Goal: Information Seeking & Learning: Learn about a topic

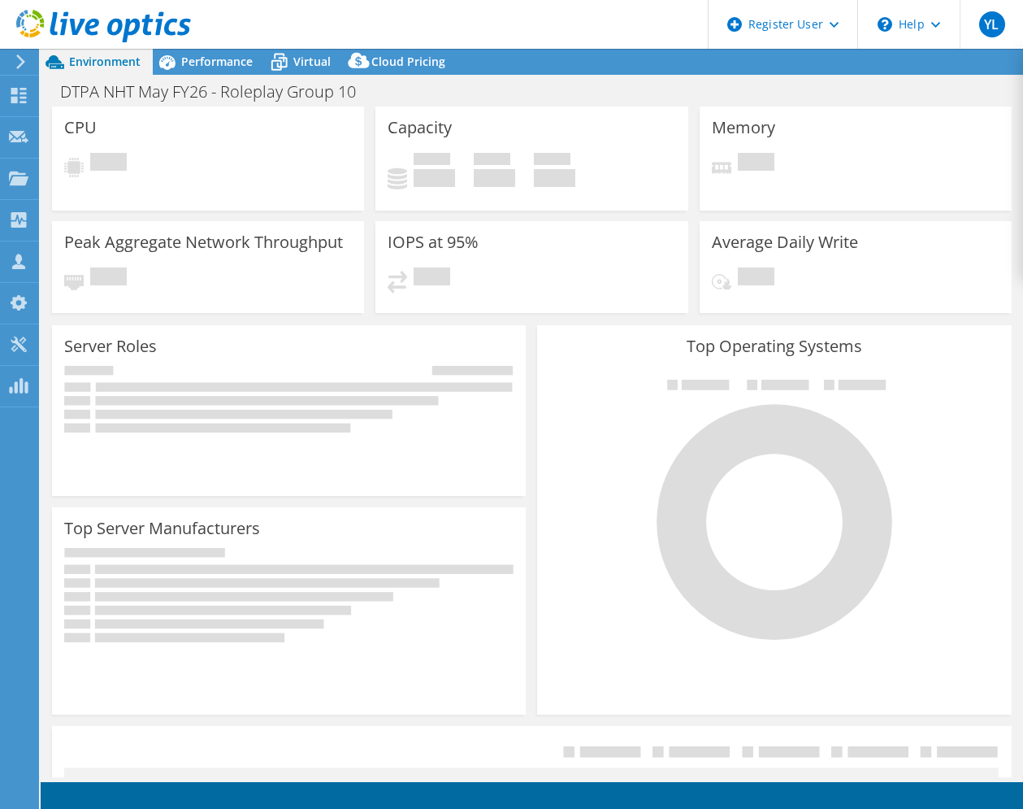
select select "USD"
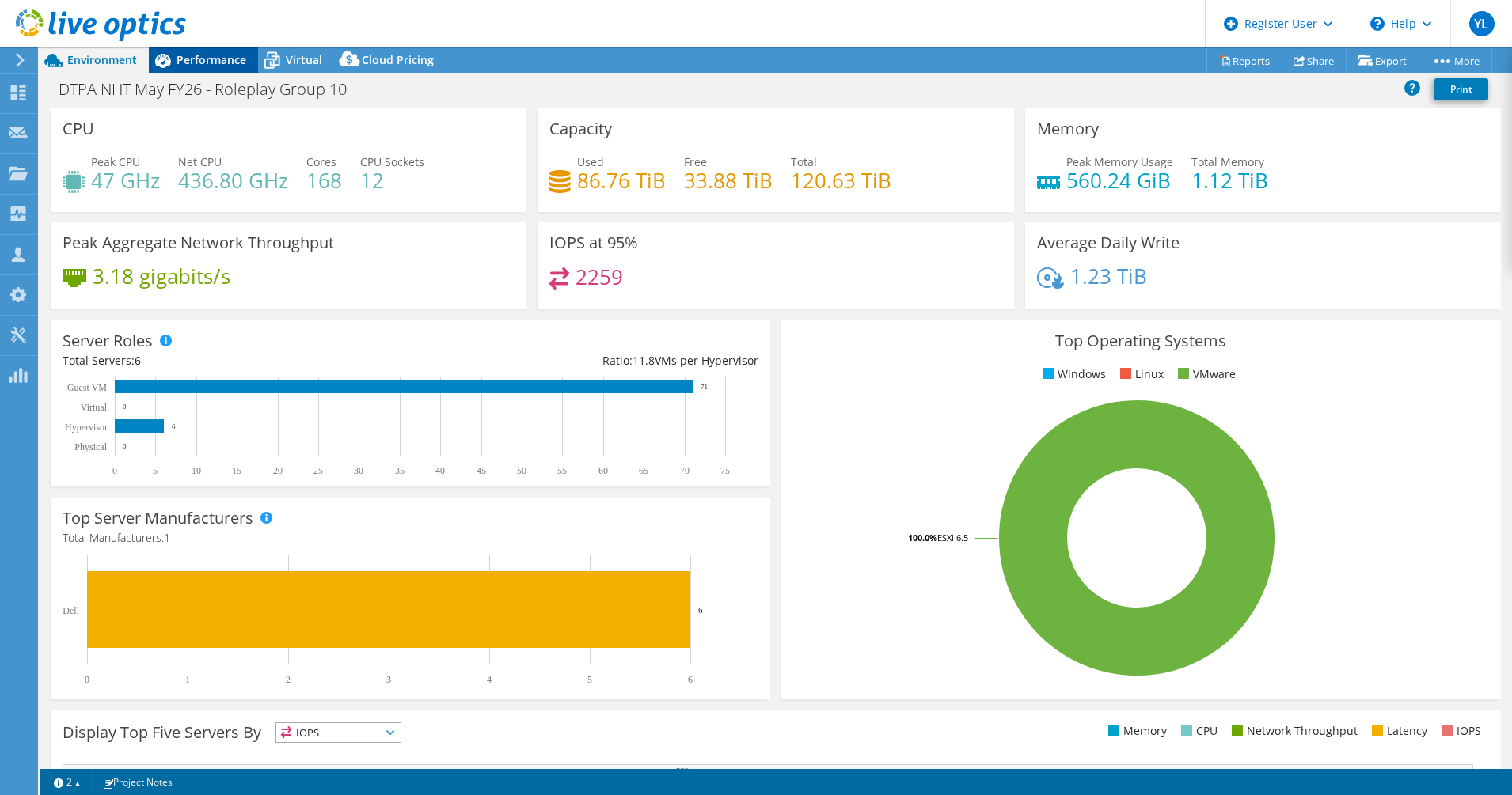
click at [201, 67] on span "Performance" at bounding box center [211, 59] width 70 height 15
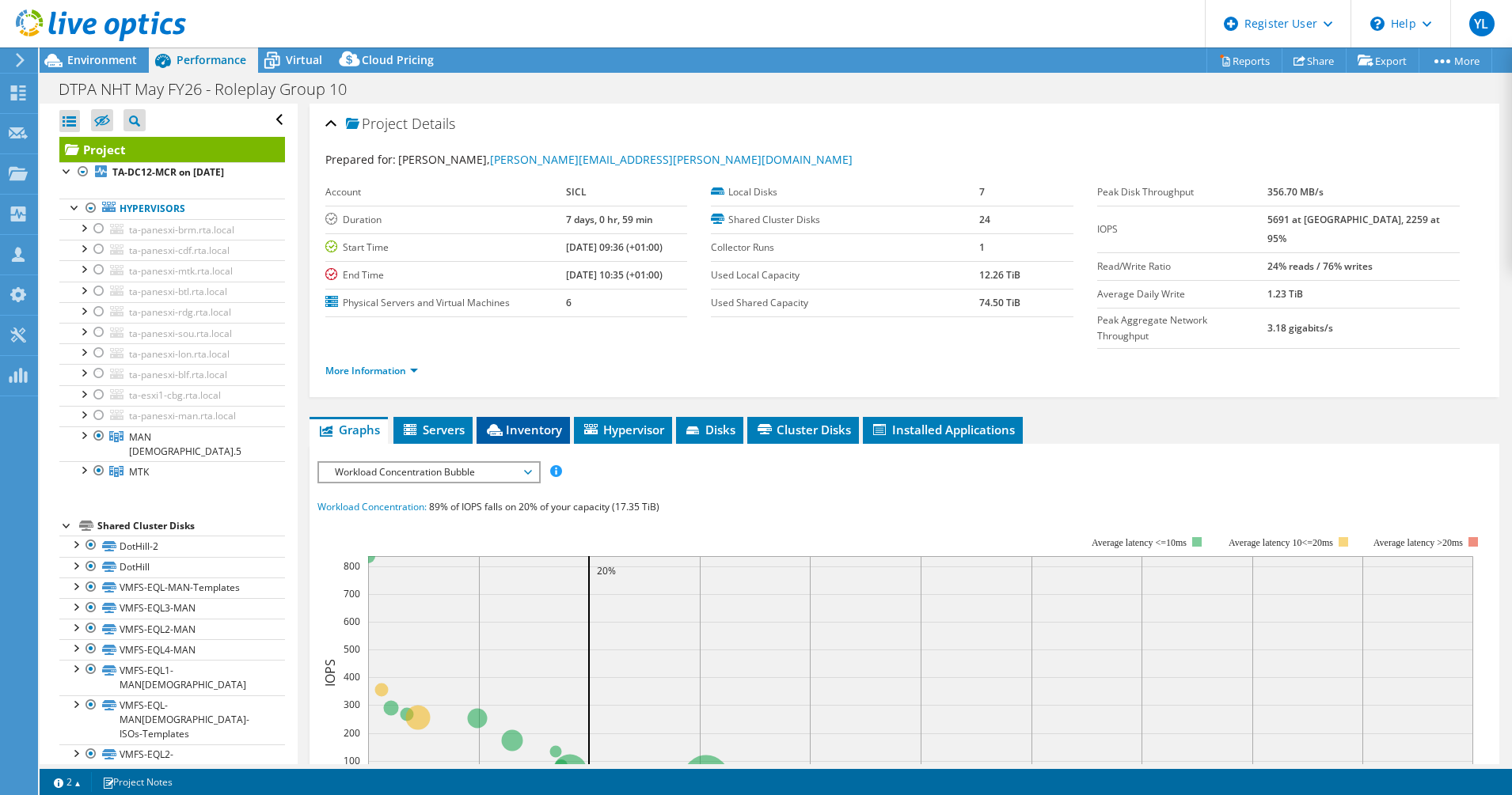
click at [528, 421] on span "Inventory" at bounding box center [523, 429] width 78 height 16
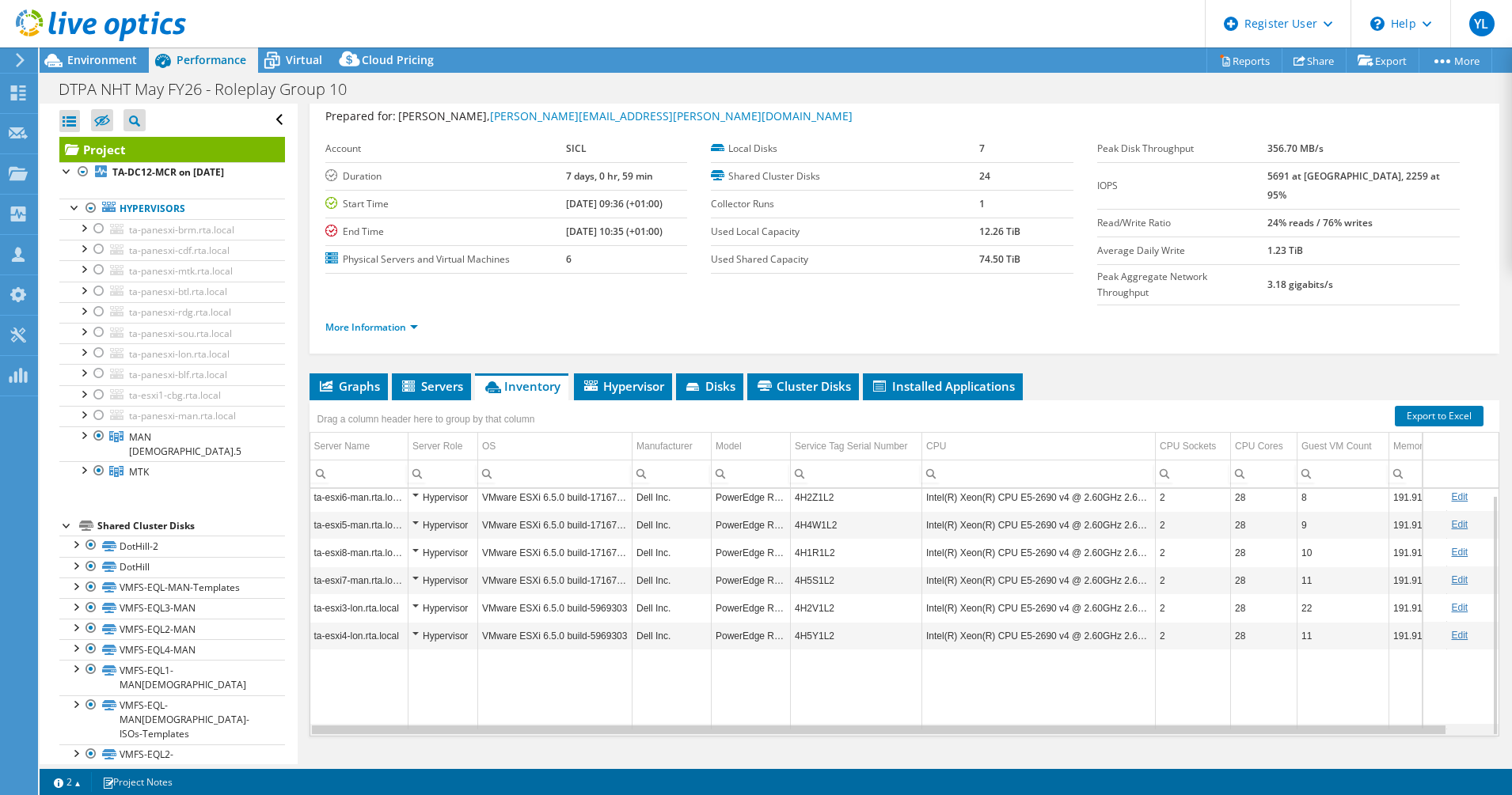
scroll to position [0, 39]
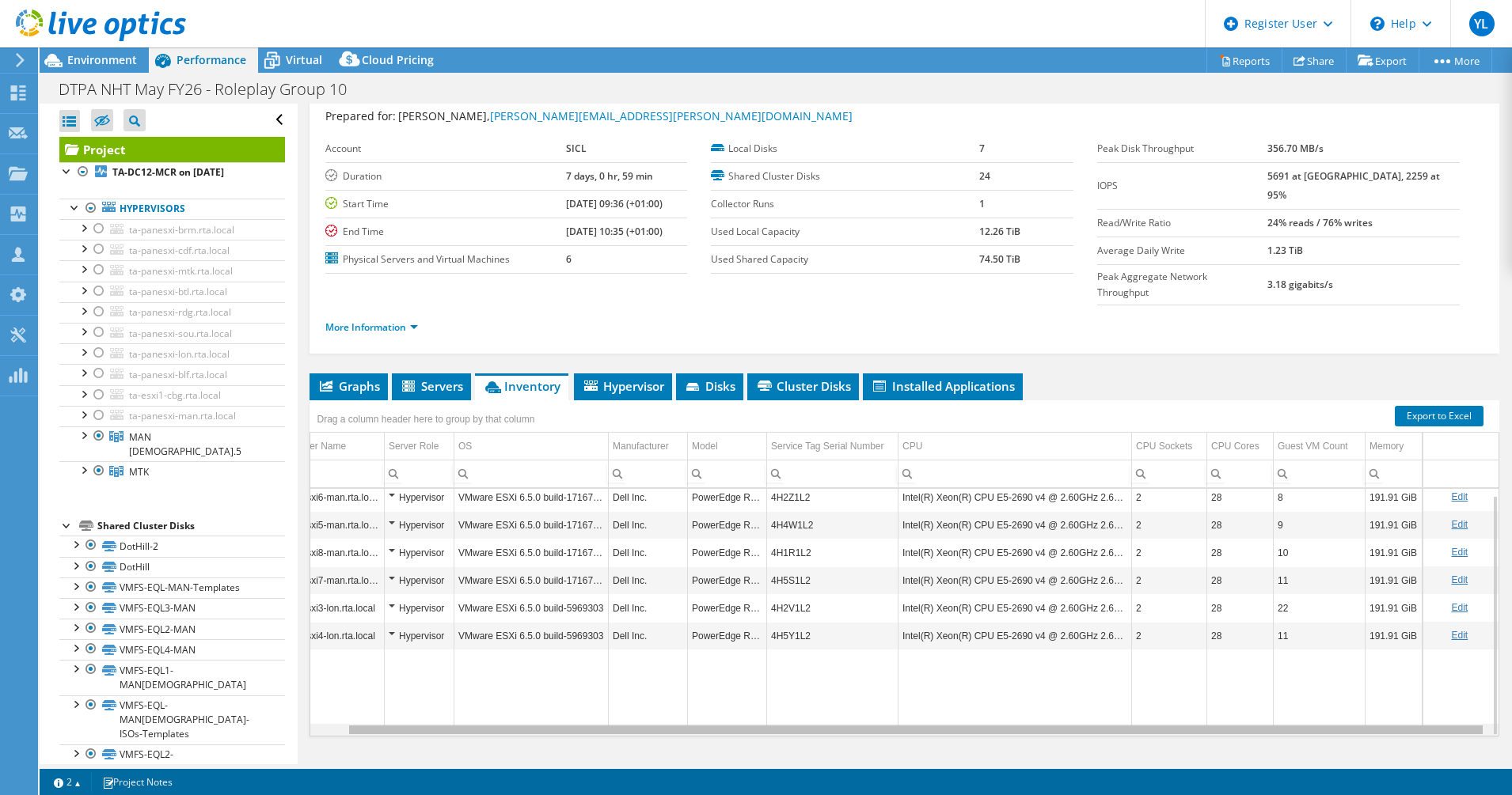
drag, startPoint x: 741, startPoint y: 700, endPoint x: 883, endPoint y: 692, distance: 142.2
click at [883, 692] on body "YL Dell User [PERSON_NAME] [PERSON_NAME][EMAIL_ADDRESS][DOMAIN_NAME] Dell My Pr…" at bounding box center [756, 397] width 1512 height 795
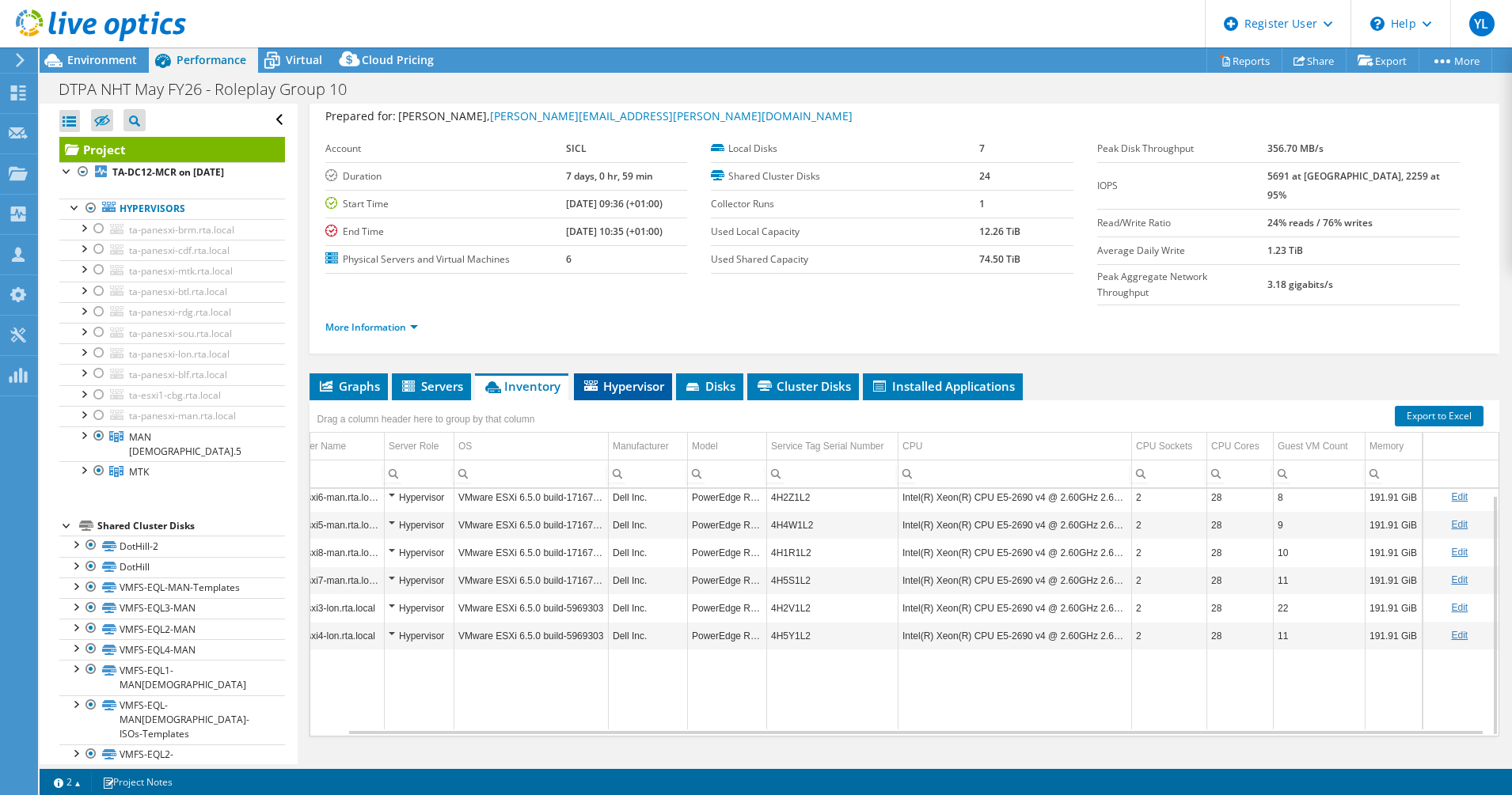
click at [624, 379] on span "Hypervisor" at bounding box center [622, 386] width 83 height 16
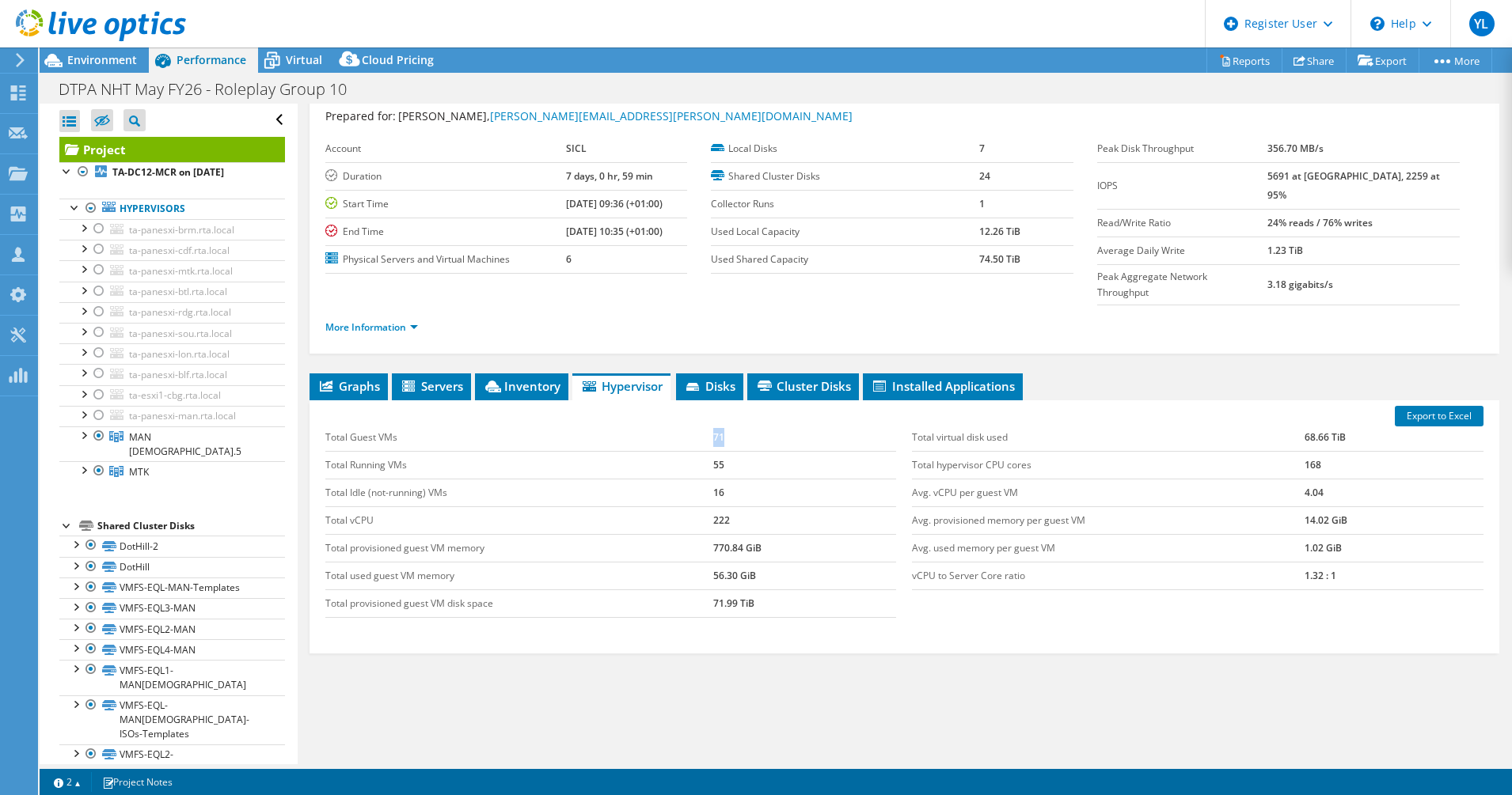
drag, startPoint x: 720, startPoint y: 409, endPoint x: 703, endPoint y: 409, distance: 17.0
click at [703, 424] on tr "Total Guest VMs 71" at bounding box center [610, 438] width 572 height 27
drag, startPoint x: 703, startPoint y: 409, endPoint x: 716, endPoint y: 436, distance: 30.0
click at [716, 451] on td "55" at bounding box center [804, 464] width 183 height 27
drag, startPoint x: 716, startPoint y: 436, endPoint x: 710, endPoint y: 458, distance: 22.8
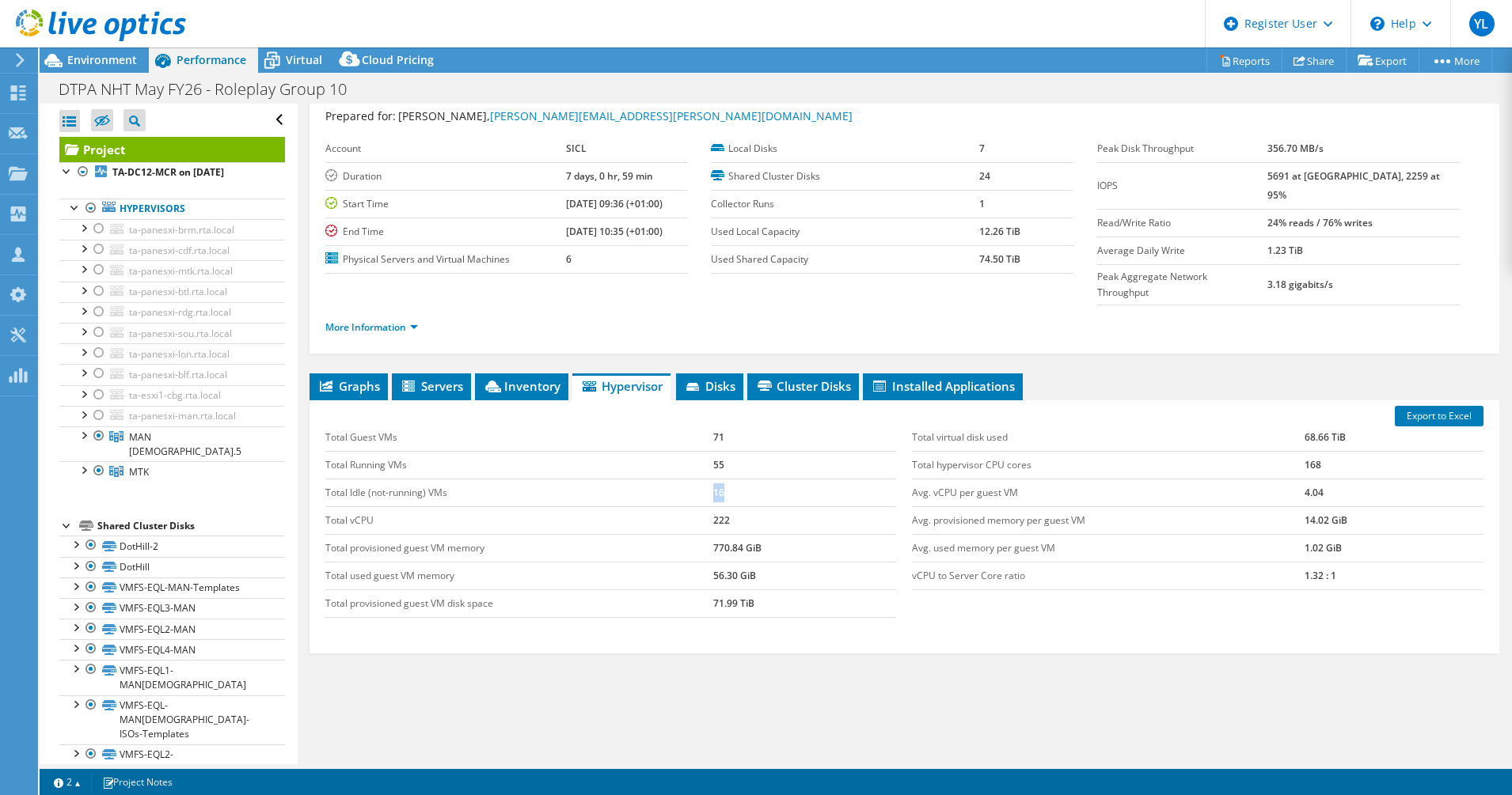
click at [713, 479] on td "16" at bounding box center [804, 492] width 183 height 27
drag, startPoint x: 710, startPoint y: 458, endPoint x: 725, endPoint y: 428, distance: 33.5
click at [725, 451] on tr "Total Running VMs 55" at bounding box center [610, 464] width 572 height 27
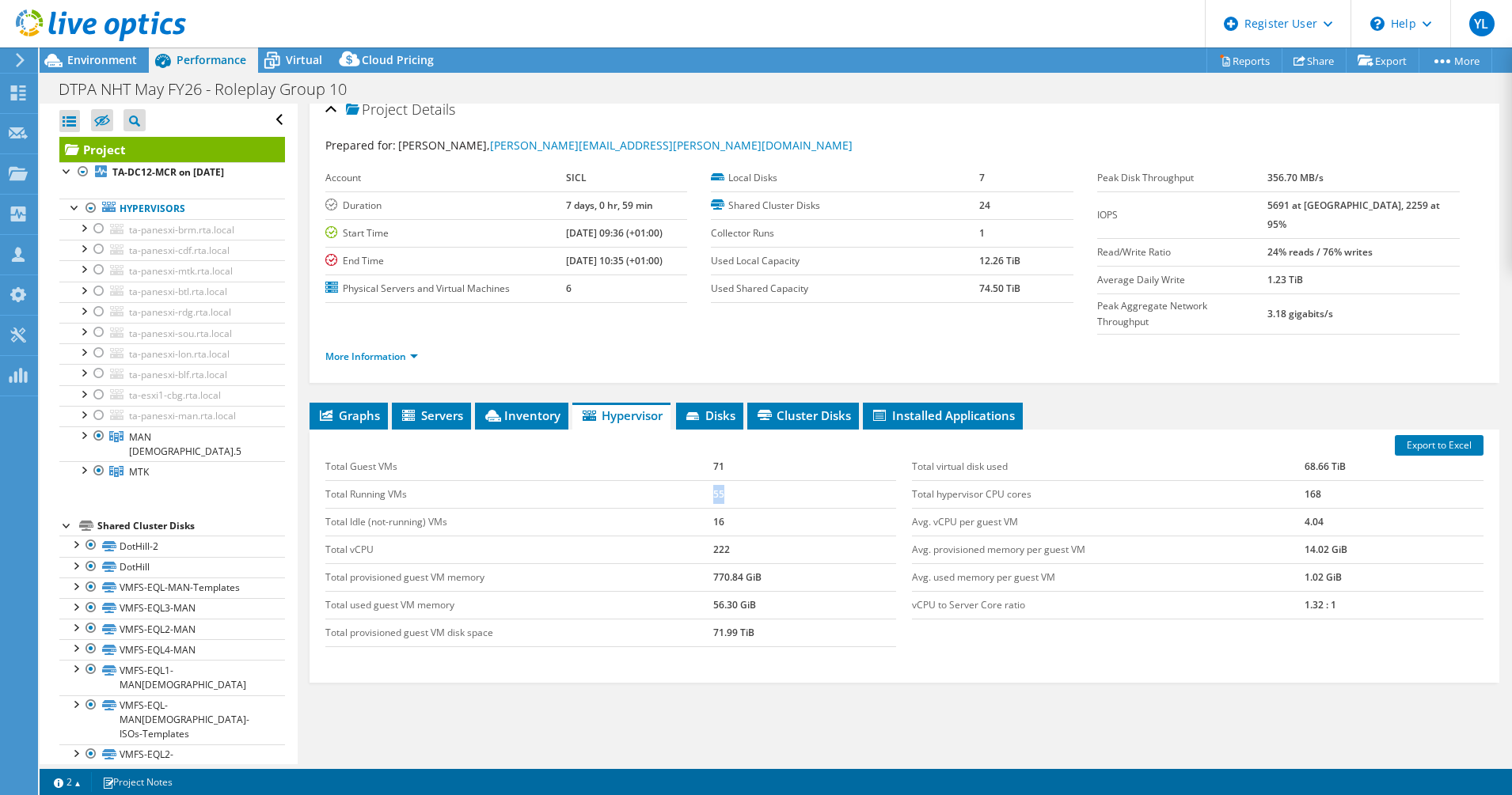
scroll to position [0, 0]
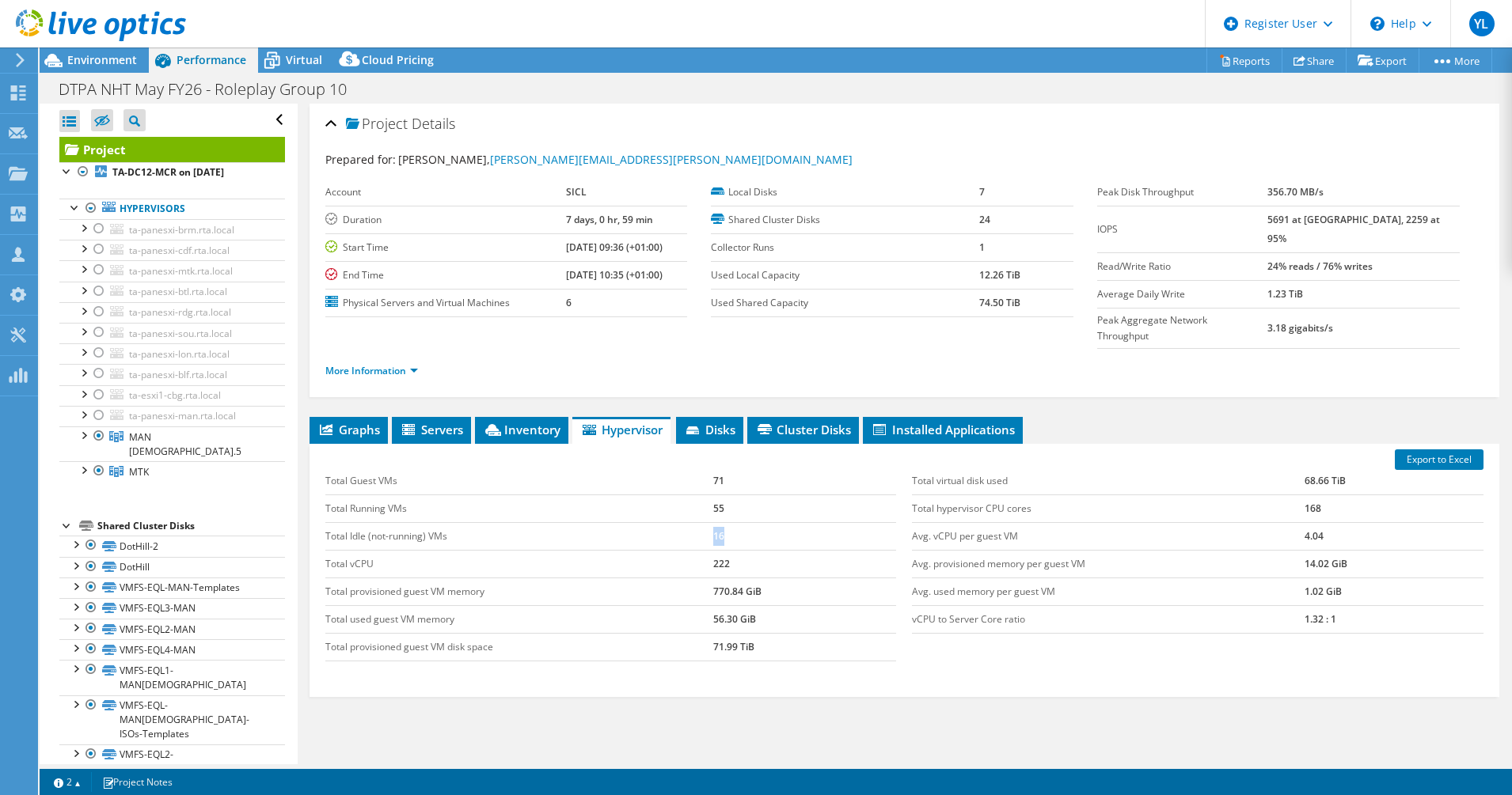
drag, startPoint x: 713, startPoint y: 497, endPoint x: 698, endPoint y: 497, distance: 15.0
click at [698, 522] on tr "Total Idle (not-running) VMs 16" at bounding box center [610, 535] width 572 height 27
drag, startPoint x: 1014, startPoint y: 274, endPoint x: 965, endPoint y: 274, distance: 49.0
click at [965, 274] on tr "Used Local Capacity 12.26 TiB" at bounding box center [892, 274] width 362 height 27
drag, startPoint x: 965, startPoint y: 274, endPoint x: 1020, endPoint y: 278, distance: 55.1
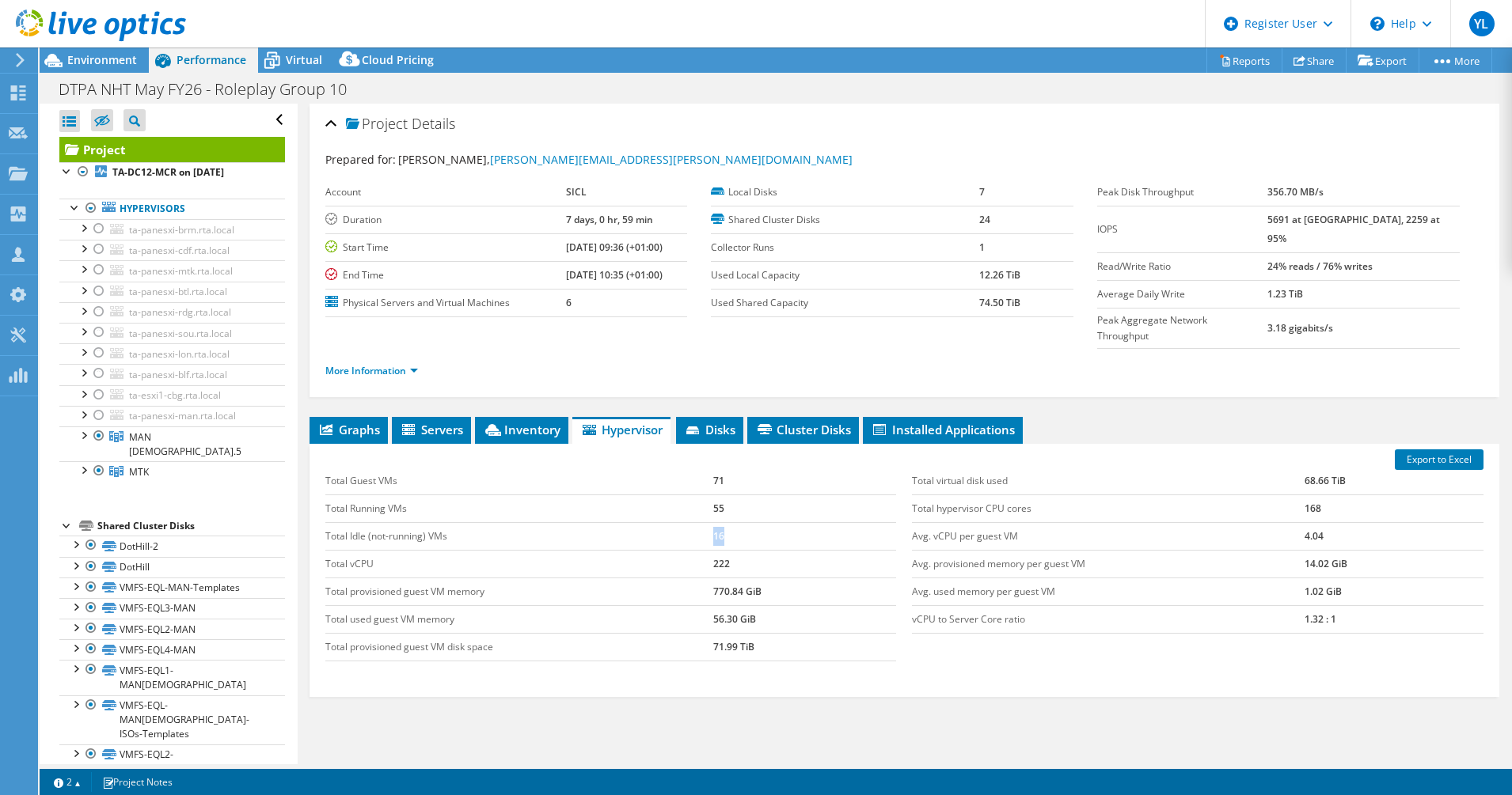
click at [996, 278] on td "12.26 TiB" at bounding box center [1025, 274] width 94 height 27
click at [978, 273] on b "12.26 TiB" at bounding box center [999, 275] width 41 height 14
drag, startPoint x: 971, startPoint y: 274, endPoint x: 1019, endPoint y: 276, distance: 48.0
click at [996, 276] on td "12.26 TiB" at bounding box center [1025, 274] width 94 height 27
drag, startPoint x: 796, startPoint y: 278, endPoint x: 706, endPoint y: 276, distance: 90.0
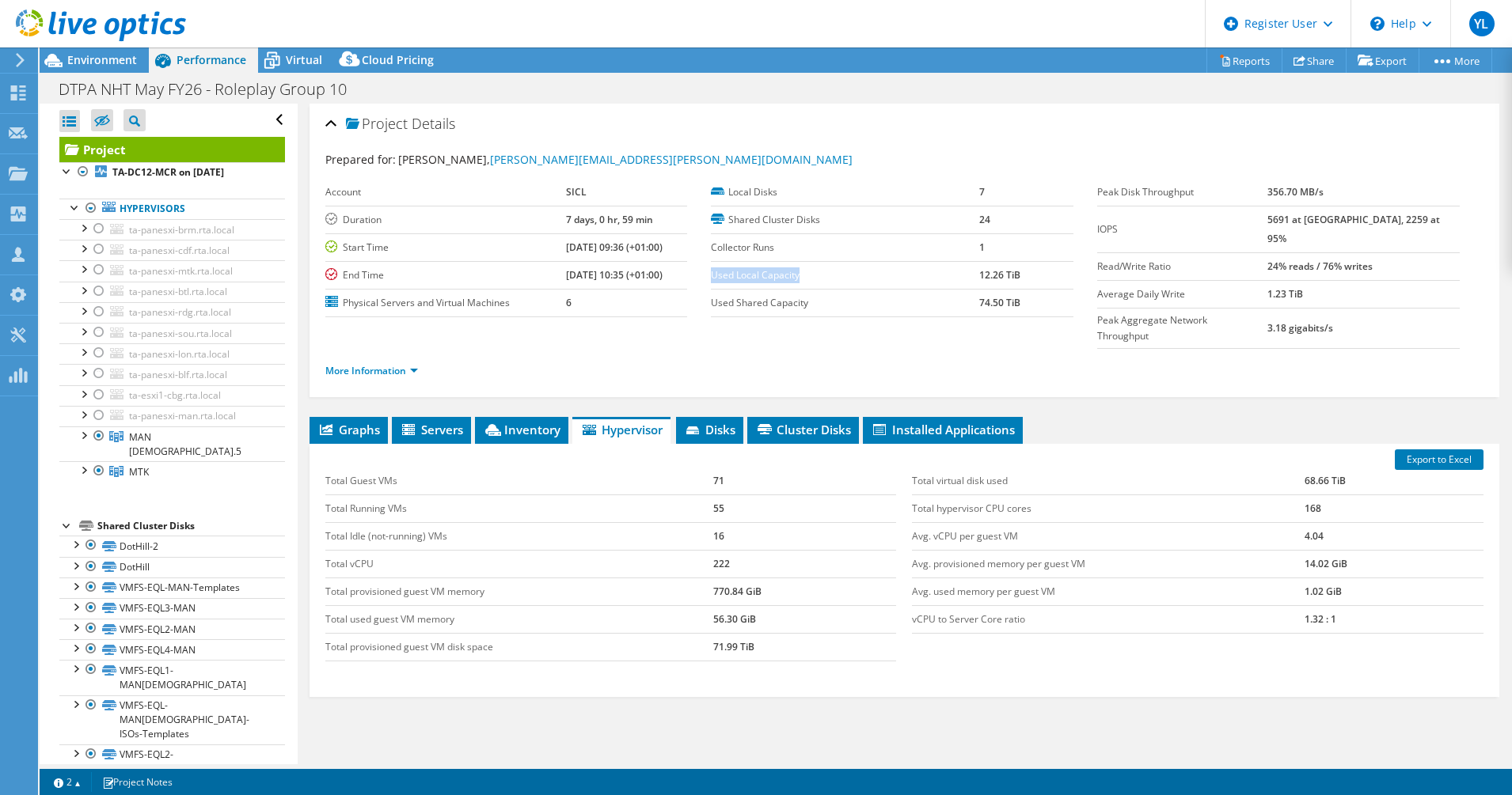
click at [711, 276] on label "Used Local Capacity" at bounding box center [845, 275] width 269 height 16
click at [535, 421] on span "Inventory" at bounding box center [522, 429] width 78 height 16
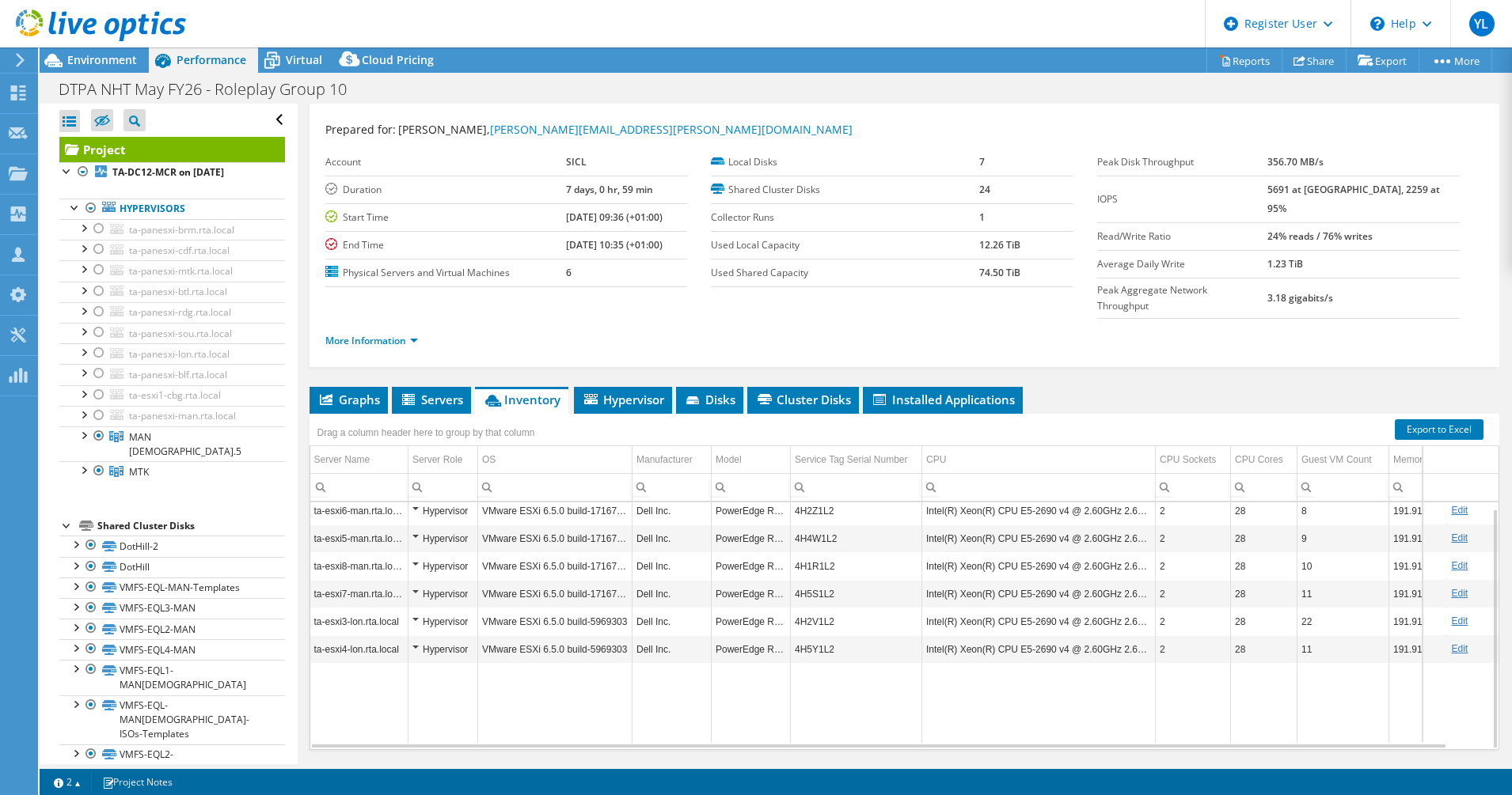
scroll to position [44, 0]
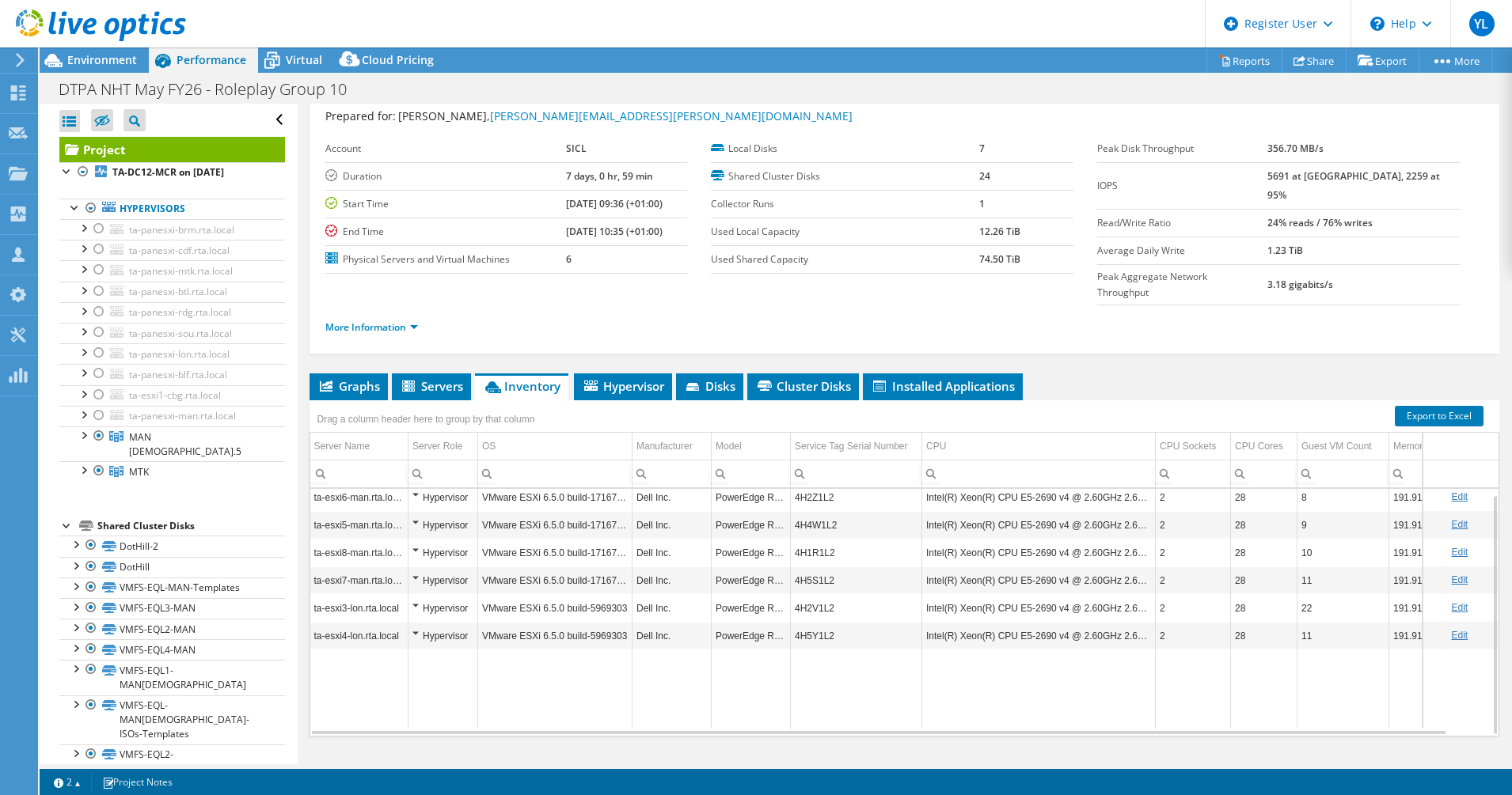
drag, startPoint x: 1259, startPoint y: 691, endPoint x: 1342, endPoint y: 691, distance: 83.0
click at [996, 691] on tr "Data grid" at bounding box center [916, 689] width 1212 height 80
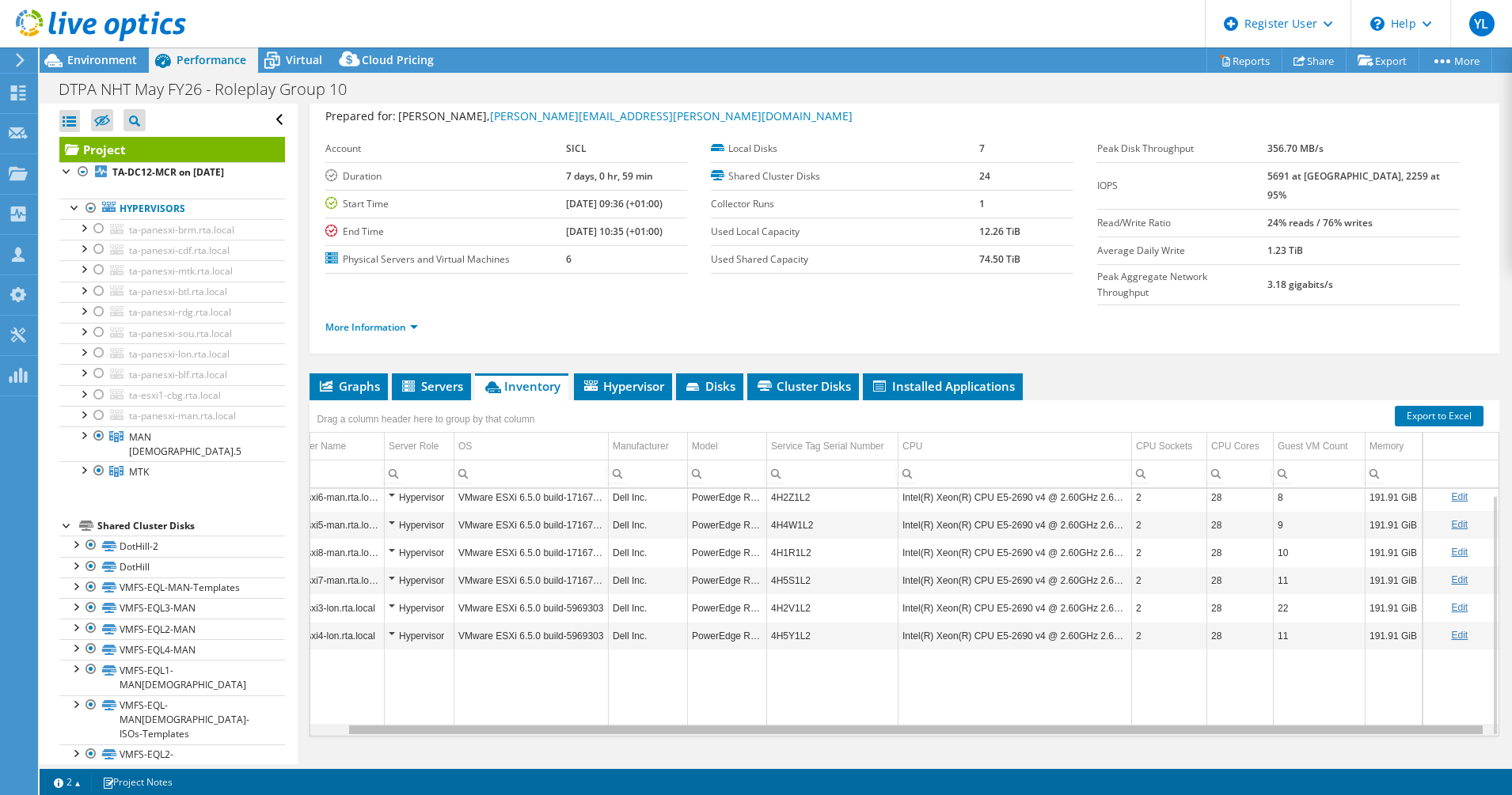
drag, startPoint x: 1342, startPoint y: 697, endPoint x: 1461, endPoint y: 698, distance: 119.0
click at [996, 698] on body "YL Dell User [PERSON_NAME] [PERSON_NAME][EMAIL_ADDRESS][DOMAIN_NAME] Dell My Pr…" at bounding box center [756, 397] width 1512 height 795
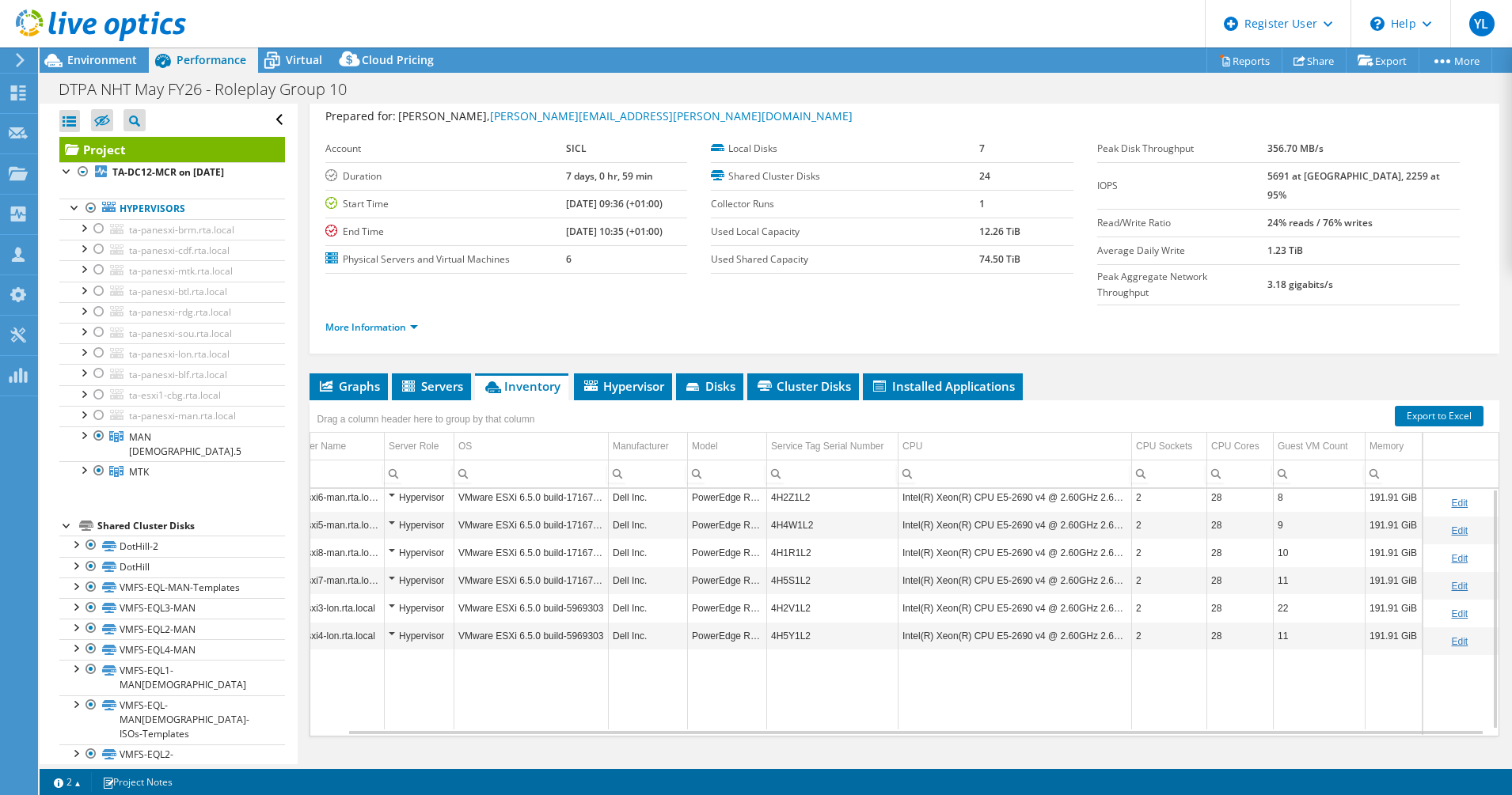
scroll to position [0, 0]
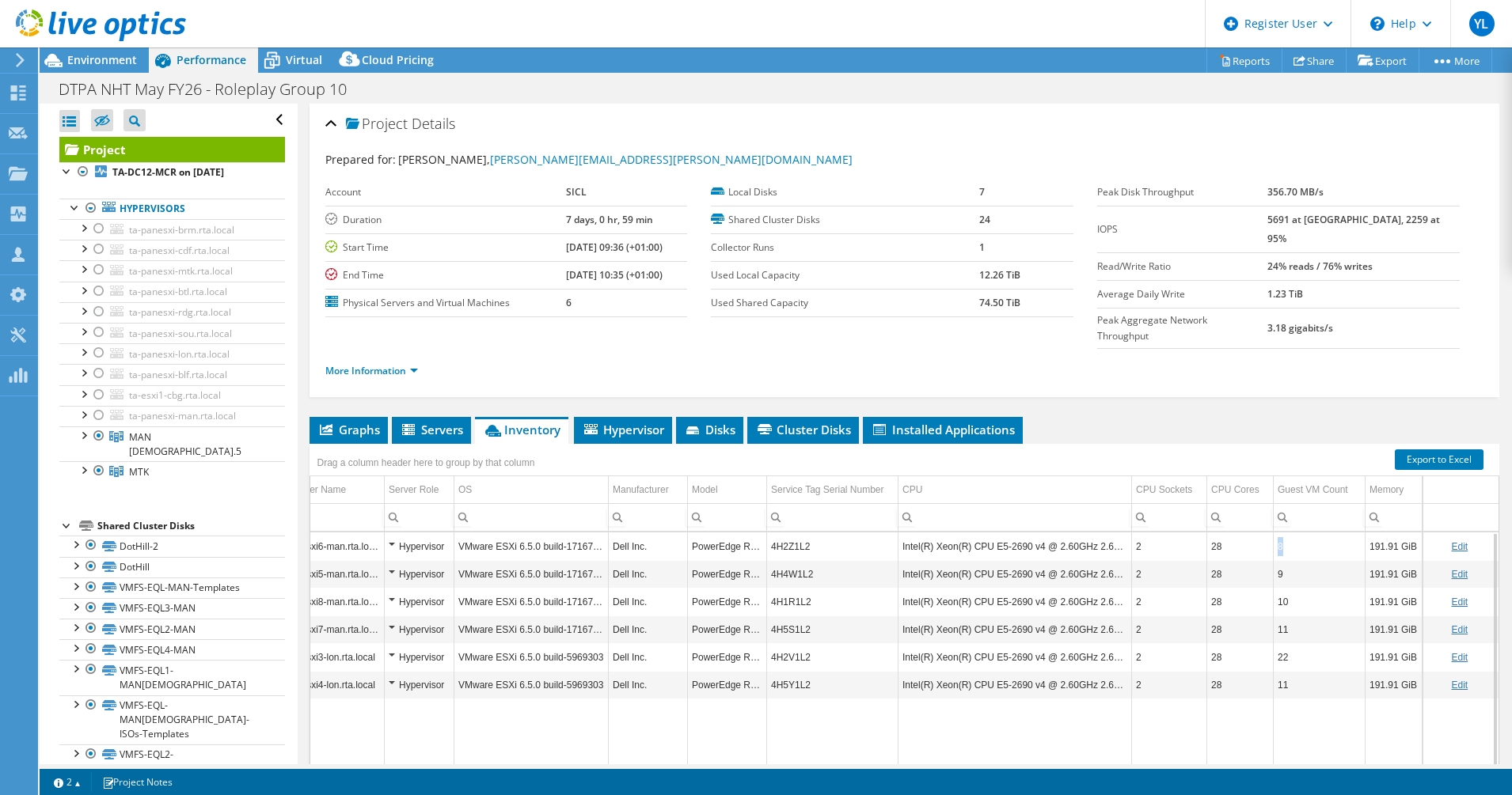
drag, startPoint x: 1279, startPoint y: 514, endPoint x: 1258, endPoint y: 515, distance: 21.0
click at [996, 532] on tr "ta-esxi6-man.rta.local Hypervisor VMware ESXi 6.5.0 build-17167537 Dell Inc. Po…" at bounding box center [892, 546] width 1212 height 27
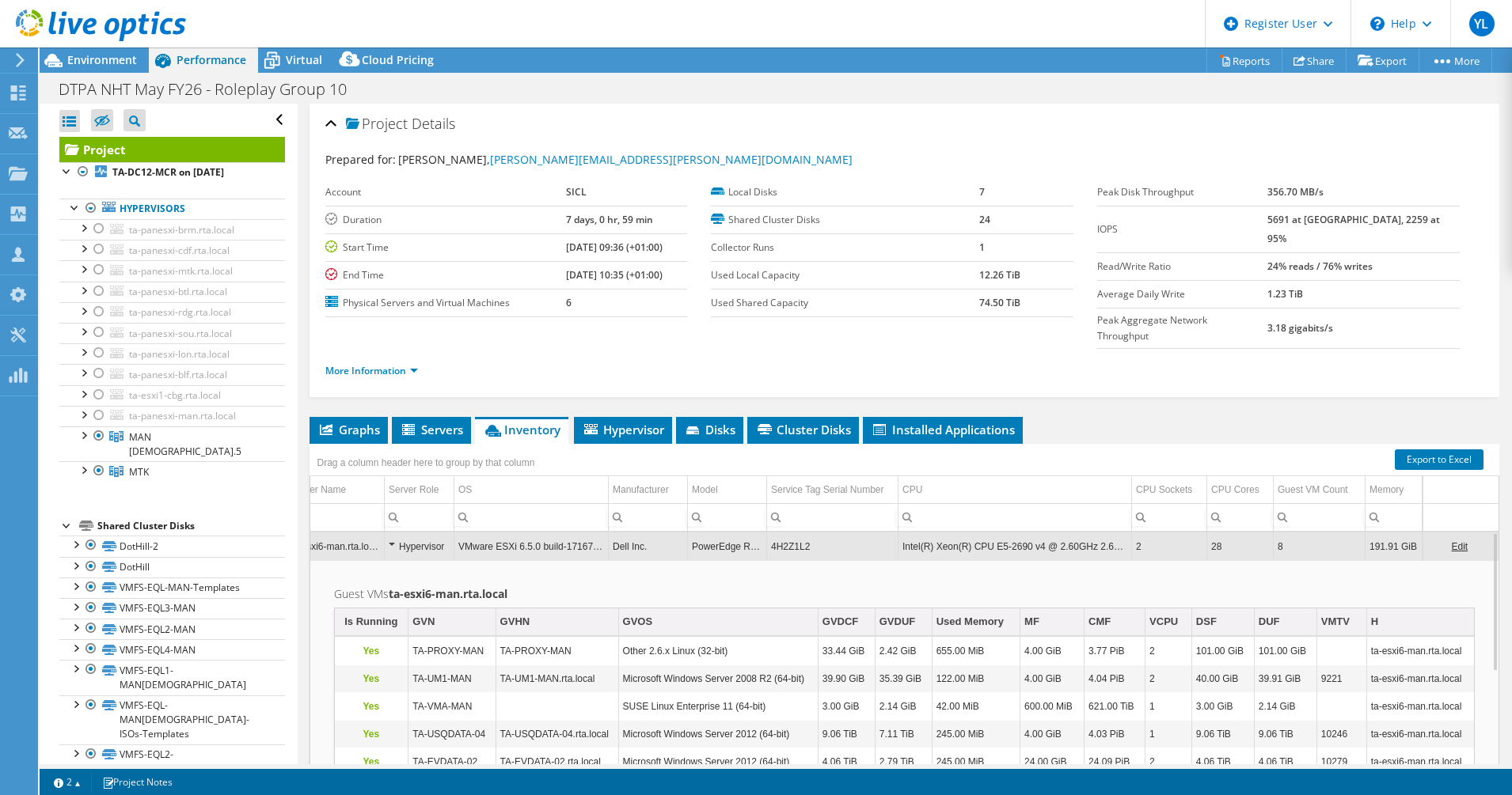
click at [996, 532] on td "8" at bounding box center [1319, 546] width 92 height 27
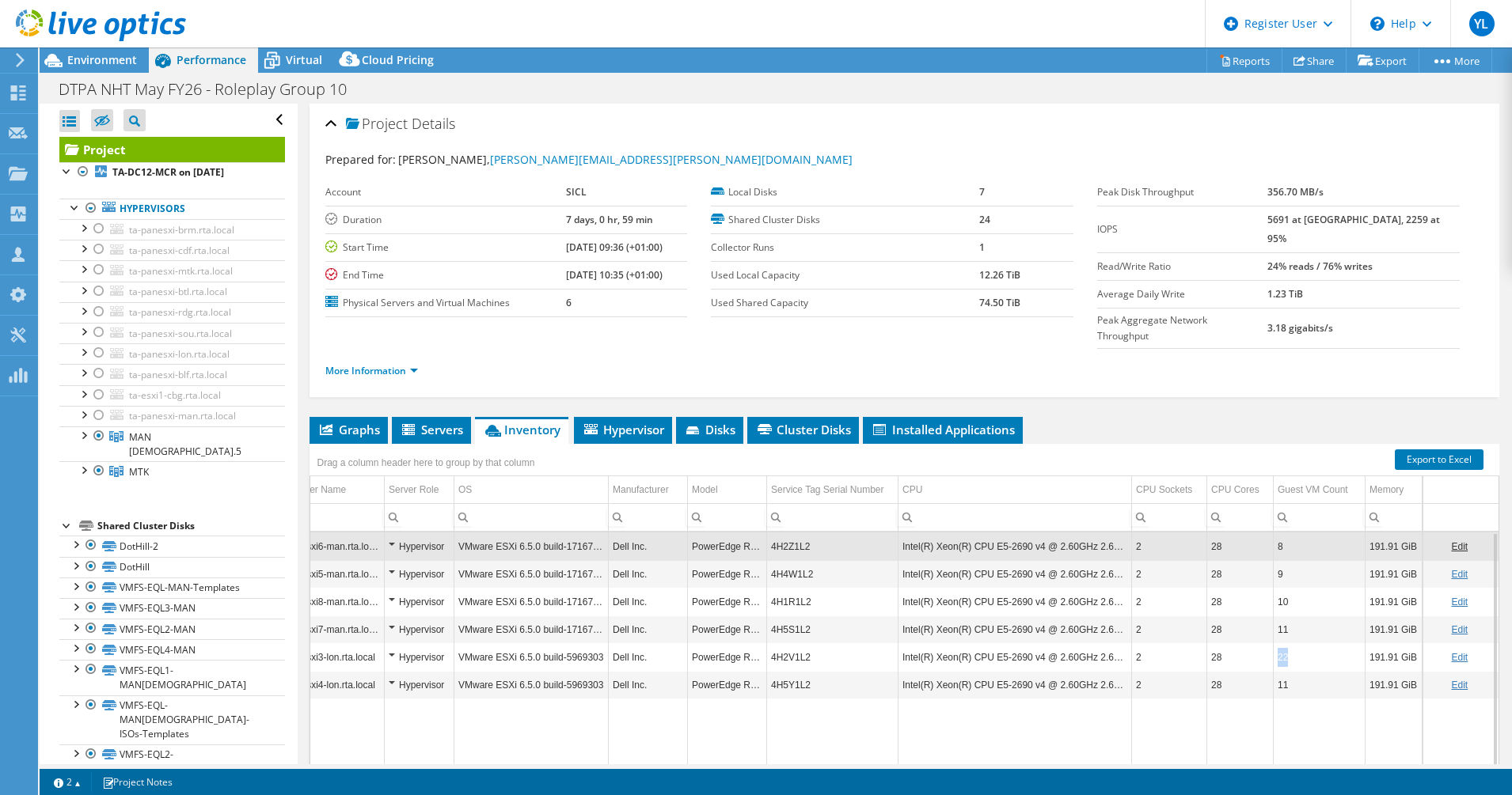
drag, startPoint x: 1275, startPoint y: 628, endPoint x: 1263, endPoint y: 628, distance: 12.0
click at [996, 643] on td "22" at bounding box center [1319, 657] width 92 height 27
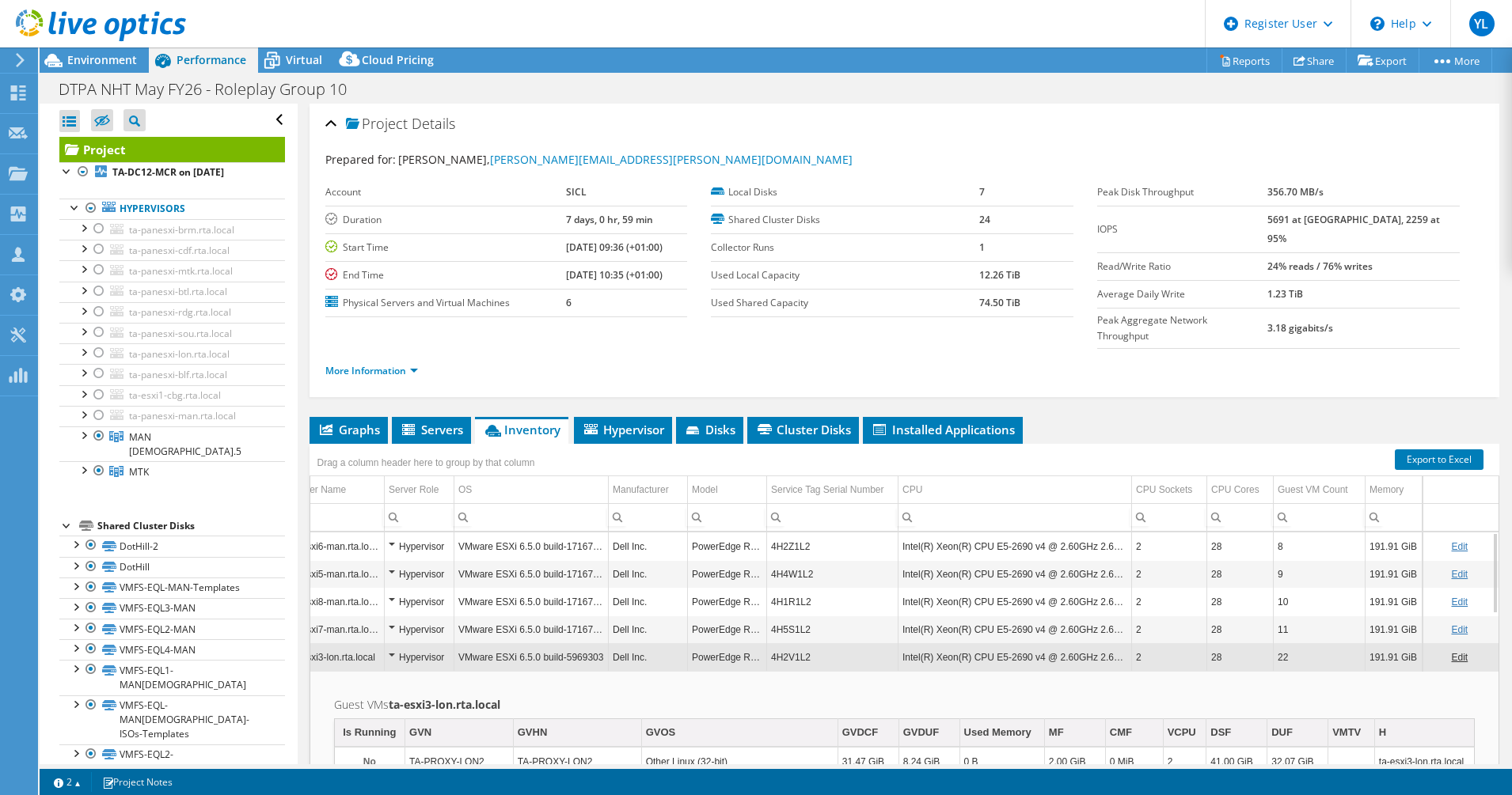
click at [996, 643] on td "22" at bounding box center [1319, 657] width 92 height 27
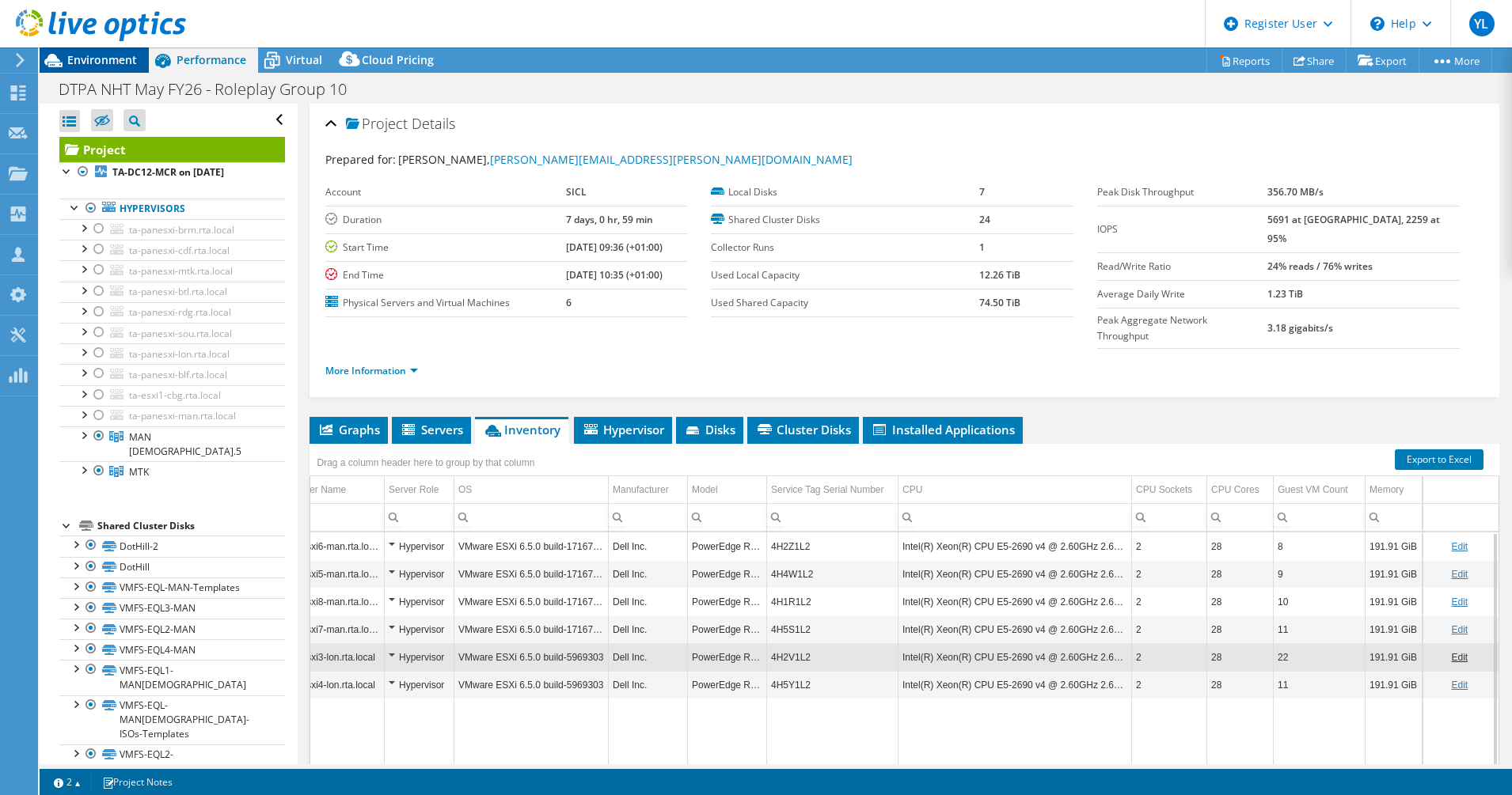
click at [76, 61] on span "Environment" at bounding box center [102, 59] width 70 height 15
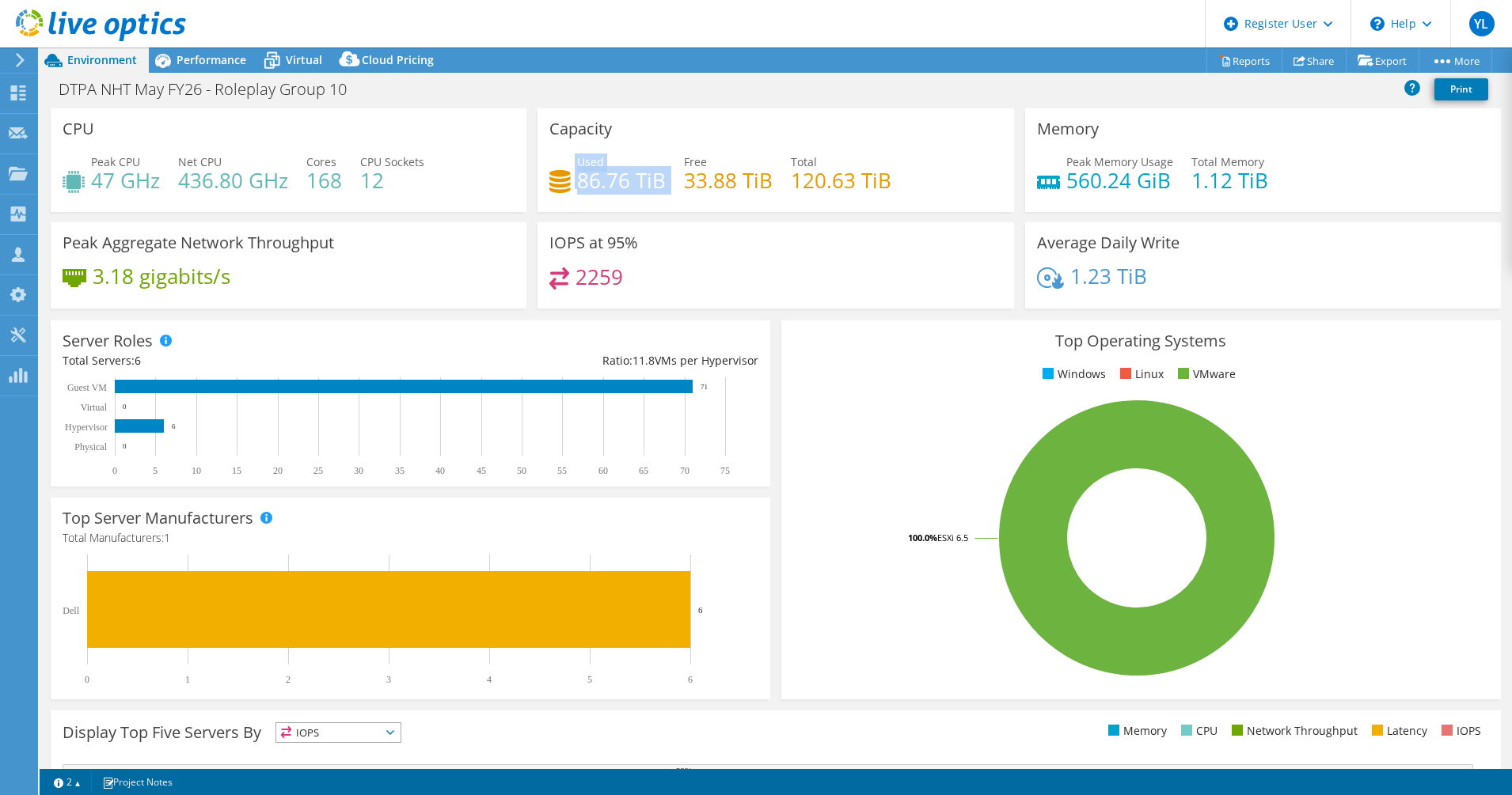
drag, startPoint x: 607, startPoint y: 178, endPoint x: 556, endPoint y: 178, distance: 51.0
click at [556, 178] on div "Used 86.76 TiB Free 33.88 TiB Total 120.63 TiB" at bounding box center [775, 179] width 452 height 52
drag, startPoint x: 145, startPoint y: 180, endPoint x: 78, endPoint y: 176, distance: 67.1
click at [78, 176] on div "Peak CPU 47 GHz" at bounding box center [111, 171] width 97 height 36
drag, startPoint x: 651, startPoint y: 184, endPoint x: 563, endPoint y: 184, distance: 88.0
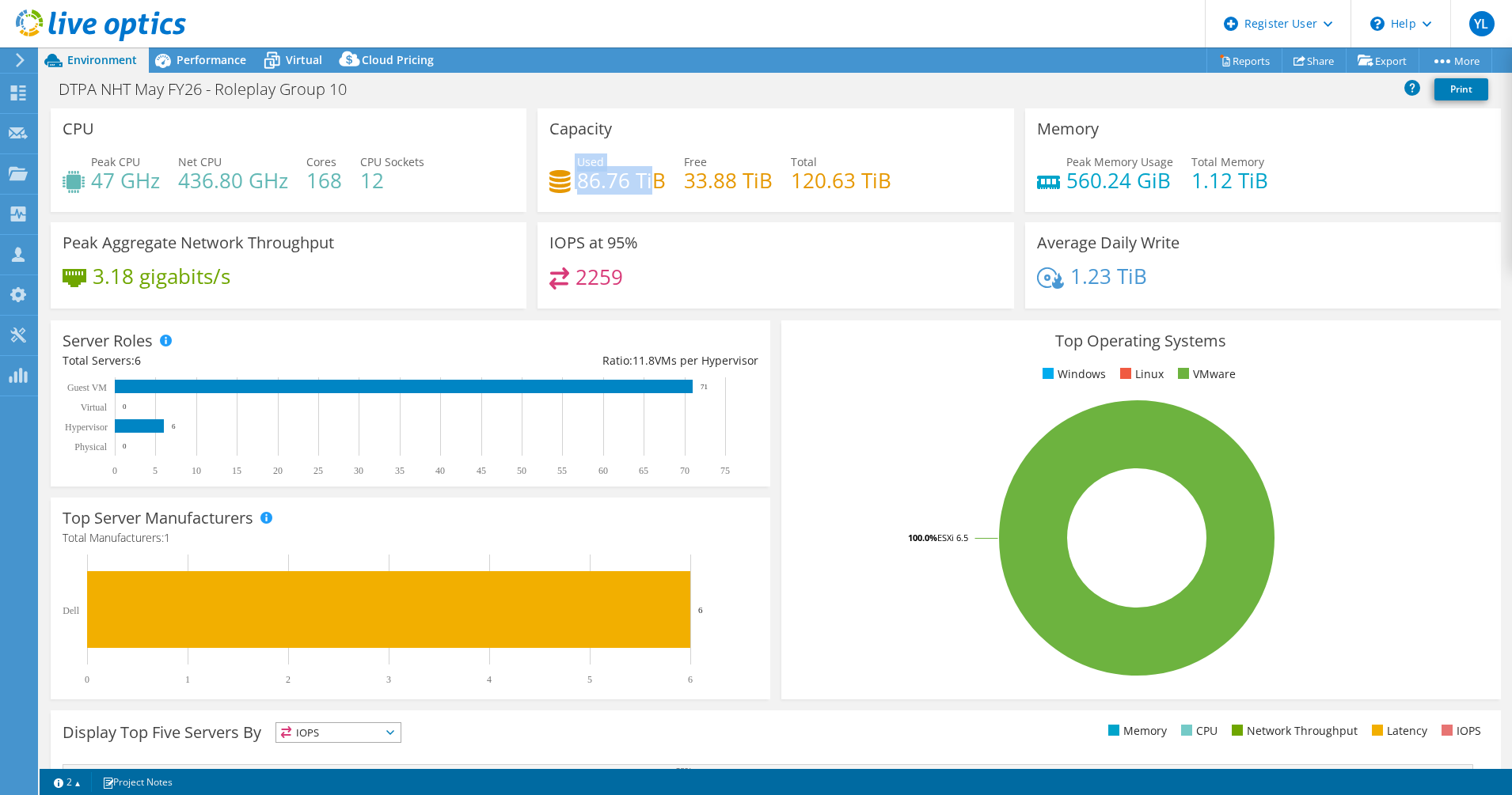
click at [563, 184] on div "Used 86.76 TiB" at bounding box center [607, 171] width 116 height 36
click at [614, 189] on h4 "86.76 TiB" at bounding box center [621, 180] width 89 height 18
drag, startPoint x: 657, startPoint y: 178, endPoint x: 552, endPoint y: 179, distance: 105.0
click at [552, 179] on div "Used 86.76 TiB" at bounding box center [607, 171] width 116 height 36
drag, startPoint x: 552, startPoint y: 179, endPoint x: 658, endPoint y: 116, distance: 123.3
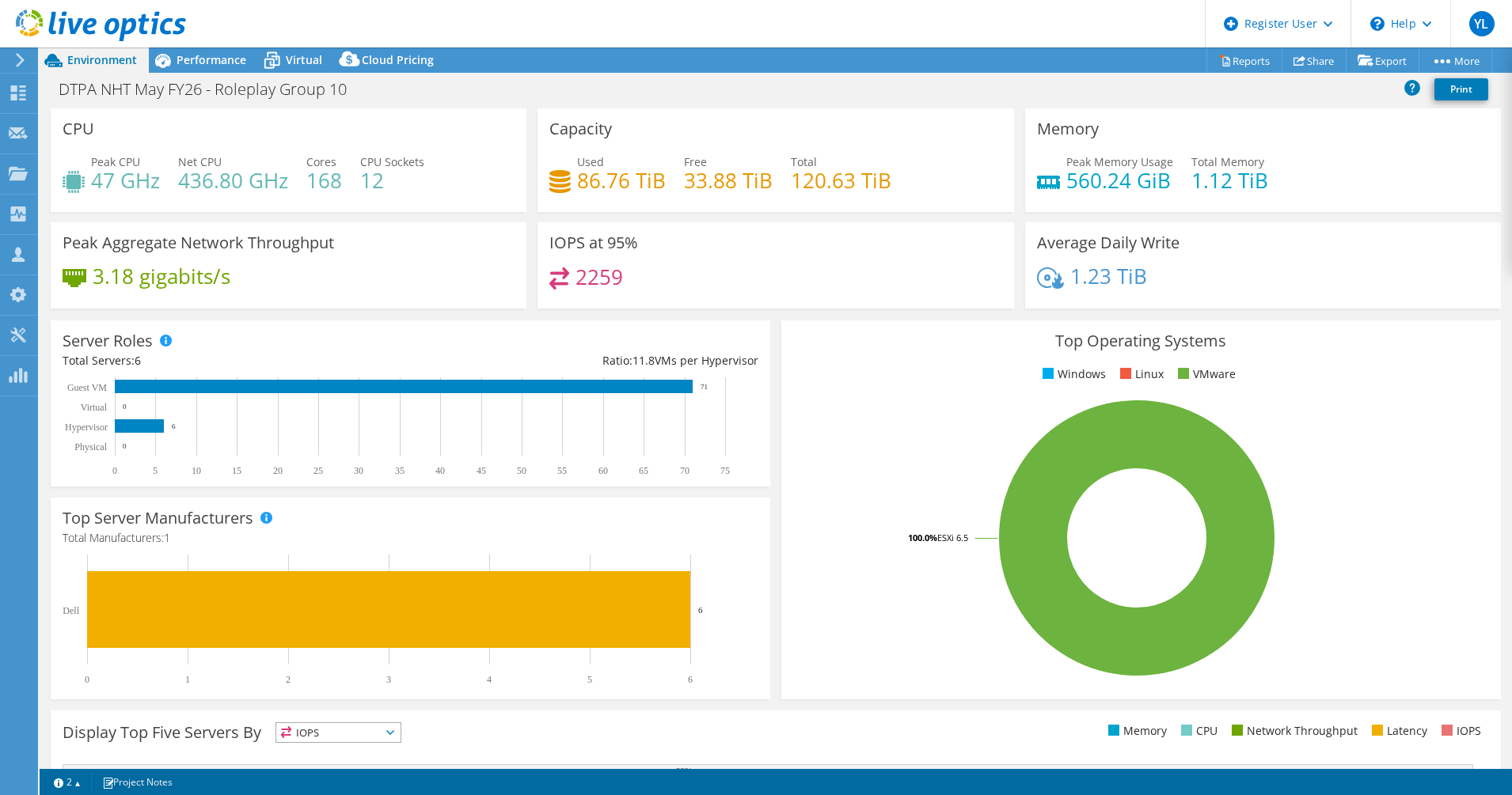
click at [659, 116] on div "Capacity Used 86.76 TiB Free 33.88 TiB Total 120.63 TiB" at bounding box center [775, 160] width 476 height 103
drag, startPoint x: 655, startPoint y: 178, endPoint x: 565, endPoint y: 189, distance: 90.7
click at [565, 189] on div "Used 86.76 TiB" at bounding box center [607, 171] width 116 height 36
click at [187, 63] on span "Performance" at bounding box center [211, 59] width 70 height 15
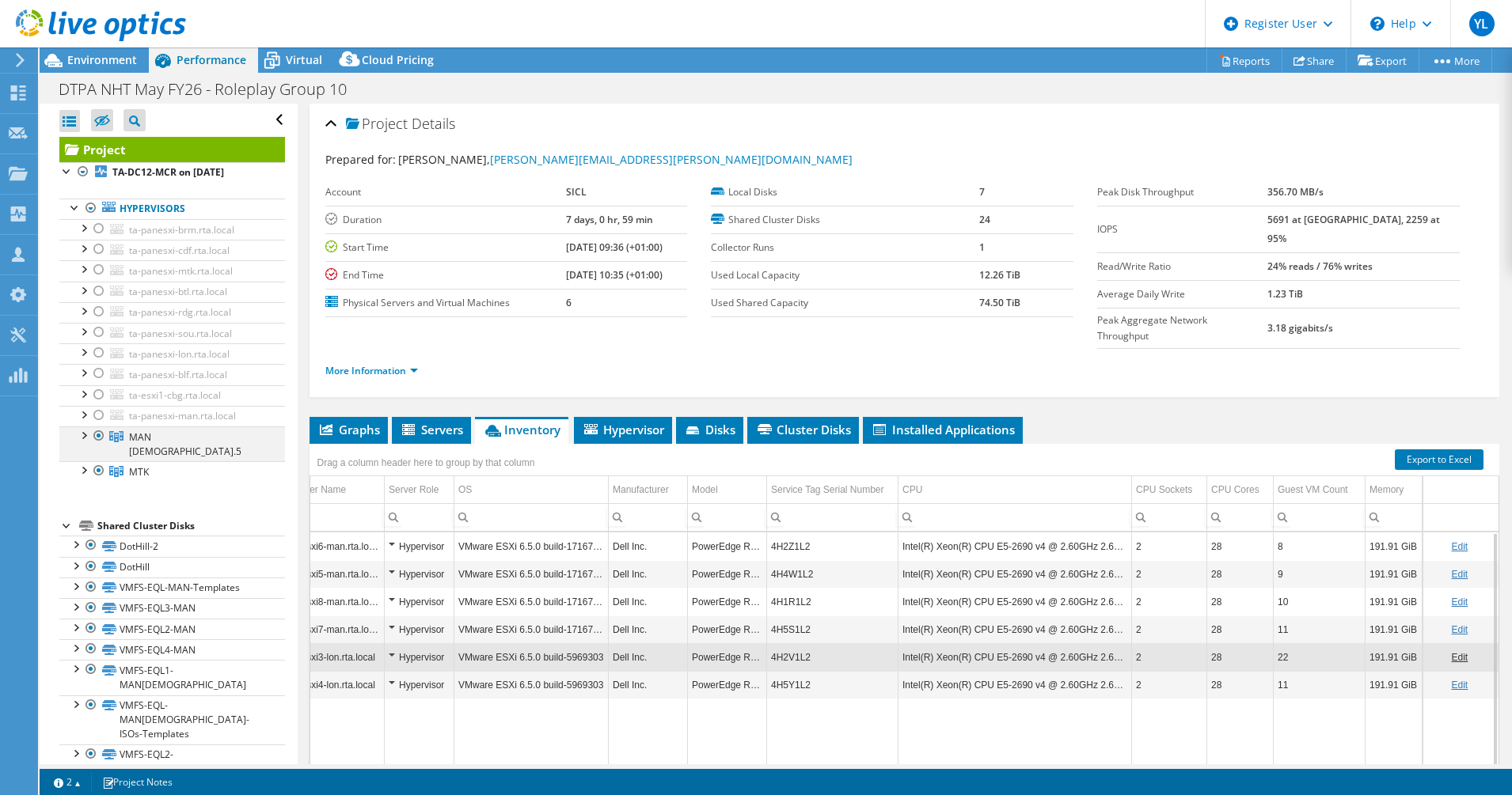
click at [83, 436] on div at bounding box center [83, 434] width 16 height 16
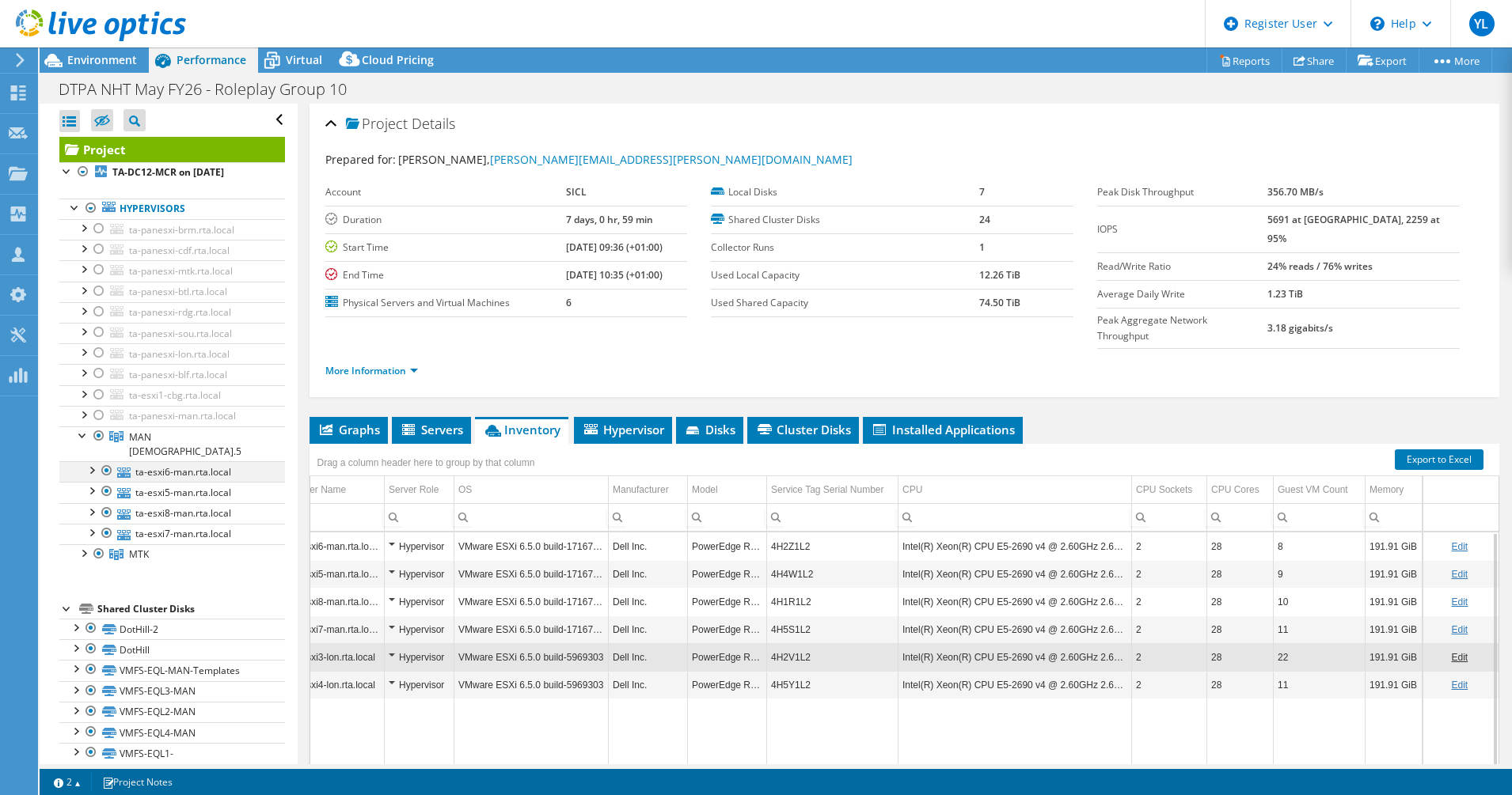
click at [88, 461] on div at bounding box center [91, 469] width 16 height 16
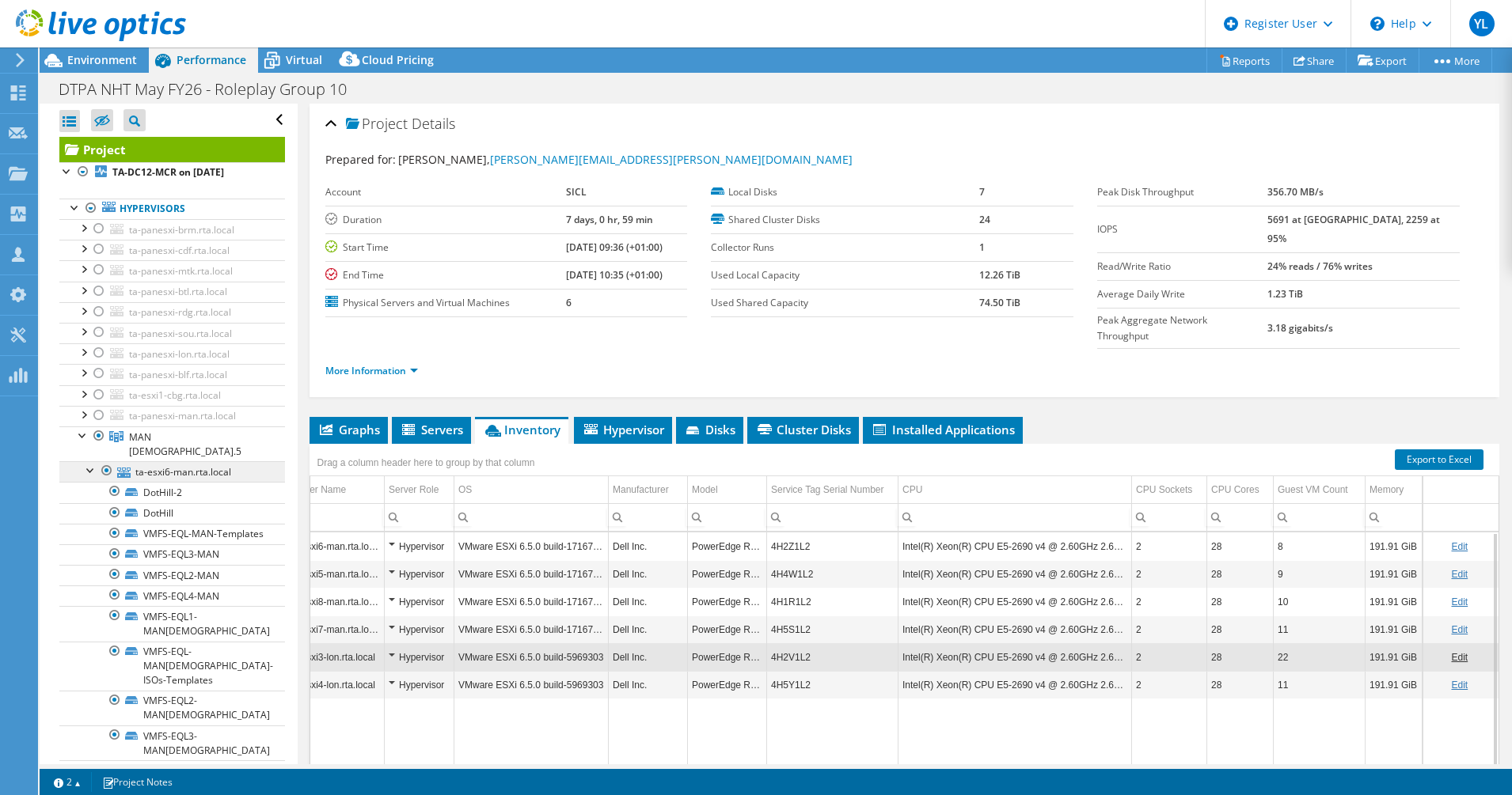
scroll to position [99, 0]
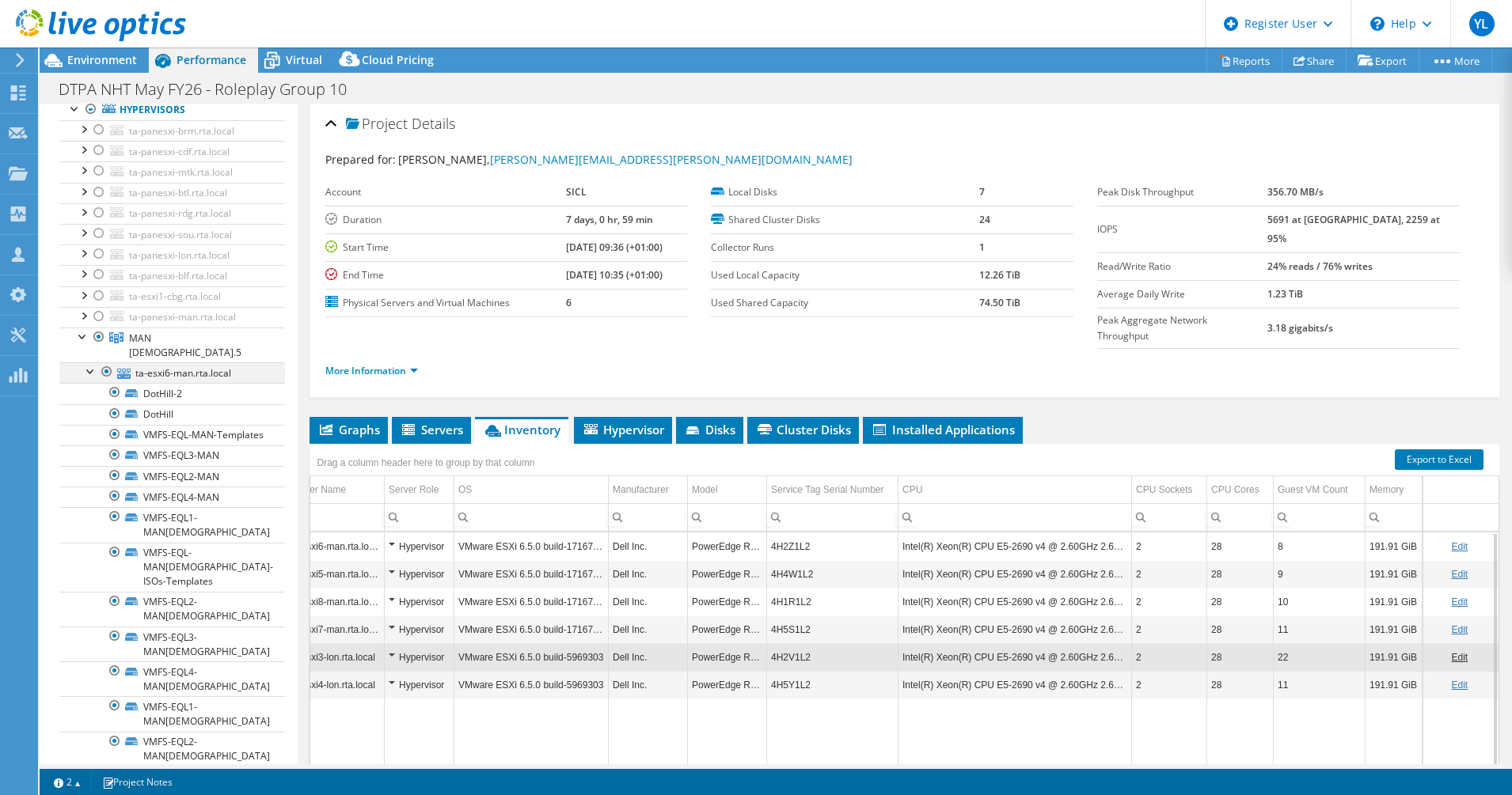
click at [88, 362] on div at bounding box center [91, 370] width 16 height 16
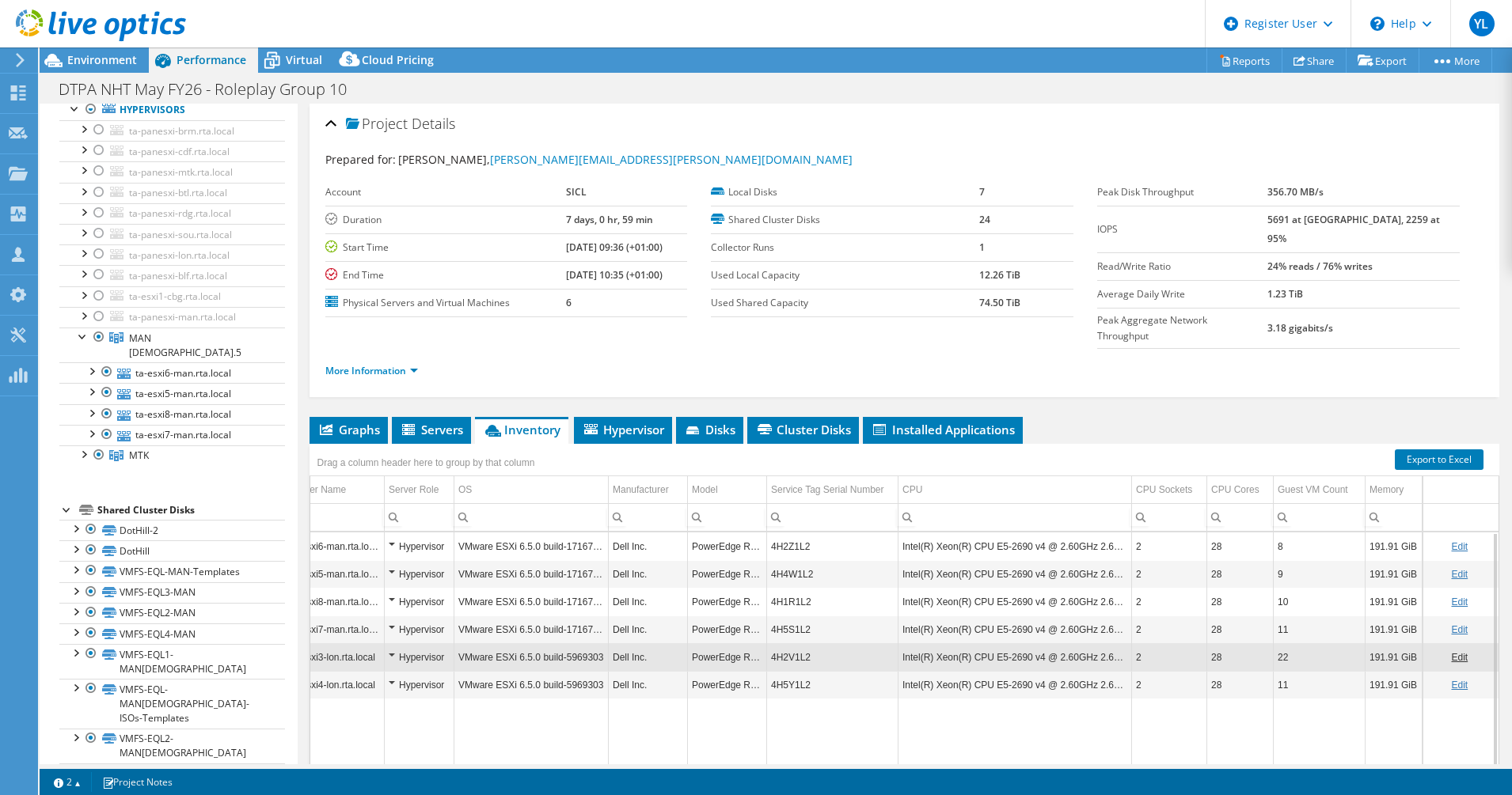
drag, startPoint x: 1013, startPoint y: 275, endPoint x: 966, endPoint y: 275, distance: 47.0
click at [966, 275] on tr "Used Local Capacity 12.26 TiB" at bounding box center [892, 274] width 362 height 27
drag, startPoint x: 708, startPoint y: 273, endPoint x: 798, endPoint y: 270, distance: 90.0
click at [798, 270] on label "Used Local Capacity" at bounding box center [845, 275] width 269 height 16
drag, startPoint x: 798, startPoint y: 270, endPoint x: 967, endPoint y: 279, distance: 169.2
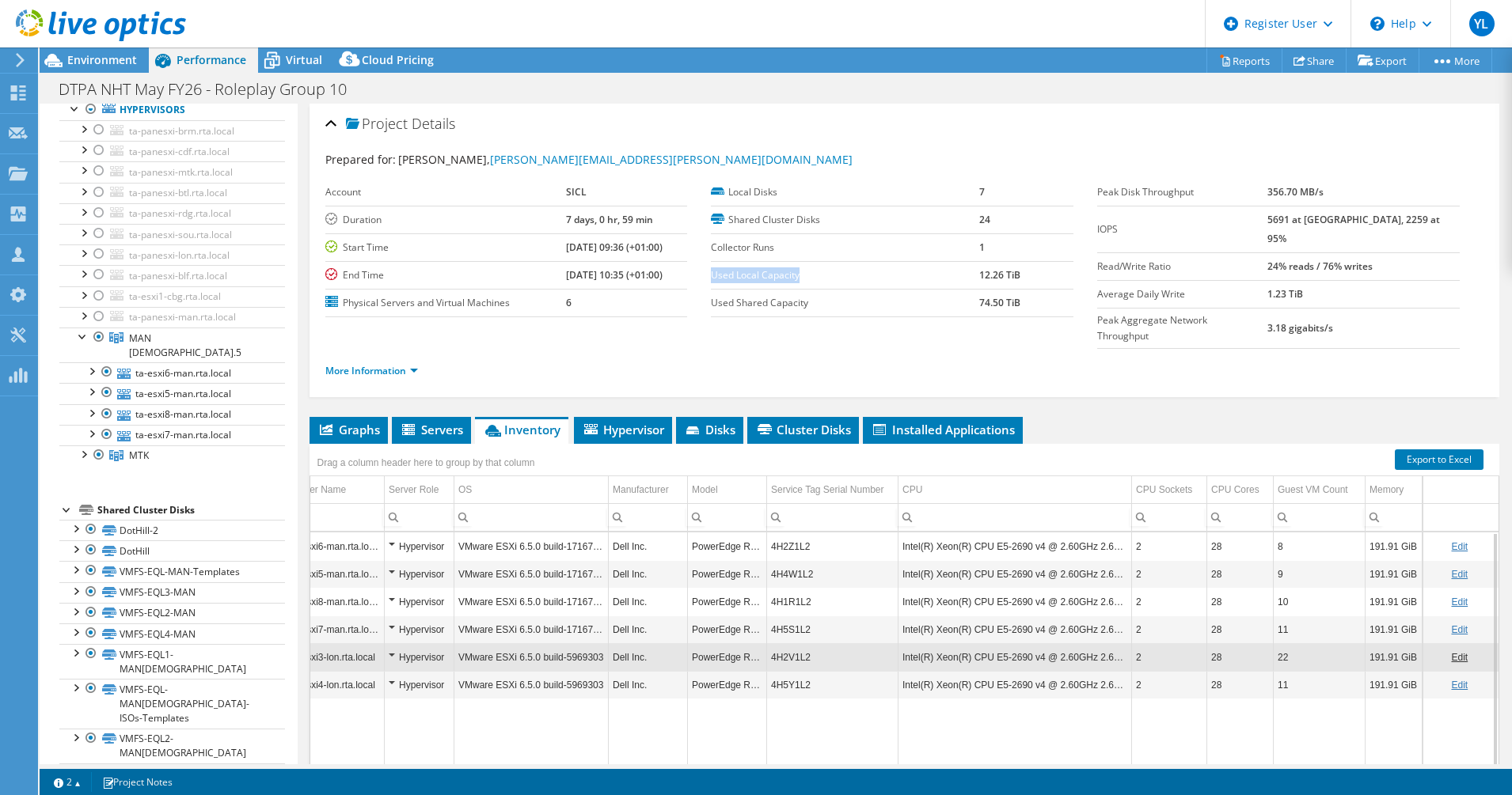
click at [967, 279] on tr "Used Local Capacity 12.26 TiB" at bounding box center [892, 274] width 362 height 27
drag, startPoint x: 707, startPoint y: 303, endPoint x: 813, endPoint y: 301, distance: 106.0
click at [813, 301] on label "Used Shared Capacity" at bounding box center [845, 303] width 269 height 16
drag, startPoint x: 813, startPoint y: 301, endPoint x: 970, endPoint y: 273, distance: 159.5
click at [970, 273] on tr "Used Local Capacity 12.26 TiB" at bounding box center [892, 274] width 362 height 27
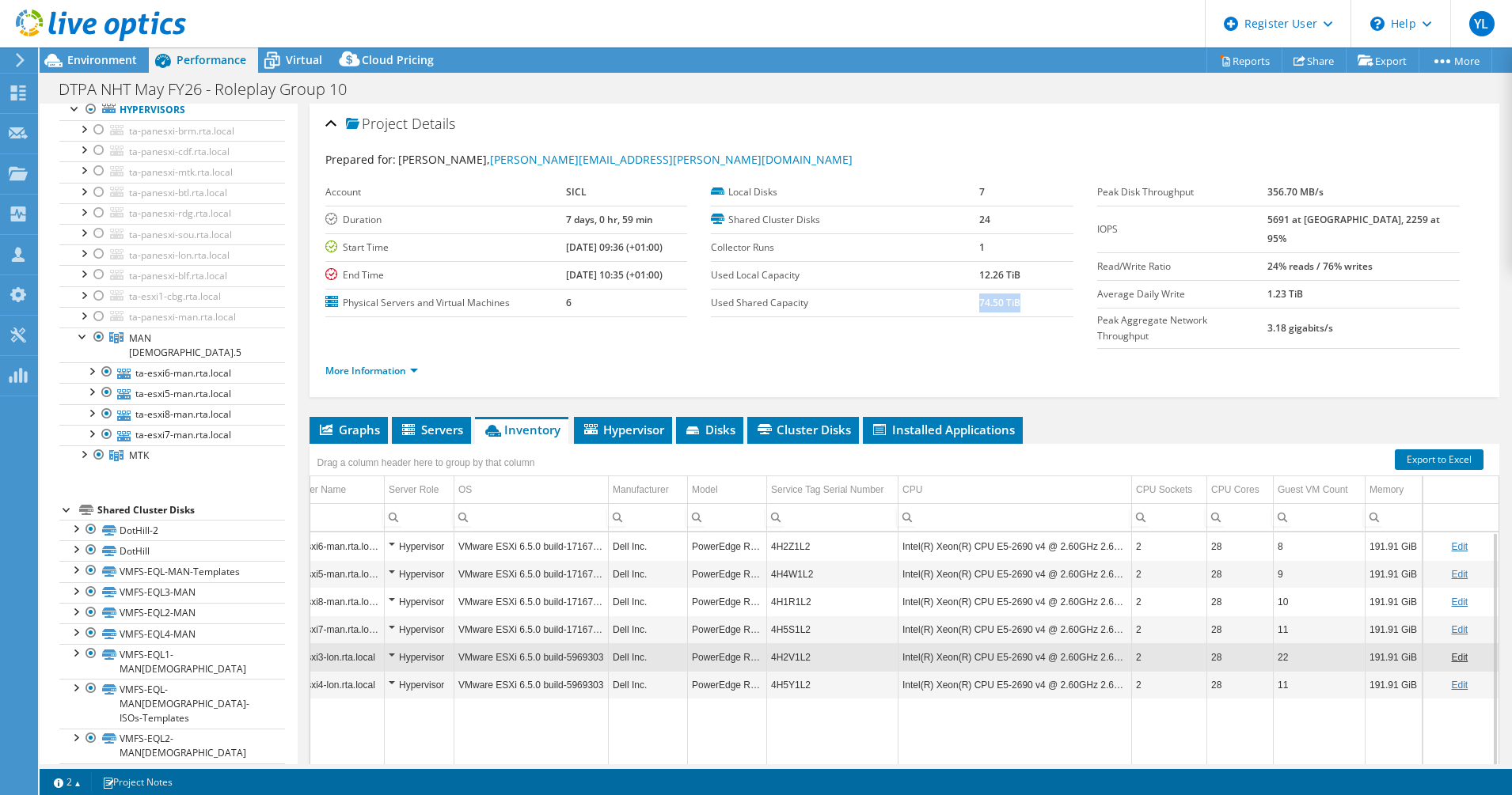
drag, startPoint x: 970, startPoint y: 273, endPoint x: 969, endPoint y: 306, distance: 33.0
click at [970, 306] on tr "Used Shared Capacity 74.50 TiB" at bounding box center [892, 303] width 362 height 27
click at [116, 59] on span "Environment" at bounding box center [102, 59] width 70 height 15
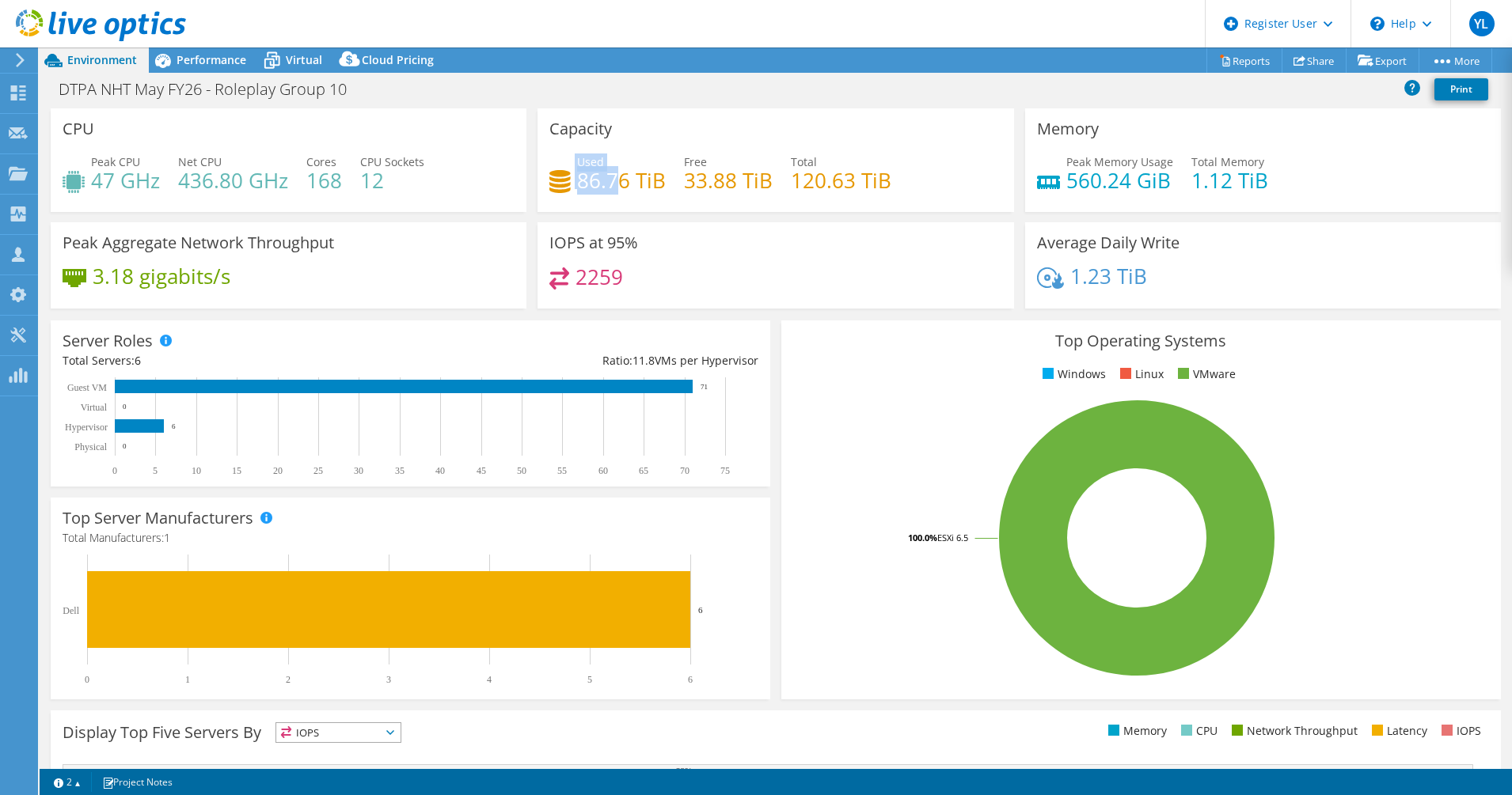
drag, startPoint x: 616, startPoint y: 184, endPoint x: 562, endPoint y: 187, distance: 54.1
click at [562, 187] on div "Used 86.76 TiB" at bounding box center [607, 171] width 116 height 36
click at [187, 61] on span "Performance" at bounding box center [211, 59] width 70 height 15
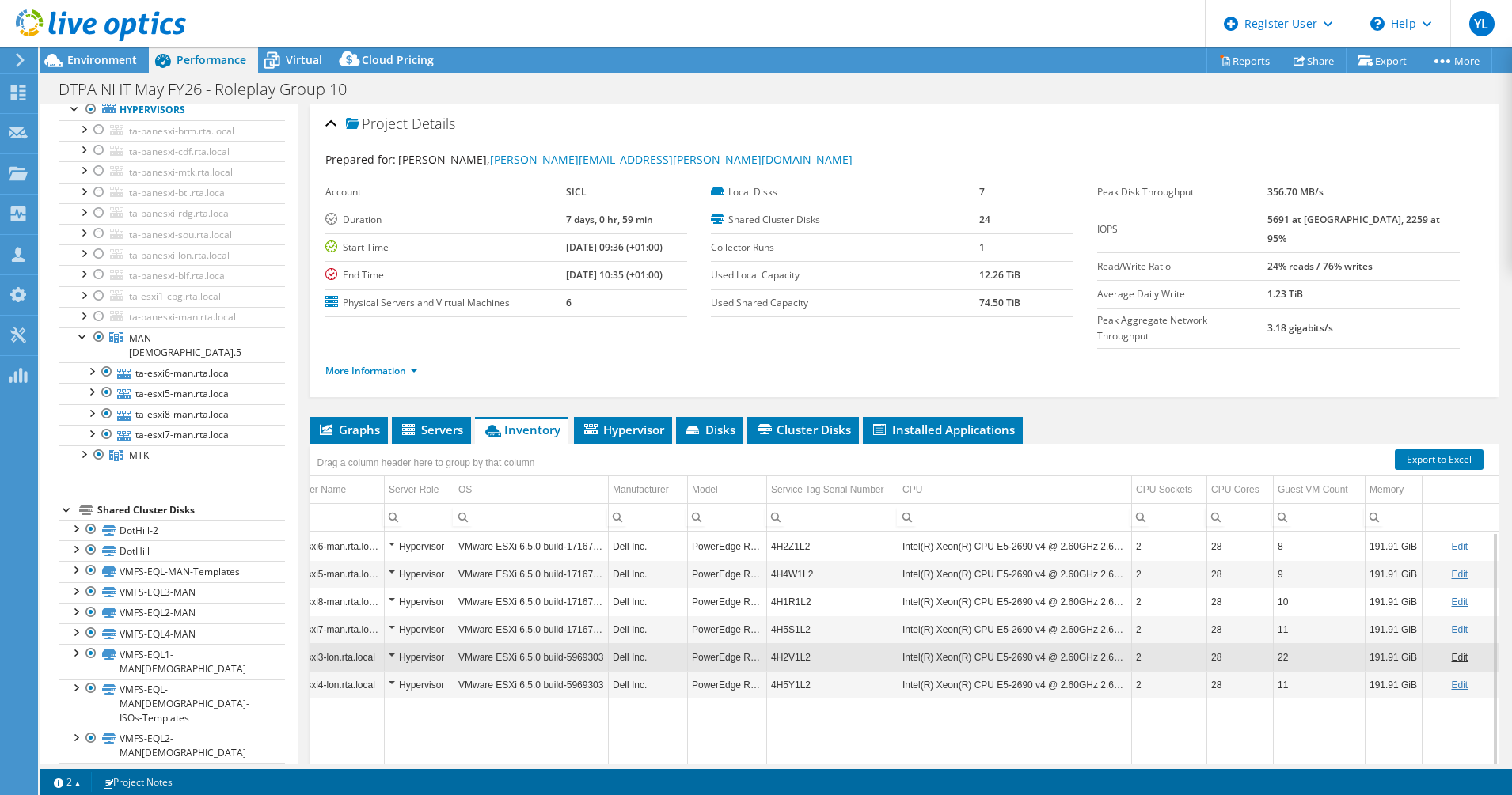
drag, startPoint x: 969, startPoint y: 275, endPoint x: 1027, endPoint y: 275, distance: 58.0
click at [996, 275] on tr "Used Local Capacity 12.26 TiB" at bounding box center [892, 274] width 362 height 27
drag, startPoint x: 1027, startPoint y: 275, endPoint x: 969, endPoint y: 308, distance: 66.7
click at [970, 308] on tr "Used Shared Capacity 74.50 TiB" at bounding box center [892, 303] width 362 height 27
click at [996, 304] on td "74.50 TiB" at bounding box center [1025, 303] width 94 height 27
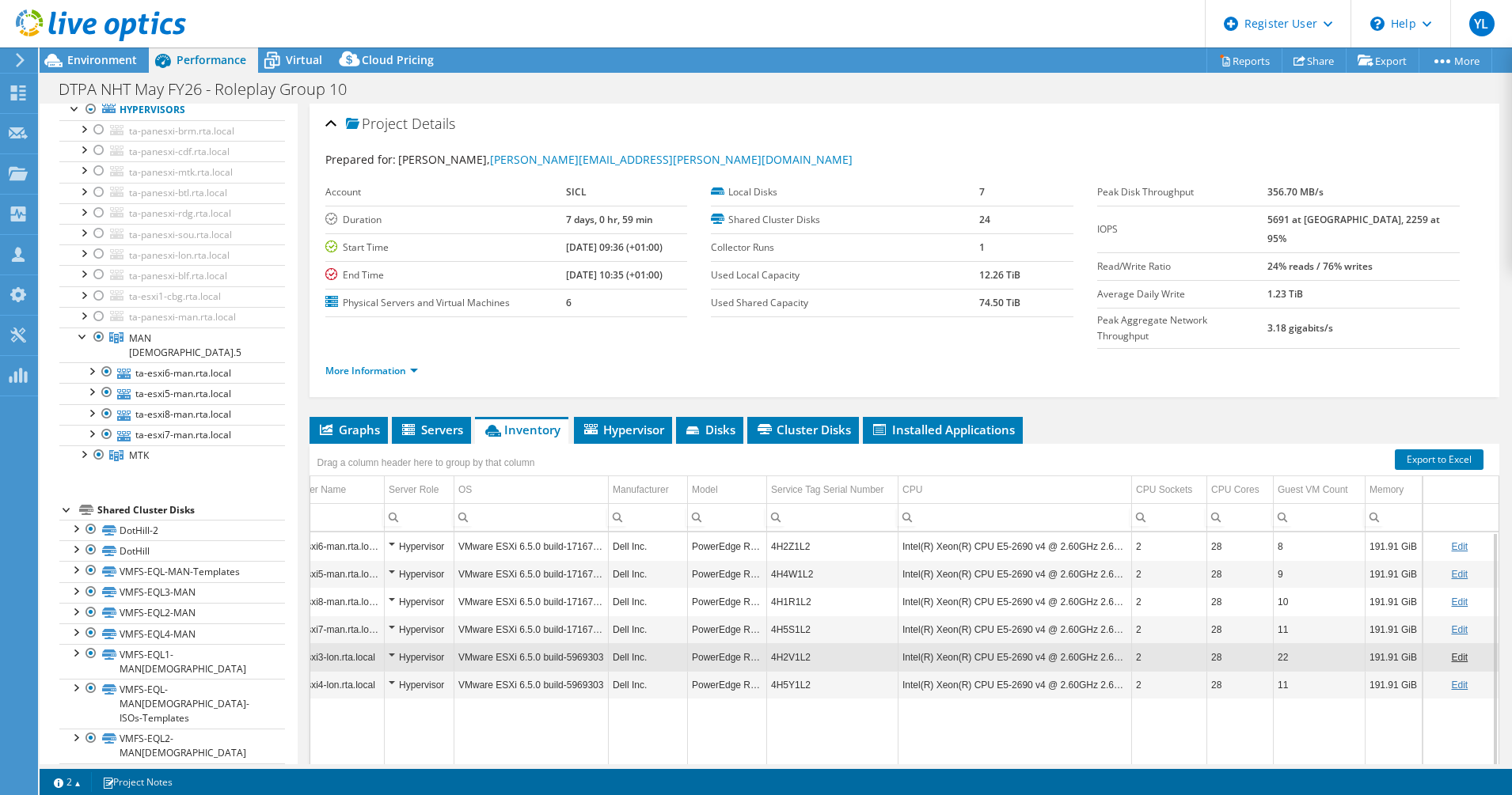
drag, startPoint x: 1018, startPoint y: 303, endPoint x: 962, endPoint y: 303, distance: 56.0
click at [962, 303] on tr "Used Shared Capacity 74.50 TiB" at bounding box center [892, 303] width 362 height 27
drag, startPoint x: 1018, startPoint y: 273, endPoint x: 967, endPoint y: 275, distance: 51.0
click at [967, 275] on tr "Used Local Capacity 12.26 TiB" at bounding box center [892, 274] width 362 height 27
drag, startPoint x: 1018, startPoint y: 304, endPoint x: 972, endPoint y: 307, distance: 46.1
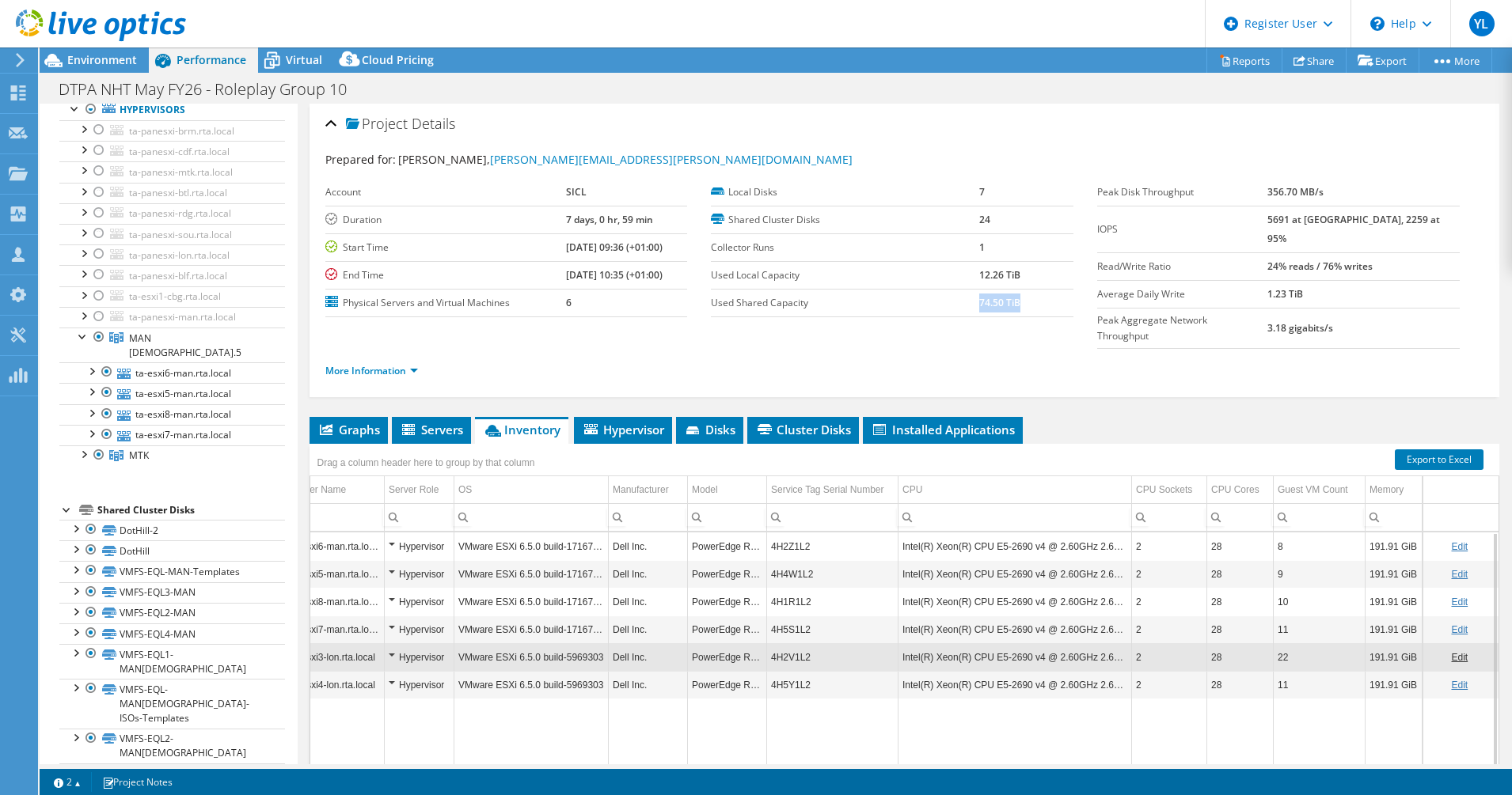
click at [978, 307] on td "74.50 TiB" at bounding box center [1025, 303] width 94 height 27
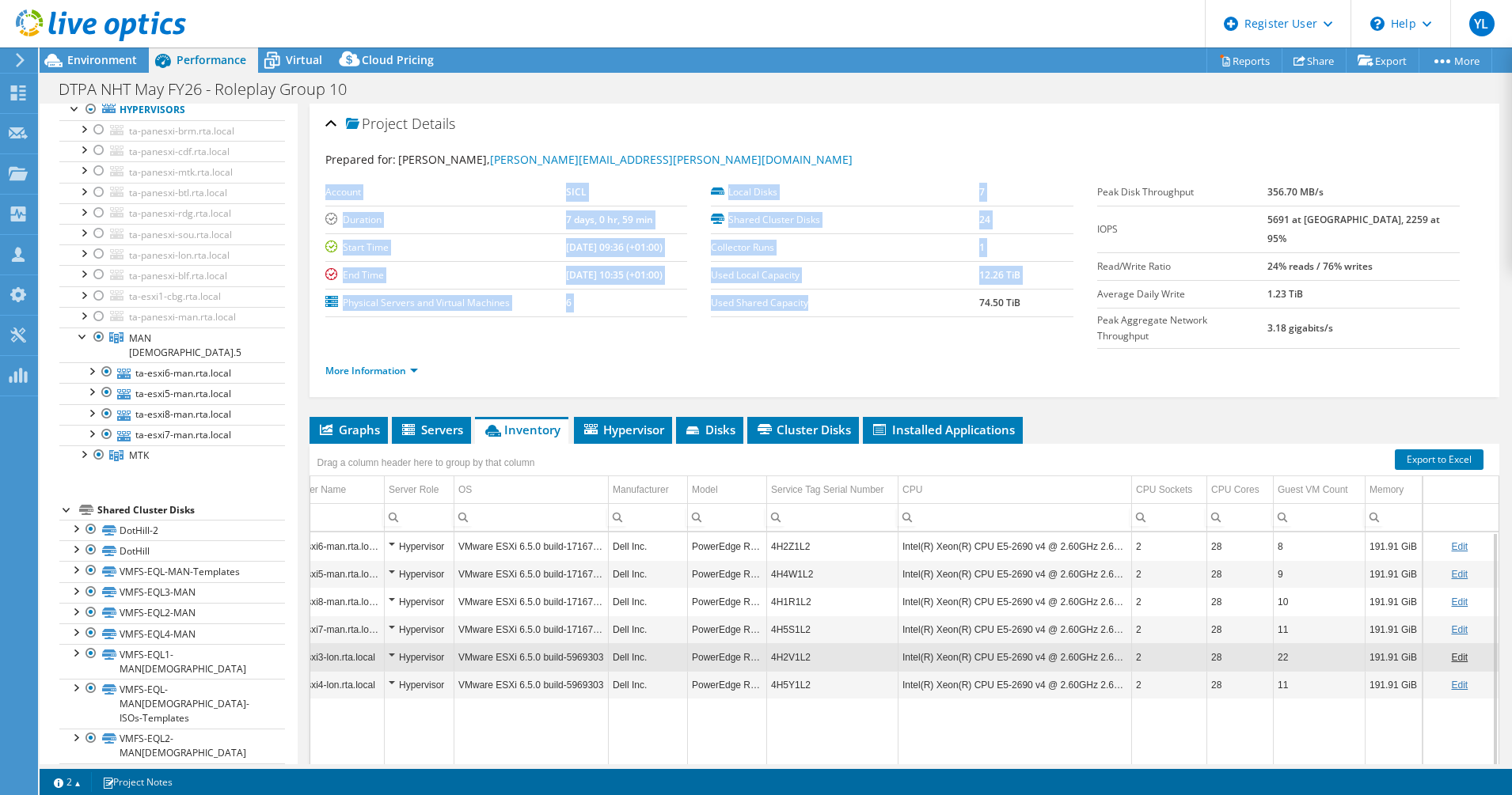
drag, startPoint x: 810, startPoint y: 305, endPoint x: 705, endPoint y: 305, distance: 105.0
click at [705, 305] on section "Account SICL Duration 7 days, 0 hr, 59 min Start Time [DATE] 09:36 (+01:00) End…" at bounding box center [711, 248] width 772 height 138
drag, startPoint x: 705, startPoint y: 305, endPoint x: 801, endPoint y: 310, distance: 96.1
click at [801, 310] on td "Used Shared Capacity" at bounding box center [845, 303] width 269 height 27
click at [809, 306] on label "Used Shared Capacity" at bounding box center [845, 303] width 269 height 16
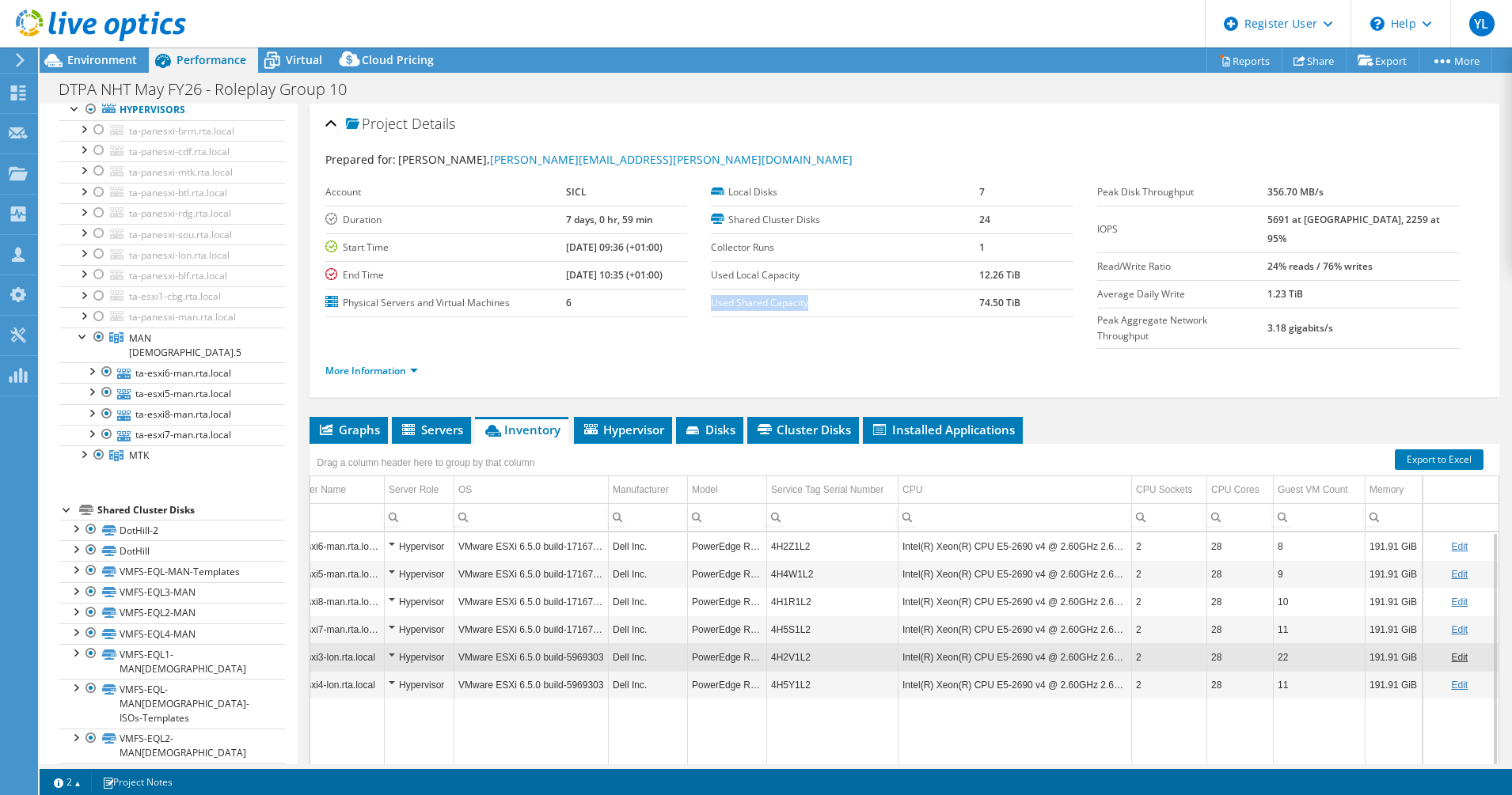
drag, startPoint x: 811, startPoint y: 304, endPoint x: 709, endPoint y: 304, distance: 102.0
click at [711, 304] on label "Used Shared Capacity" at bounding box center [845, 303] width 269 height 16
drag, startPoint x: 709, startPoint y: 304, endPoint x: 707, endPoint y: 275, distance: 29.1
click at [711, 275] on label "Used Local Capacity" at bounding box center [845, 275] width 269 height 16
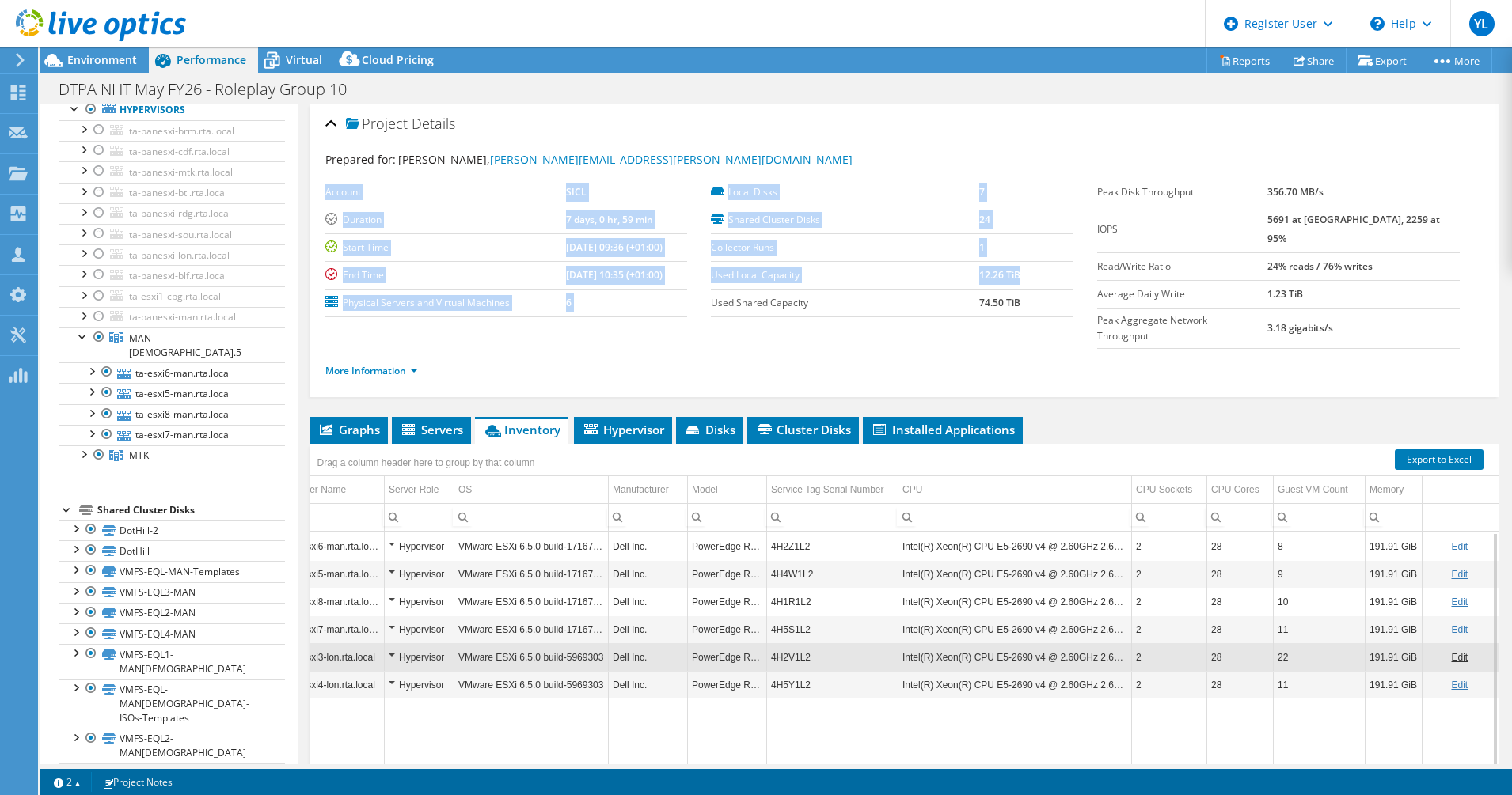
drag, startPoint x: 1021, startPoint y: 272, endPoint x: 703, endPoint y: 272, distance: 318.0
click at [703, 272] on section "Account SICL Duration 7 days, 0 hr, 59 min Start Time [DATE] 09:36 (+01:00) End…" at bounding box center [711, 248] width 772 height 138
drag, startPoint x: 703, startPoint y: 272, endPoint x: 824, endPoint y: 275, distance: 121.0
click at [824, 275] on label "Used Local Capacity" at bounding box center [845, 275] width 269 height 16
click at [928, 279] on label "Used Local Capacity" at bounding box center [845, 275] width 269 height 16
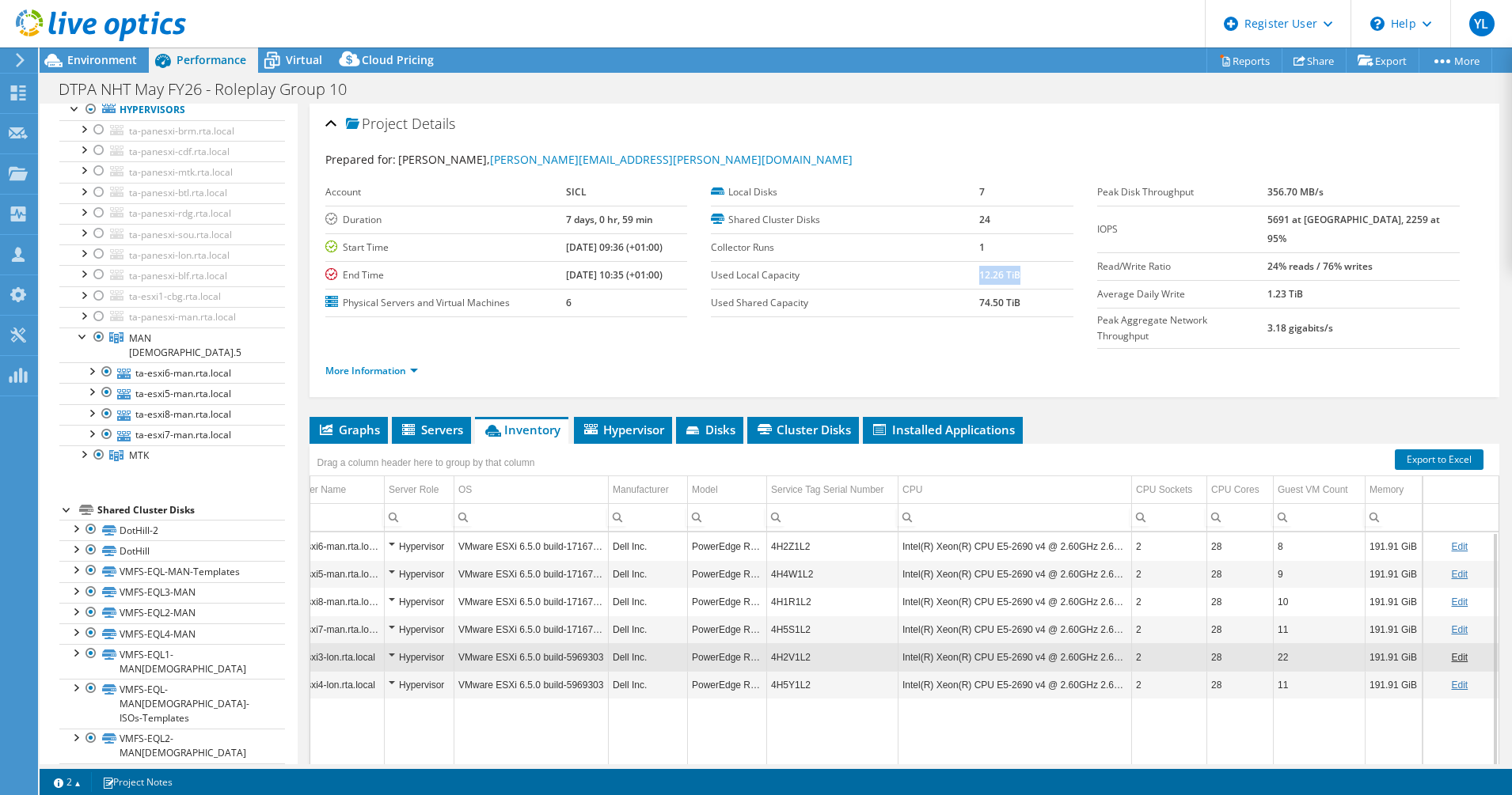
drag, startPoint x: 1017, startPoint y: 279, endPoint x: 971, endPoint y: 278, distance: 46.0
click at [978, 278] on td "12.26 TiB" at bounding box center [1025, 274] width 94 height 27
drag, startPoint x: 1018, startPoint y: 305, endPoint x: 971, endPoint y: 305, distance: 47.0
click at [978, 305] on td "74.50 TiB" at bounding box center [1025, 303] width 94 height 27
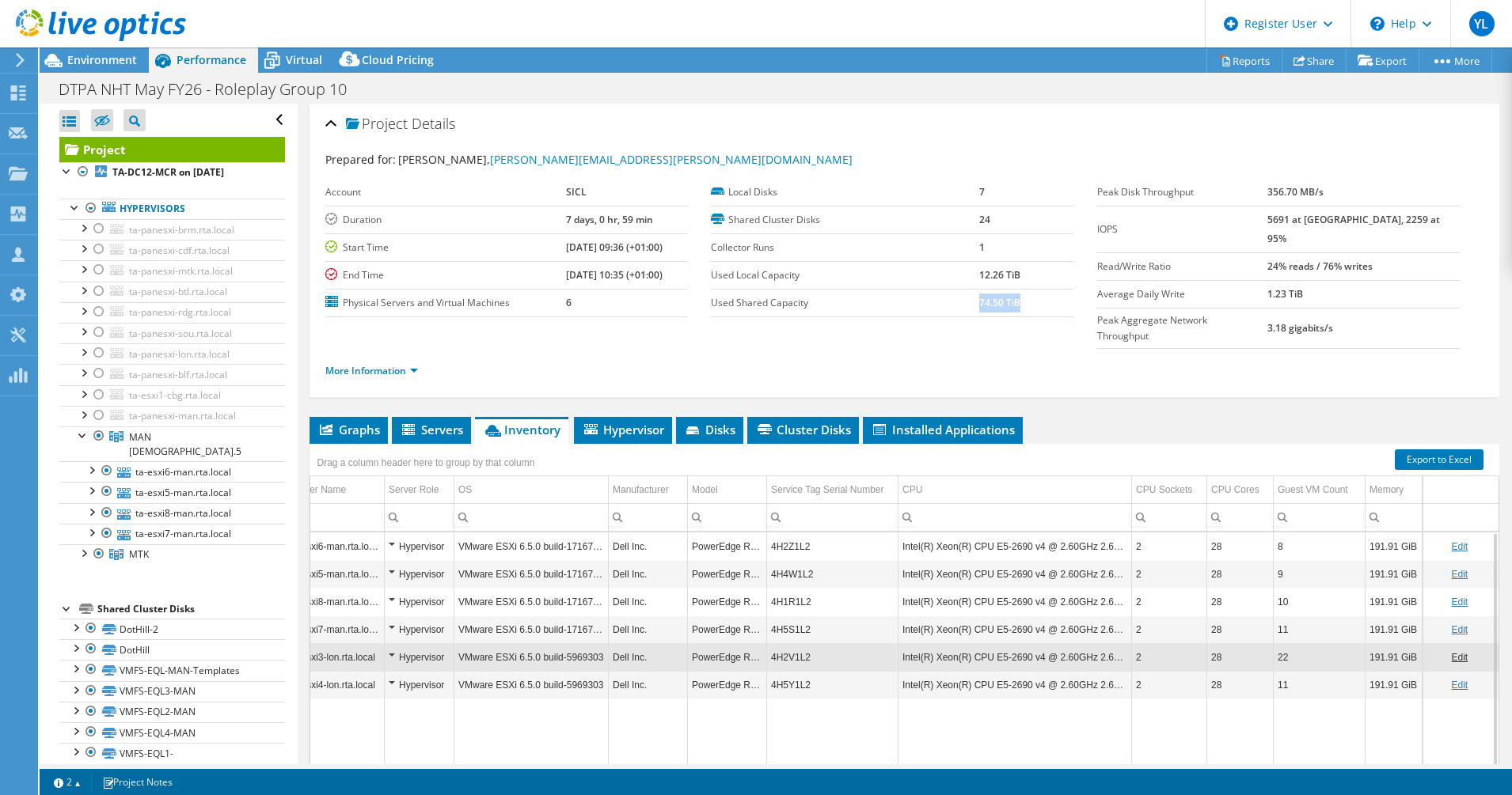
drag, startPoint x: 1017, startPoint y: 273, endPoint x: 969, endPoint y: 272, distance: 48.0
click at [969, 272] on tr "Used Local Capacity 12.26 TiB" at bounding box center [892, 274] width 362 height 27
drag, startPoint x: 717, startPoint y: 271, endPoint x: 797, endPoint y: 271, distance: 80.0
click at [797, 271] on label "Used Local Capacity" at bounding box center [845, 275] width 269 height 16
drag, startPoint x: 797, startPoint y: 271, endPoint x: 968, endPoint y: 276, distance: 171.1
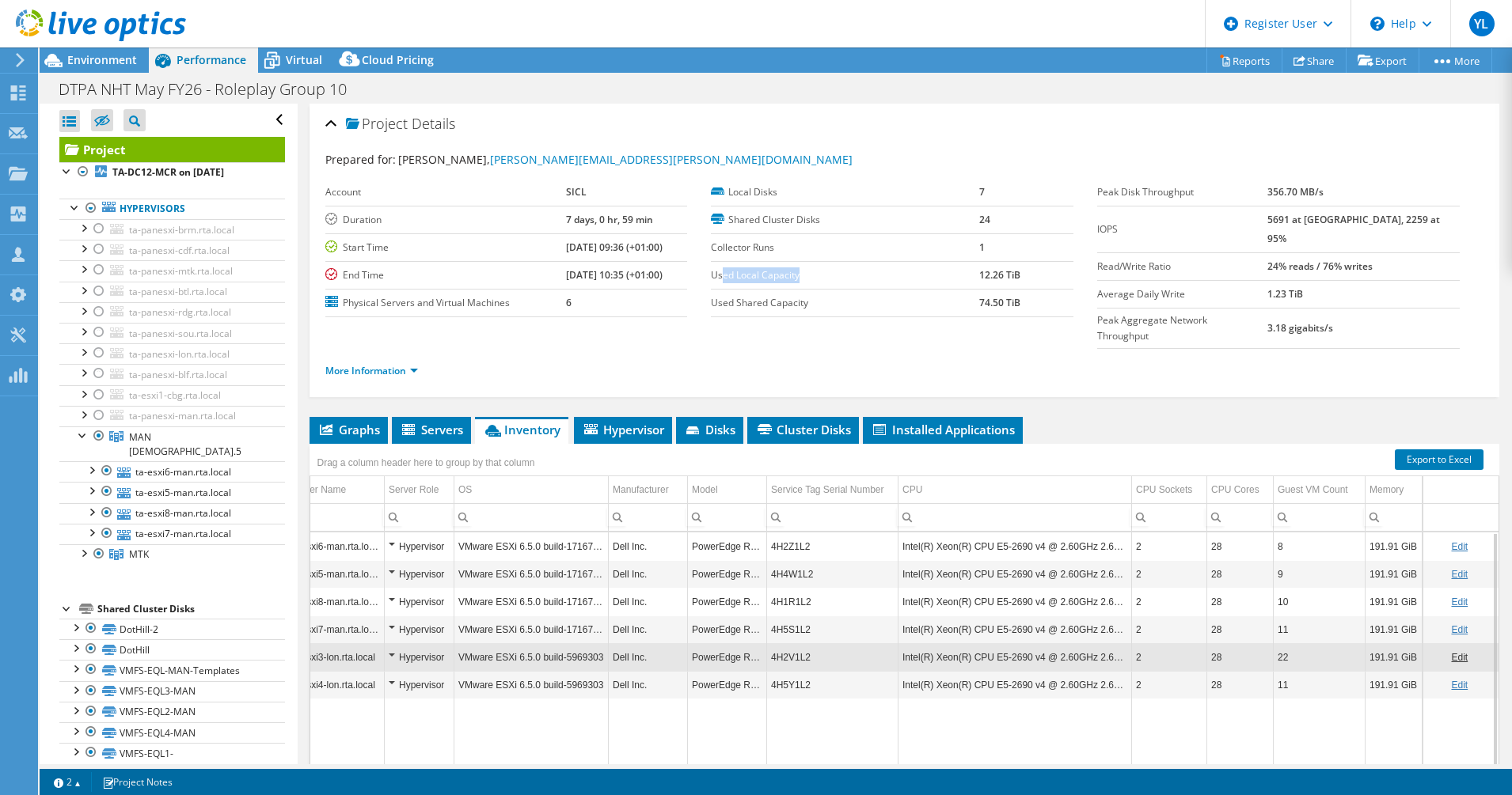
click at [968, 276] on tr "Used Local Capacity 12.26 TiB" at bounding box center [892, 274] width 362 height 27
click at [996, 271] on td "12.26 TiB" at bounding box center [1025, 274] width 94 height 27
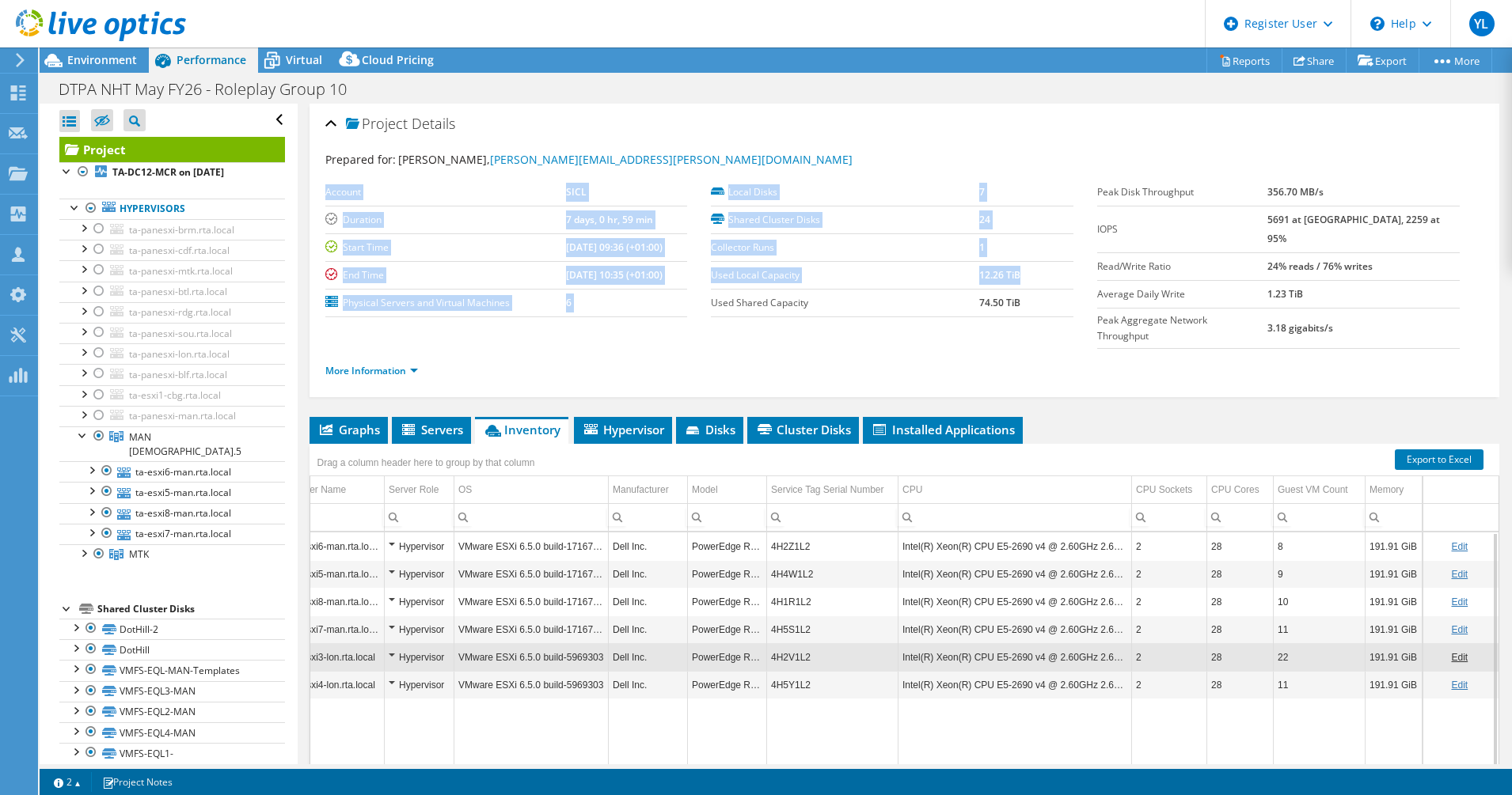
drag, startPoint x: 1020, startPoint y: 272, endPoint x: 703, endPoint y: 274, distance: 317.0
click at [703, 274] on section "Account SICL Duration 7 days, 0 hr, 59 min Start Time [DATE] 09:36 (+01:00) End…" at bounding box center [711, 248] width 772 height 138
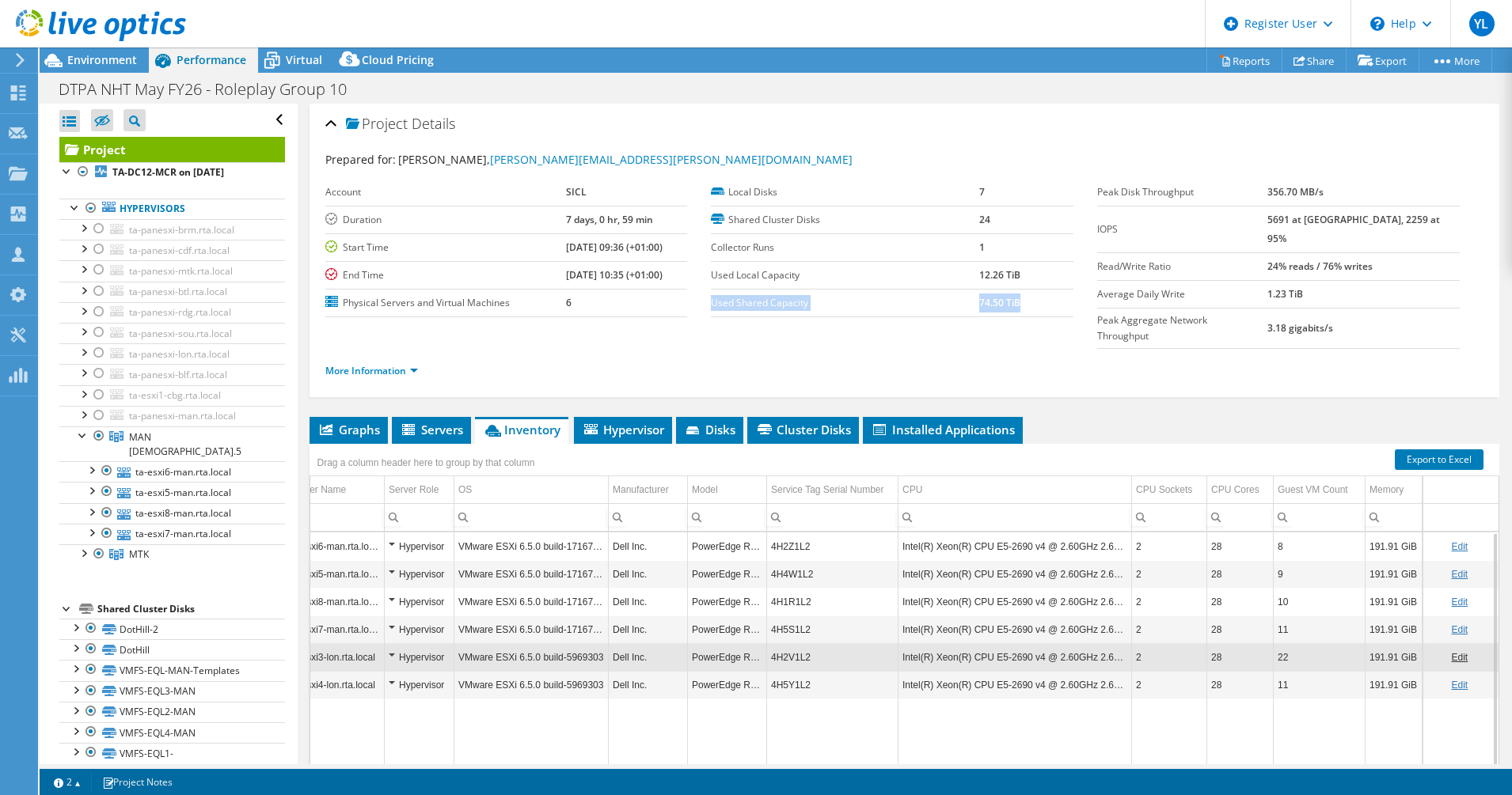
drag, startPoint x: 703, startPoint y: 274, endPoint x: 1030, endPoint y: 303, distance: 328.3
click at [996, 303] on tr "Used Shared Capacity 74.50 TiB" at bounding box center [892, 303] width 362 height 27
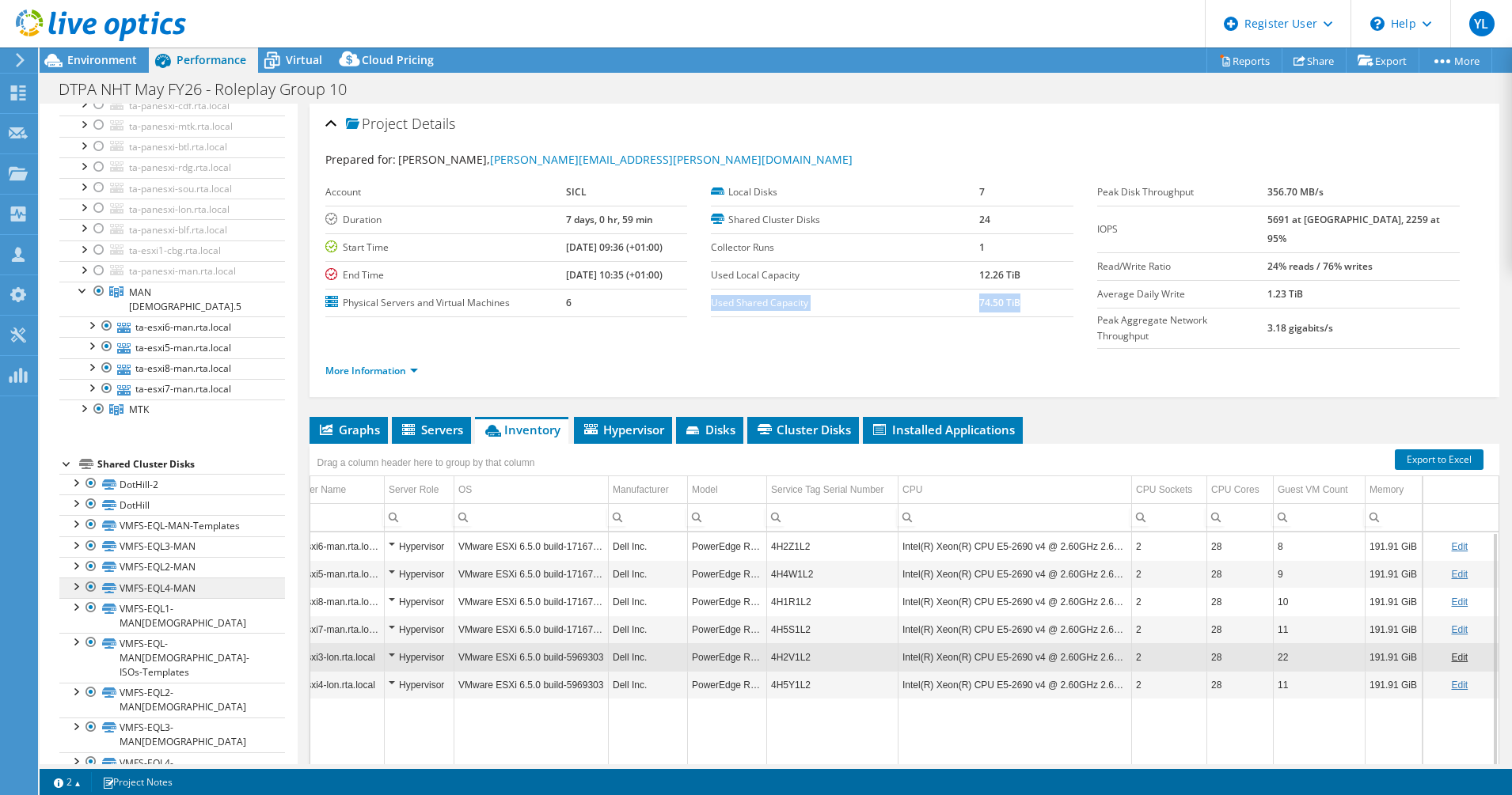
scroll to position [74, 0]
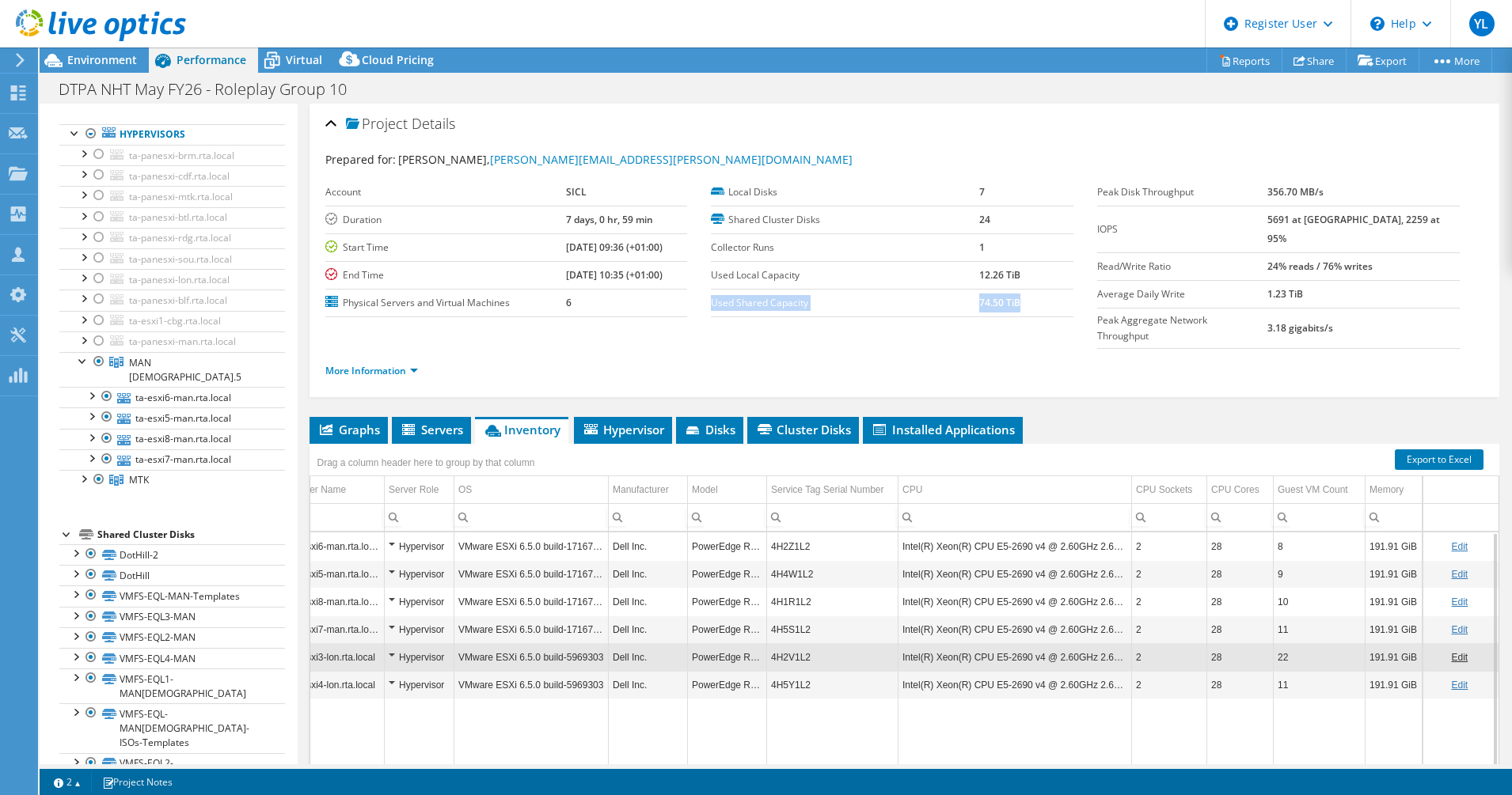
drag, startPoint x: 1017, startPoint y: 272, endPoint x: 966, endPoint y: 275, distance: 51.1
click at [966, 275] on tr "Used Local Capacity 12.26 TiB" at bounding box center [892, 274] width 362 height 27
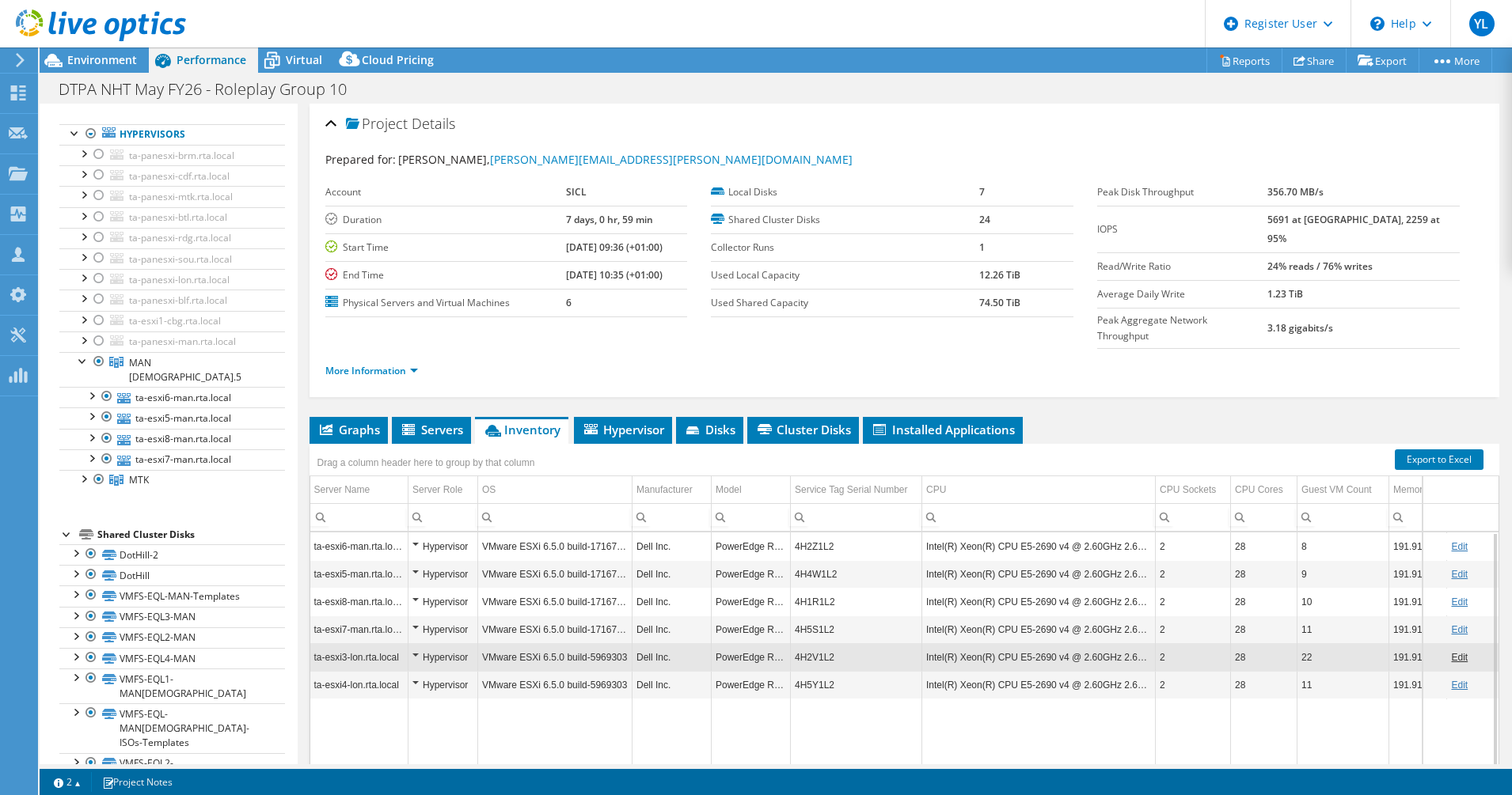
drag, startPoint x: 950, startPoint y: 741, endPoint x: 891, endPoint y: 734, distance: 59.4
click at [891, 734] on body "YL Dell User [PERSON_NAME] [PERSON_NAME][EMAIL_ADDRESS][DOMAIN_NAME] Dell My Pr…" at bounding box center [756, 397] width 1512 height 795
click at [447, 421] on span "Servers" at bounding box center [430, 429] width 63 height 16
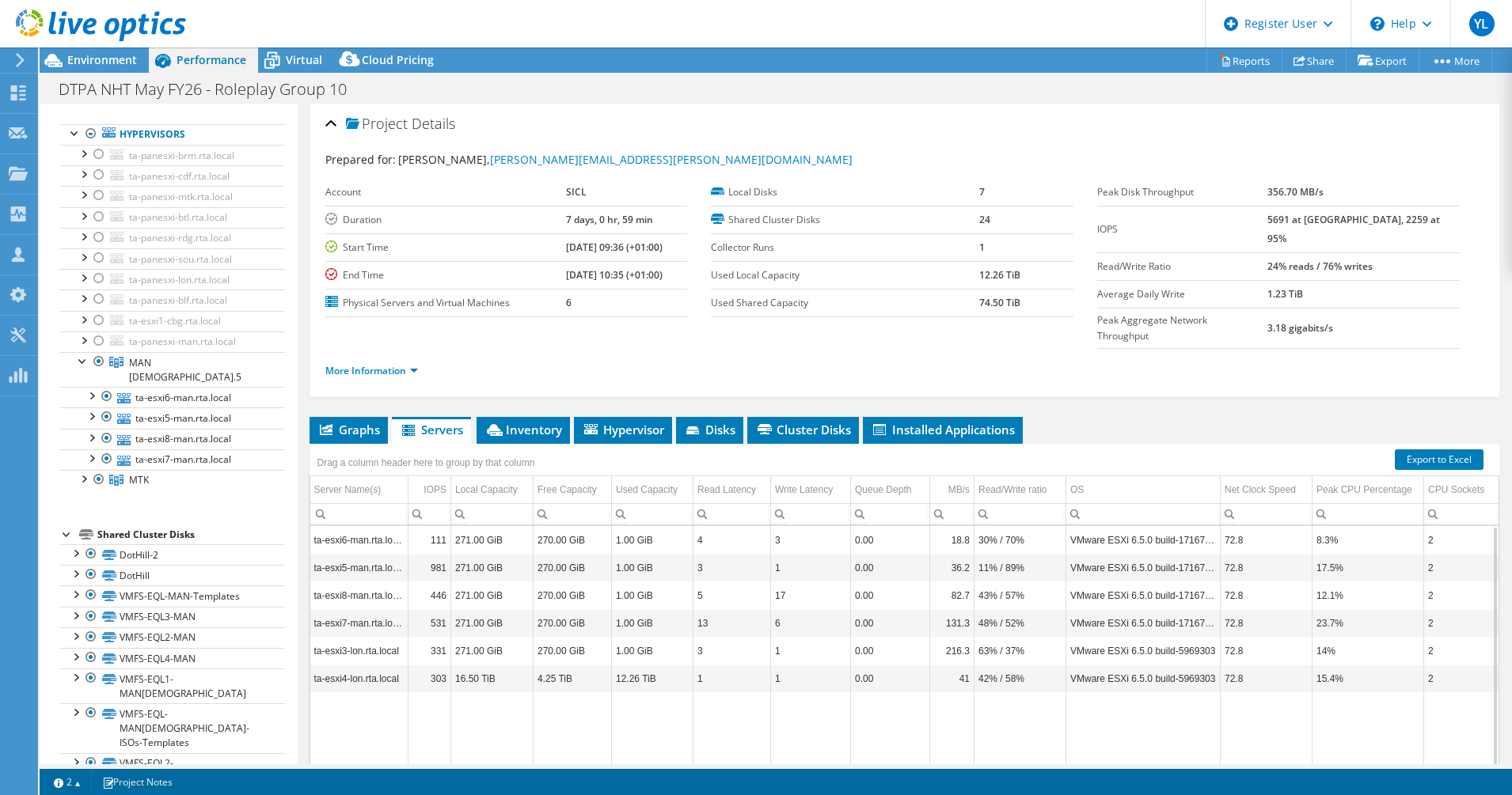
drag, startPoint x: 617, startPoint y: 740, endPoint x: 584, endPoint y: 714, distance: 42.0
click at [586, 715] on body "YL Dell User [PERSON_NAME] [PERSON_NAME][EMAIL_ADDRESS][DOMAIN_NAME] Dell My Pr…" at bounding box center [756, 397] width 1512 height 795
drag, startPoint x: 661, startPoint y: 648, endPoint x: 612, endPoint y: 649, distance: 49.0
click at [612, 665] on td "12.26 TiB" at bounding box center [652, 678] width 82 height 27
drag, startPoint x: 612, startPoint y: 649, endPoint x: 577, endPoint y: 695, distance: 57.8
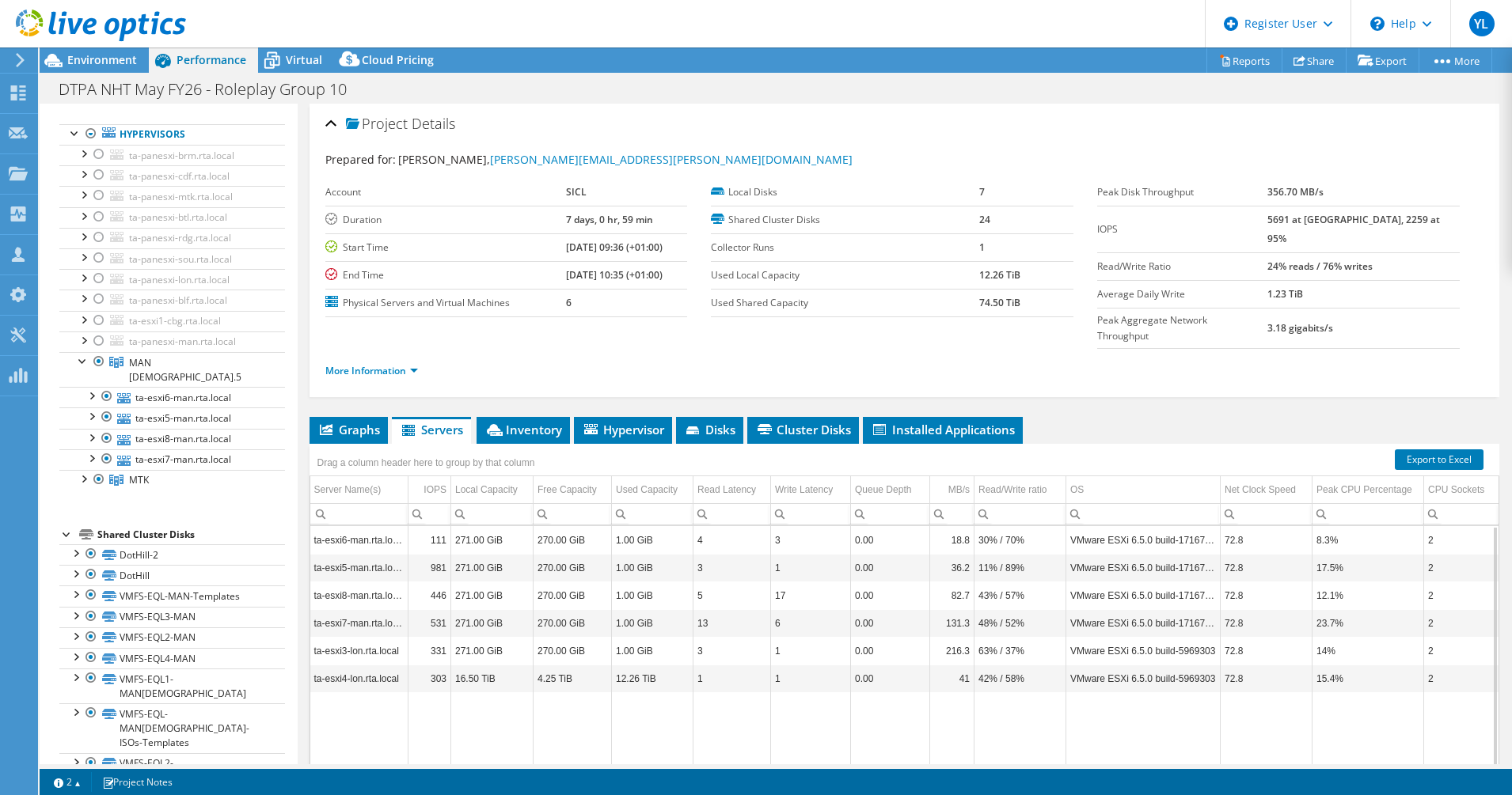
click at [577, 695] on td "Data grid" at bounding box center [572, 735] width 78 height 87
click at [496, 526] on td "271.00 GiB" at bounding box center [492, 540] width 83 height 27
drag, startPoint x: 508, startPoint y: 509, endPoint x: 407, endPoint y: 510, distance: 101.0
click at [407, 526] on tr "ta-esxi6-man.rta.local 111 271.00 GiB 270.00 GiB 1.00 GiB 4 3 0.00 18.8 30% / 7…" at bounding box center [1068, 540] width 1515 height 27
click at [480, 704] on td "Data grid" at bounding box center [492, 735] width 83 height 87
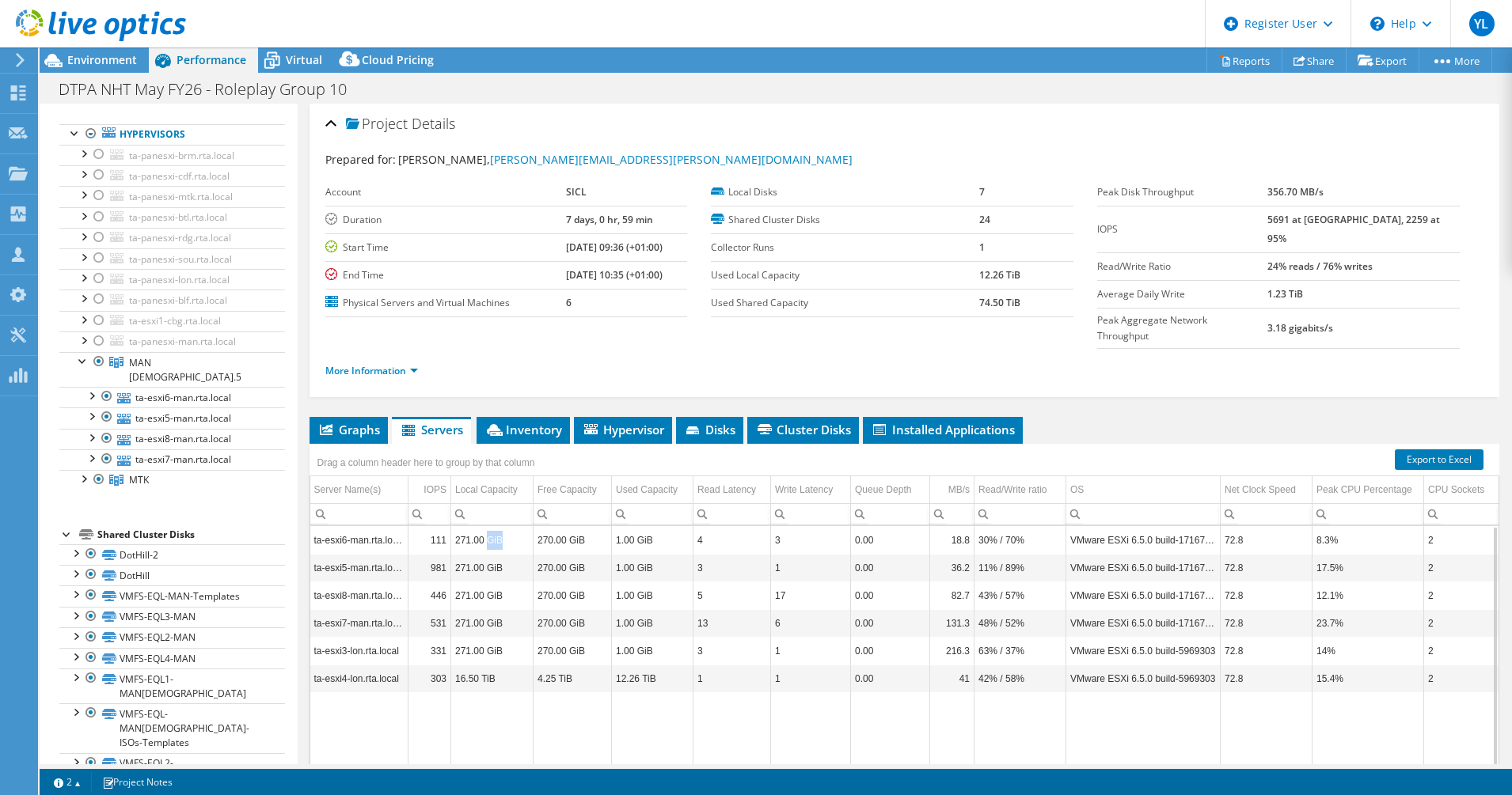
drag, startPoint x: 502, startPoint y: 507, endPoint x: 485, endPoint y: 509, distance: 17.1
click at [485, 526] on td "271.00 GiB" at bounding box center [492, 540] width 83 height 27
click at [103, 70] on div "Environment" at bounding box center [94, 60] width 109 height 25
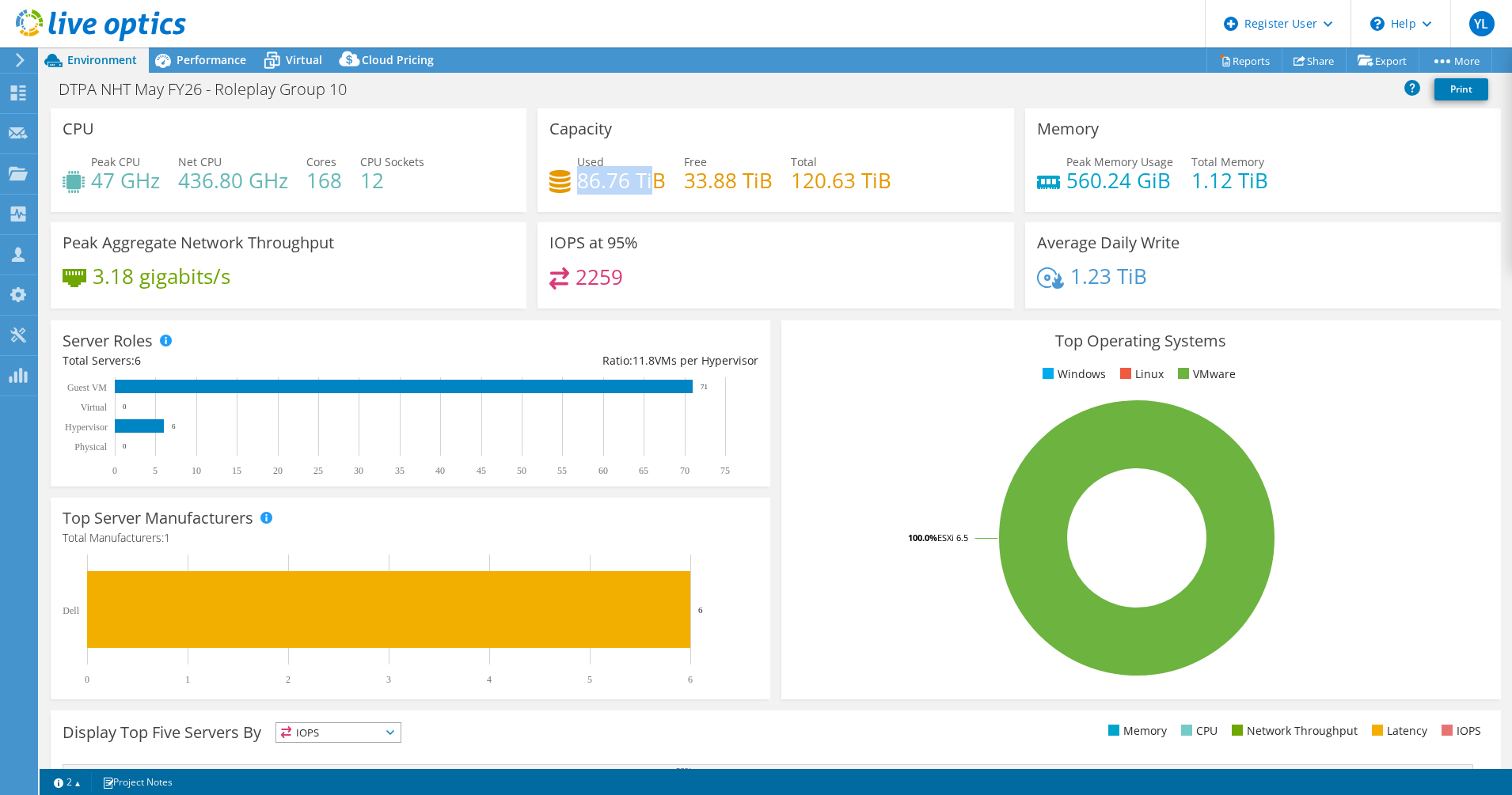
drag, startPoint x: 575, startPoint y: 186, endPoint x: 656, endPoint y: 185, distance: 81.0
click at [655, 185] on h4 "86.76 TiB" at bounding box center [621, 180] width 89 height 18
drag, startPoint x: 387, startPoint y: 183, endPoint x: 359, endPoint y: 183, distance: 28.0
click at [360, 183] on h4 "12" at bounding box center [392, 180] width 64 height 18
drag, startPoint x: 646, startPoint y: 175, endPoint x: 576, endPoint y: 188, distance: 71.2
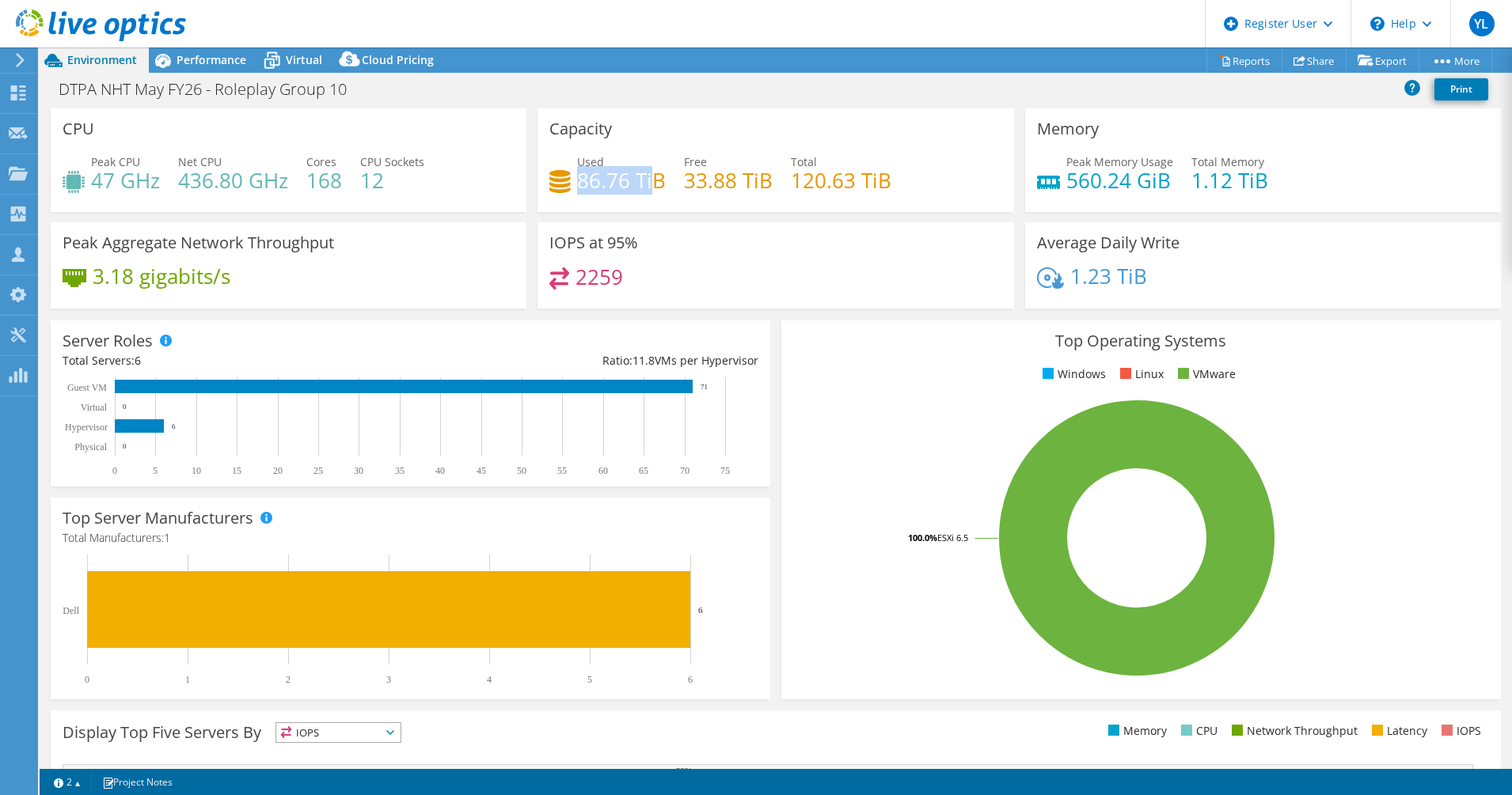
click at [577, 188] on h4 "86.76 TiB" at bounding box center [621, 180] width 89 height 18
click at [572, 185] on div "Used 86.76 TiB Free 33.88 TiB Total 120.63 TiB" at bounding box center [775, 179] width 452 height 52
click at [204, 61] on span "Performance" at bounding box center [211, 59] width 70 height 15
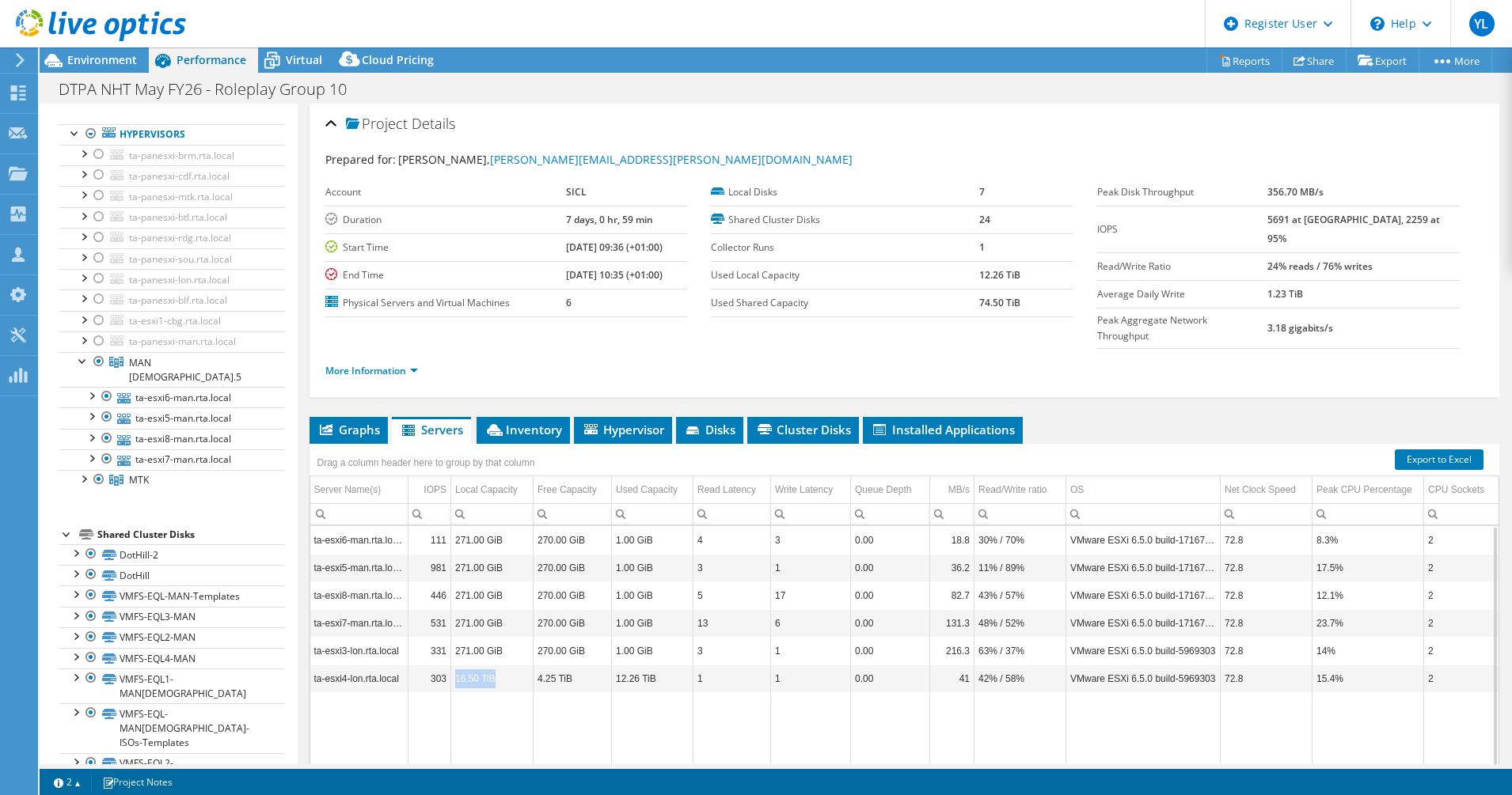
drag, startPoint x: 502, startPoint y: 647, endPoint x: 458, endPoint y: 649, distance: 44.0
click at [458, 665] on td "16.50 TiB" at bounding box center [492, 678] width 83 height 27
drag, startPoint x: 458, startPoint y: 649, endPoint x: 533, endPoint y: 652, distance: 75.1
click at [533, 665] on tr "ta-esxi4-lon.rta.local 303 16.50 TiB 4.25 TiB 12.26 TiB 1 1 0.00 41 42% / 58% V…" at bounding box center [1068, 678] width 1515 height 27
drag, startPoint x: 533, startPoint y: 652, endPoint x: 614, endPoint y: 650, distance: 81.0
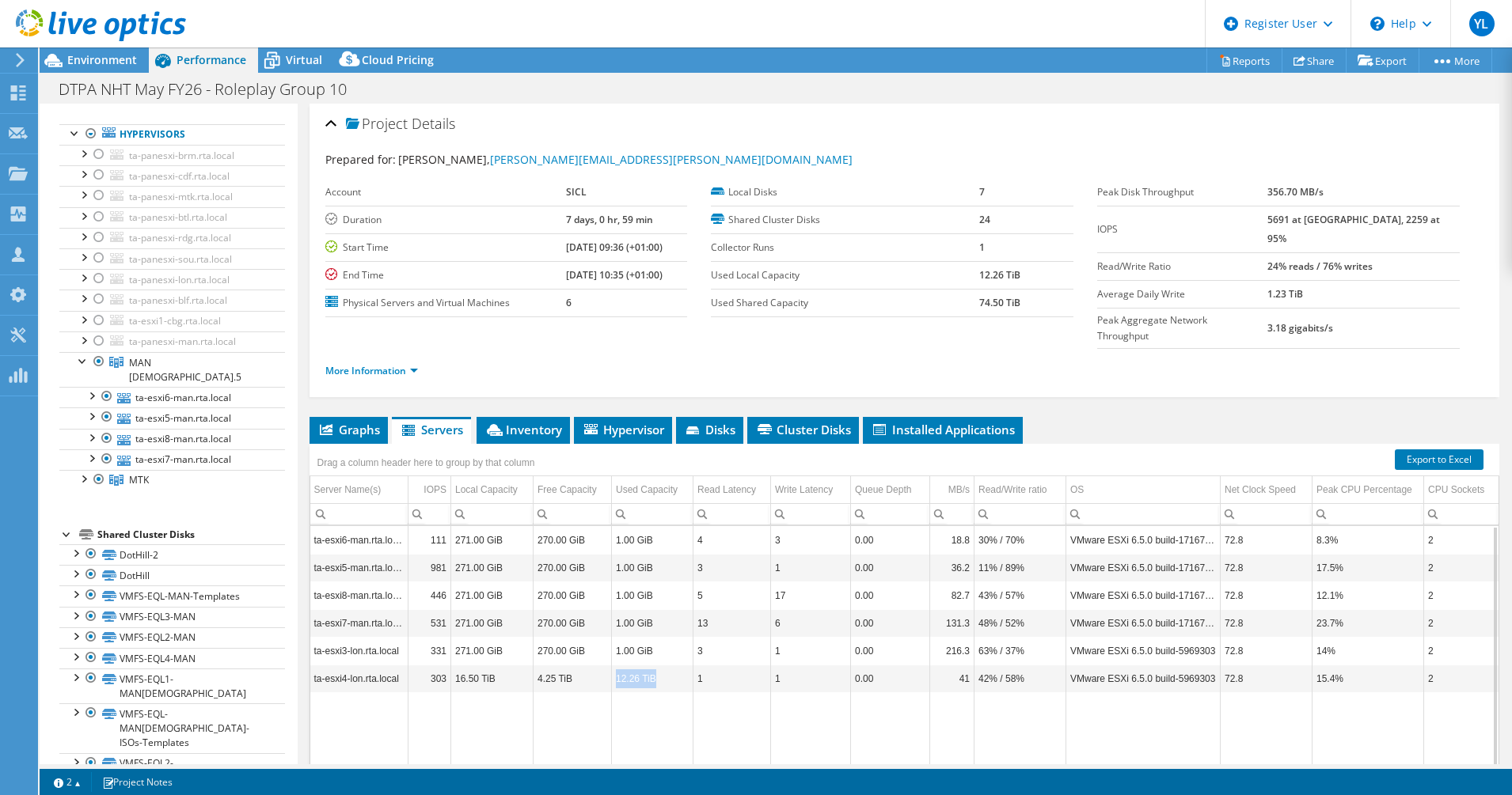
click at [614, 665] on td "12.26 TiB" at bounding box center [652, 678] width 82 height 27
click at [528, 421] on span "Inventory" at bounding box center [523, 429] width 78 height 16
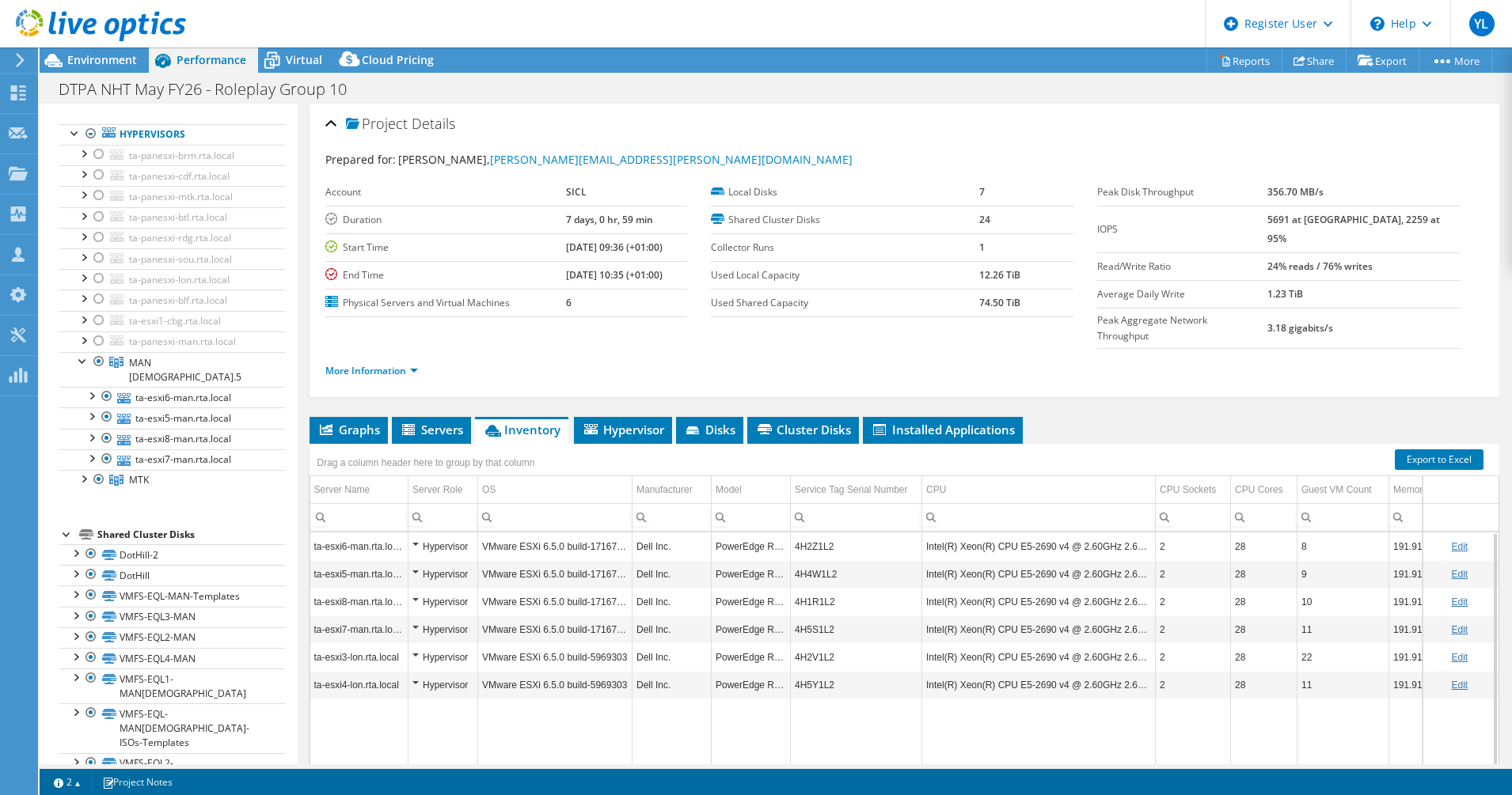
drag, startPoint x: 715, startPoint y: 741, endPoint x: 701, endPoint y: 739, distance: 14.1
click at [701, 739] on body "YL Dell User [PERSON_NAME] [PERSON_NAME][EMAIL_ADDRESS][DOMAIN_NAME] Dell My Pr…" at bounding box center [756, 397] width 1512 height 795
click at [694, 738] on body "YL Dell User [PERSON_NAME] [PERSON_NAME][EMAIL_ADDRESS][DOMAIN_NAME] Dell My Pr…" at bounding box center [756, 397] width 1512 height 795
drag, startPoint x: 560, startPoint y: 741, endPoint x: 538, endPoint y: 739, distance: 22.1
click at [538, 739] on body "YL Dell User [PERSON_NAME] [PERSON_NAME][EMAIL_ADDRESS][DOMAIN_NAME] Dell My Pr…" at bounding box center [756, 397] width 1512 height 795
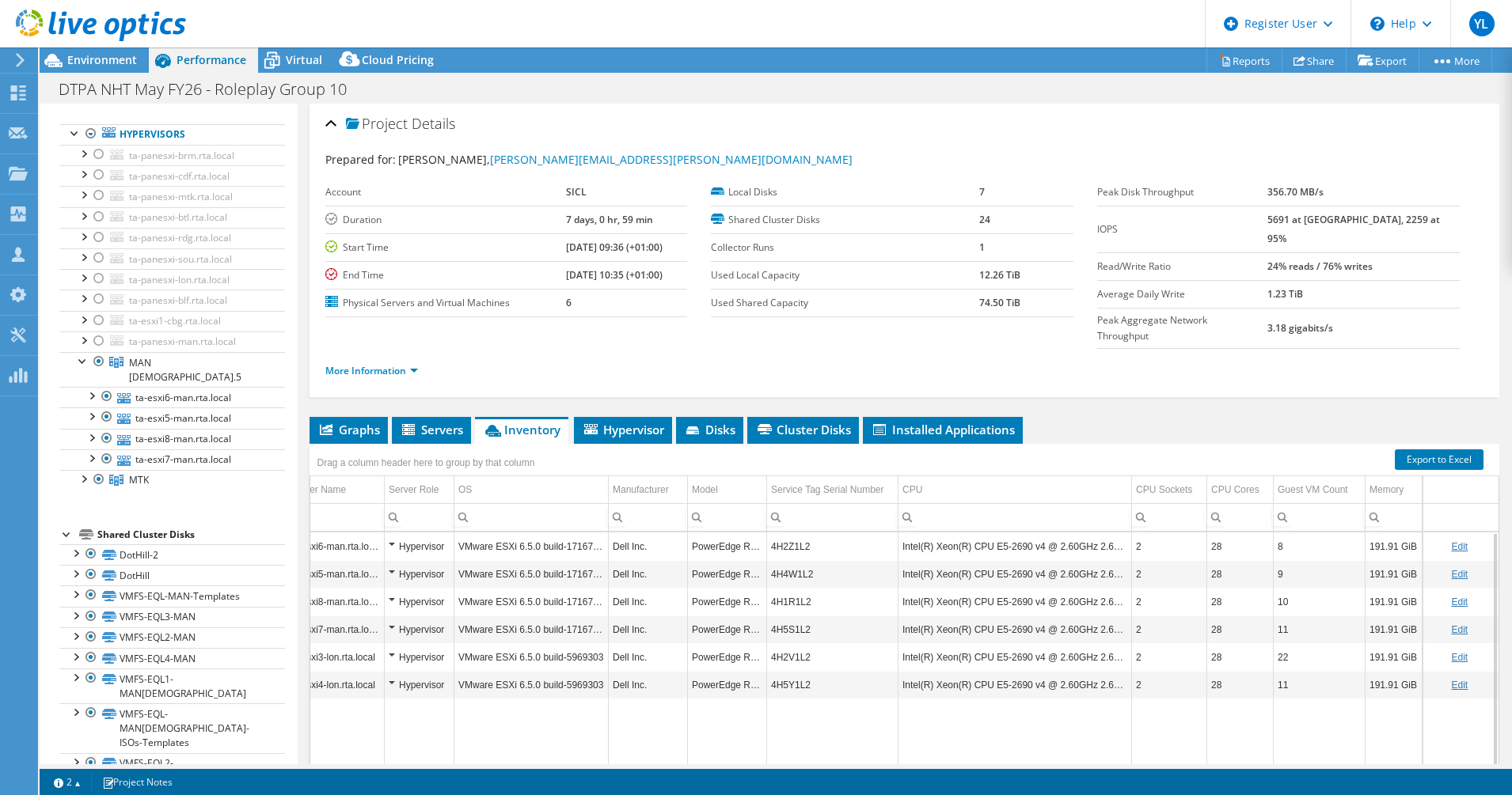
scroll to position [0, 11]
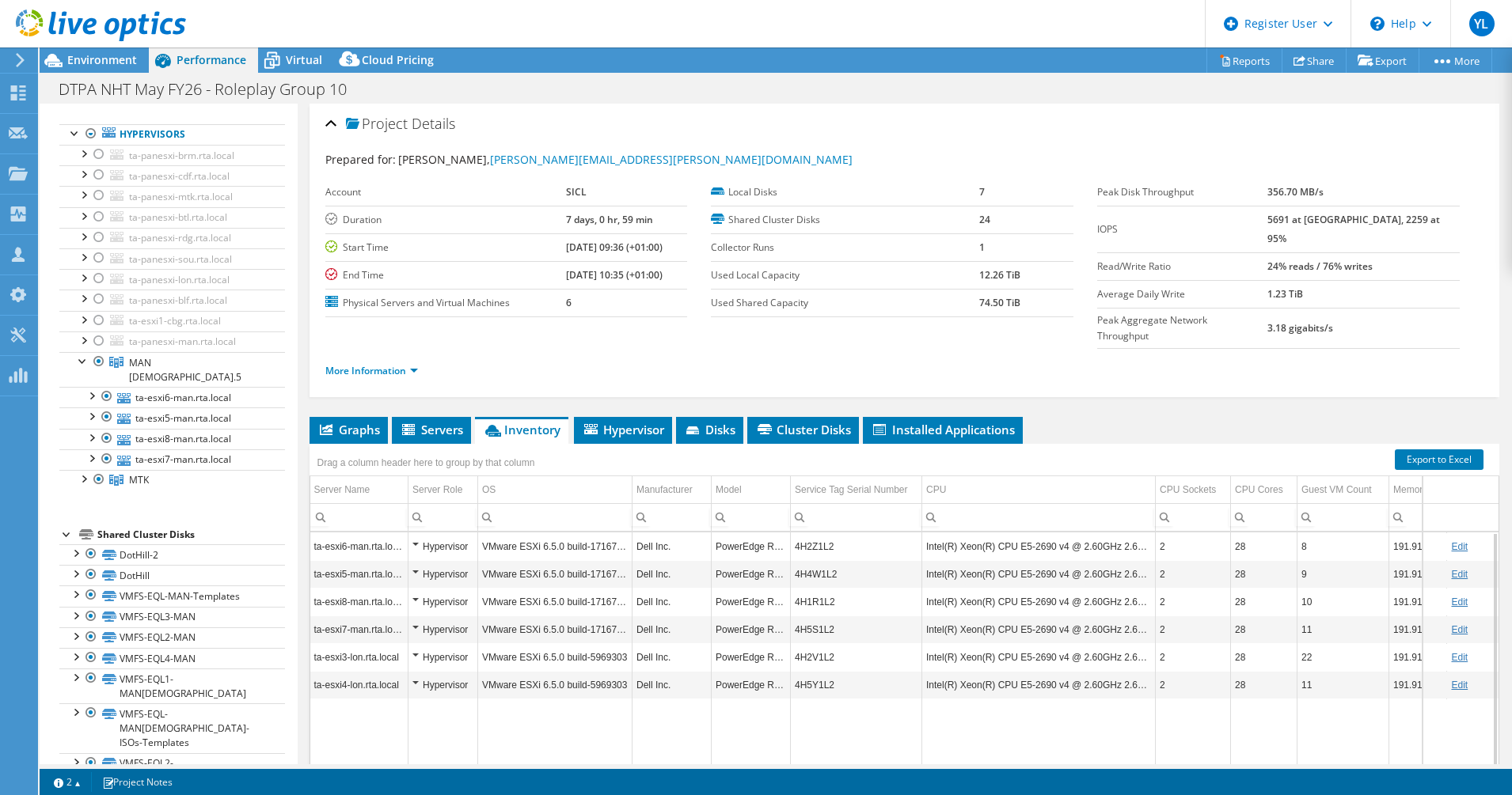
drag, startPoint x: 549, startPoint y: 740, endPoint x: 529, endPoint y: 741, distance: 20.0
click at [529, 741] on body "YL Dell User [PERSON_NAME] [PERSON_NAME][EMAIL_ADDRESS][DOMAIN_NAME] Dell My Pr…" at bounding box center [756, 397] width 1512 height 795
drag, startPoint x: 610, startPoint y: 741, endPoint x: 599, endPoint y: 740, distance: 11.0
click at [599, 740] on body "YL Dell User [PERSON_NAME] [PERSON_NAME][EMAIL_ADDRESS][DOMAIN_NAME] Dell My Pr…" at bounding box center [756, 397] width 1512 height 795
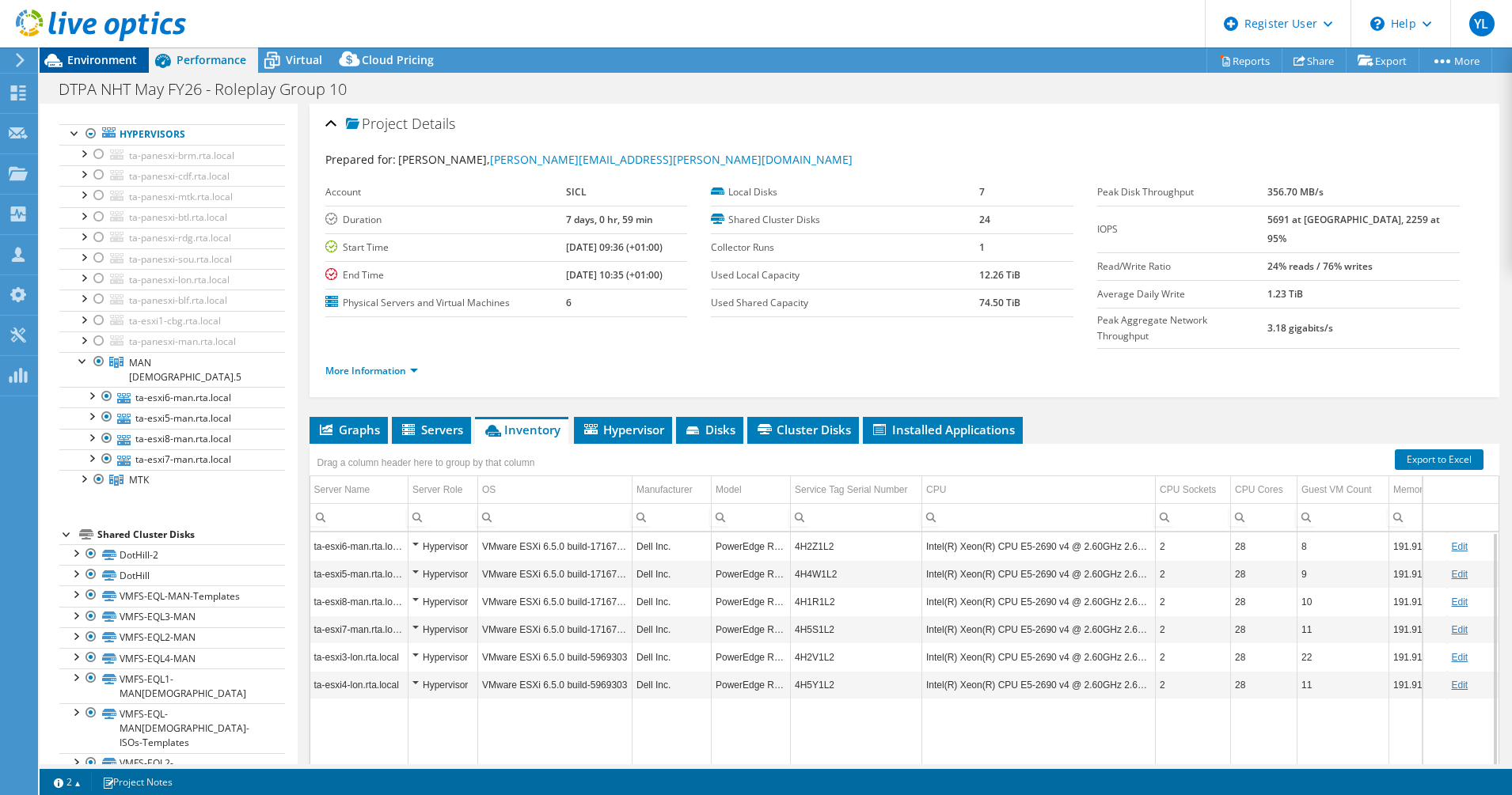
click at [99, 55] on span "Environment" at bounding box center [102, 59] width 70 height 15
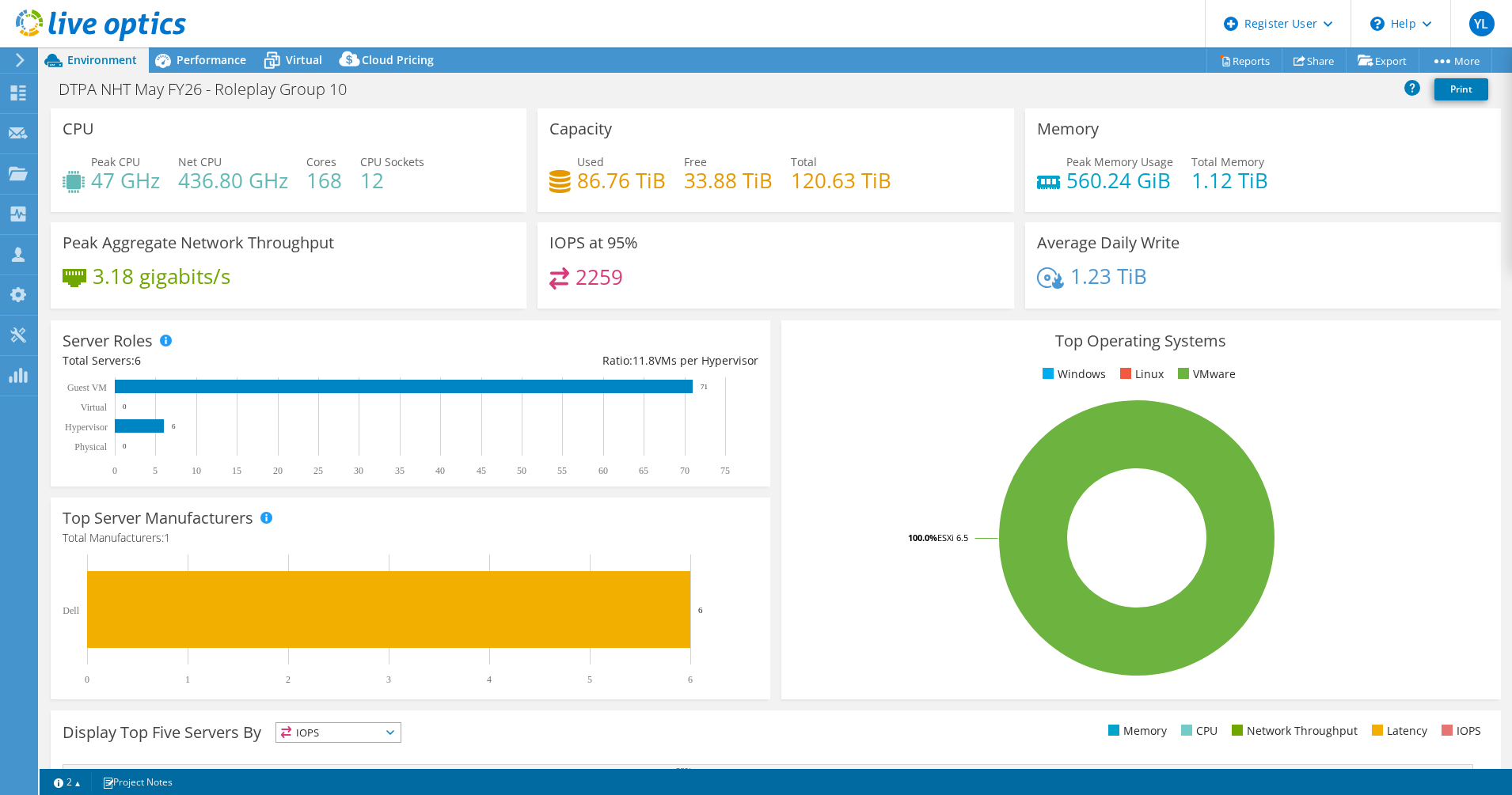
click at [155, 285] on h4 "3.18 gigabits/s" at bounding box center [161, 276] width 137 height 18
click at [78, 285] on icon at bounding box center [74, 277] width 23 height 18
click at [584, 283] on h4 "2259" at bounding box center [599, 277] width 48 height 18
click at [600, 279] on h4 "2259" at bounding box center [599, 277] width 48 height 18
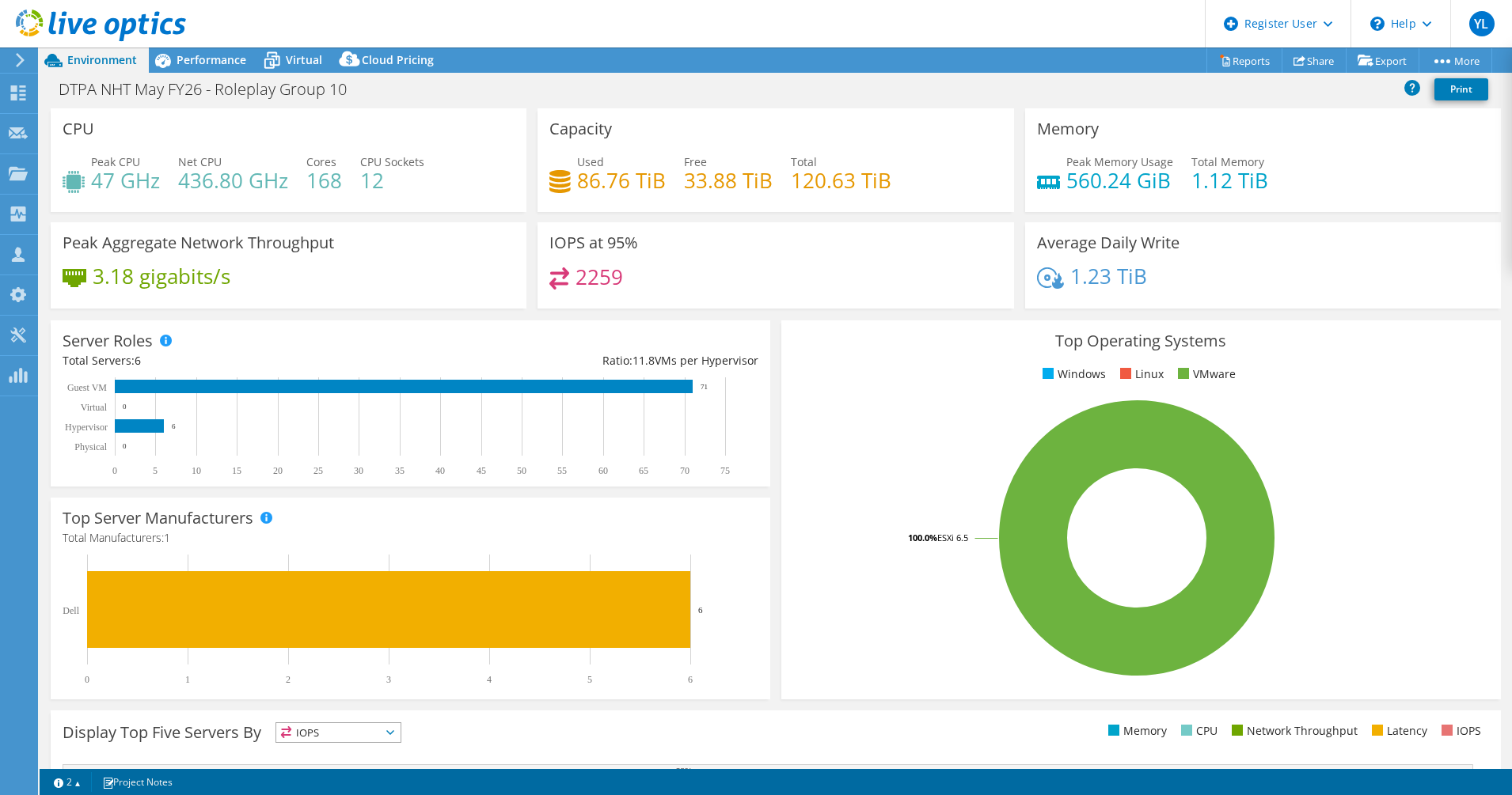
click at [600, 279] on h4 "2259" at bounding box center [599, 277] width 48 height 18
click at [197, 65] on span "Performance" at bounding box center [211, 59] width 70 height 15
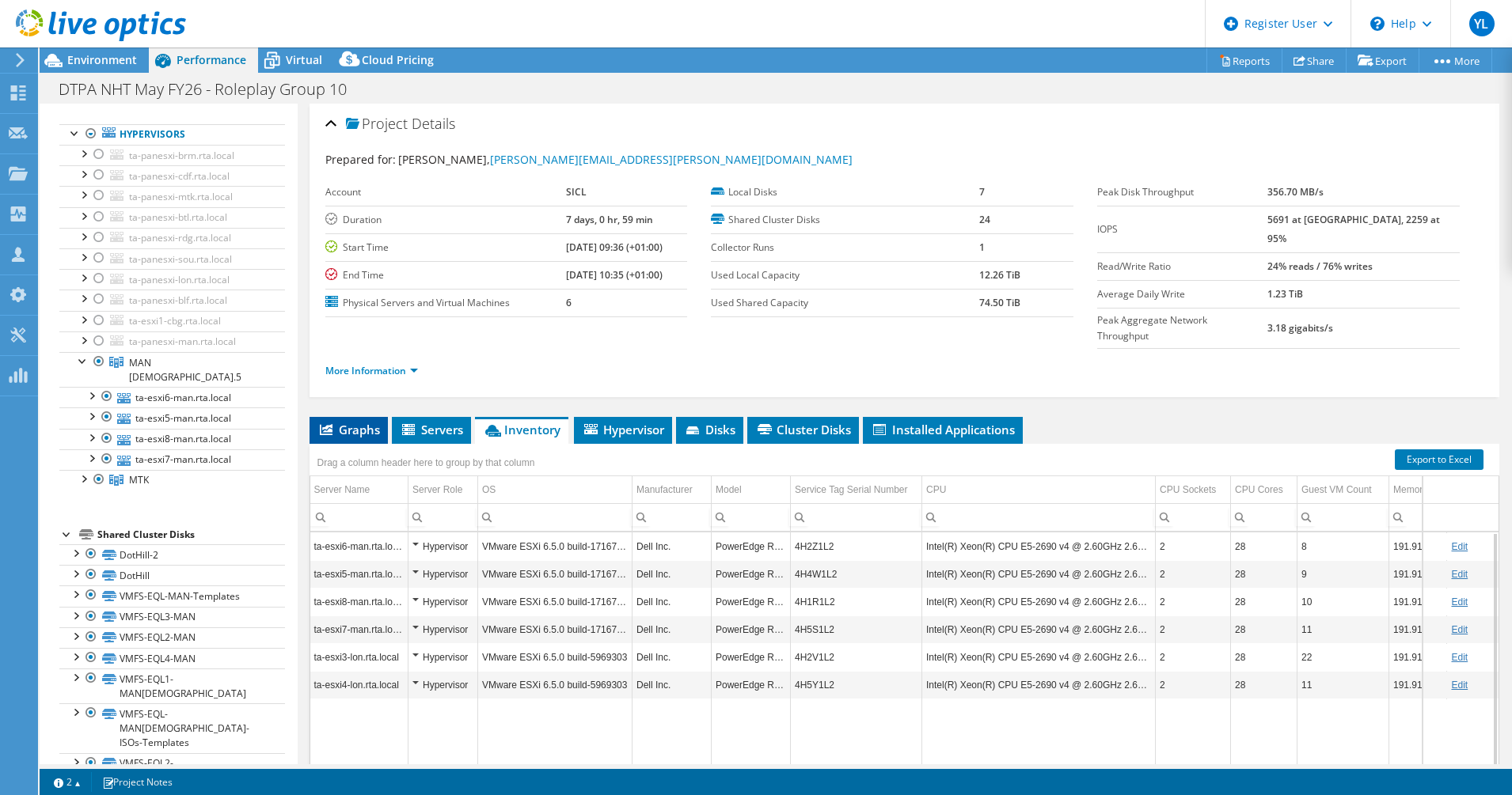
drag, startPoint x: 357, startPoint y: 391, endPoint x: 364, endPoint y: 397, distance: 9.2
click at [357, 421] on span "Graphs" at bounding box center [349, 429] width 62 height 16
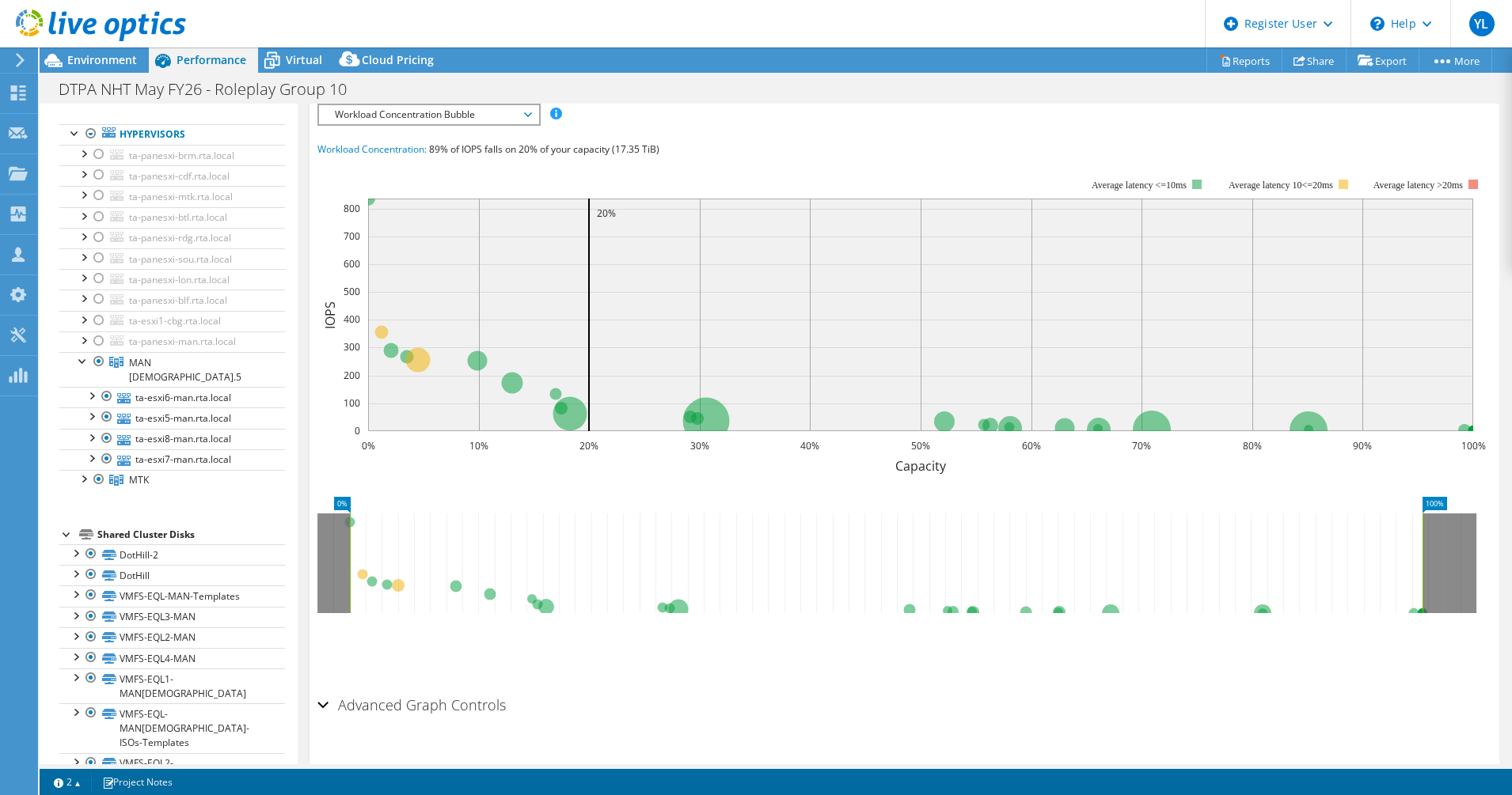
scroll to position [160, 0]
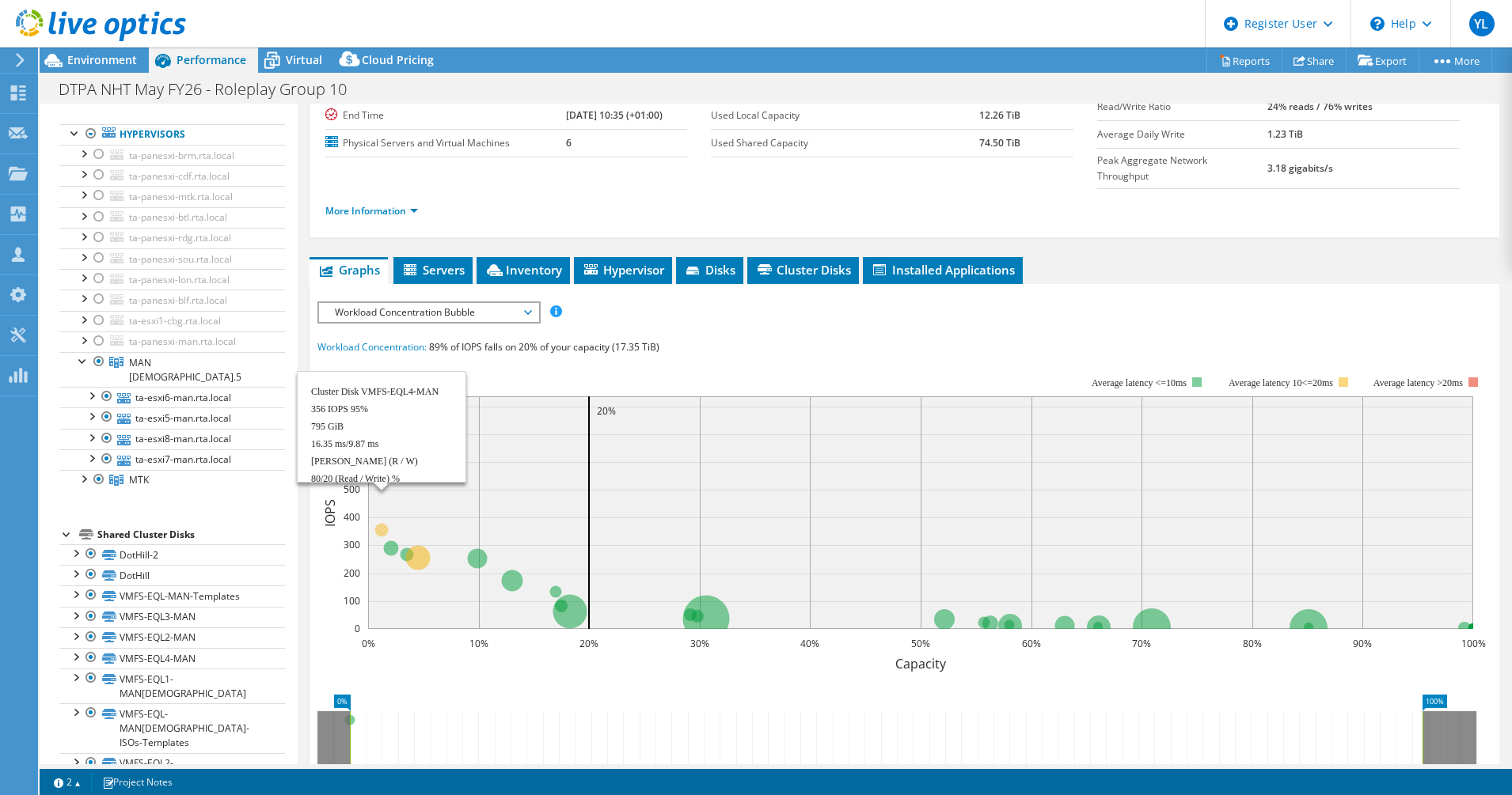
click at [377, 523] on circle at bounding box center [381, 529] width 14 height 14
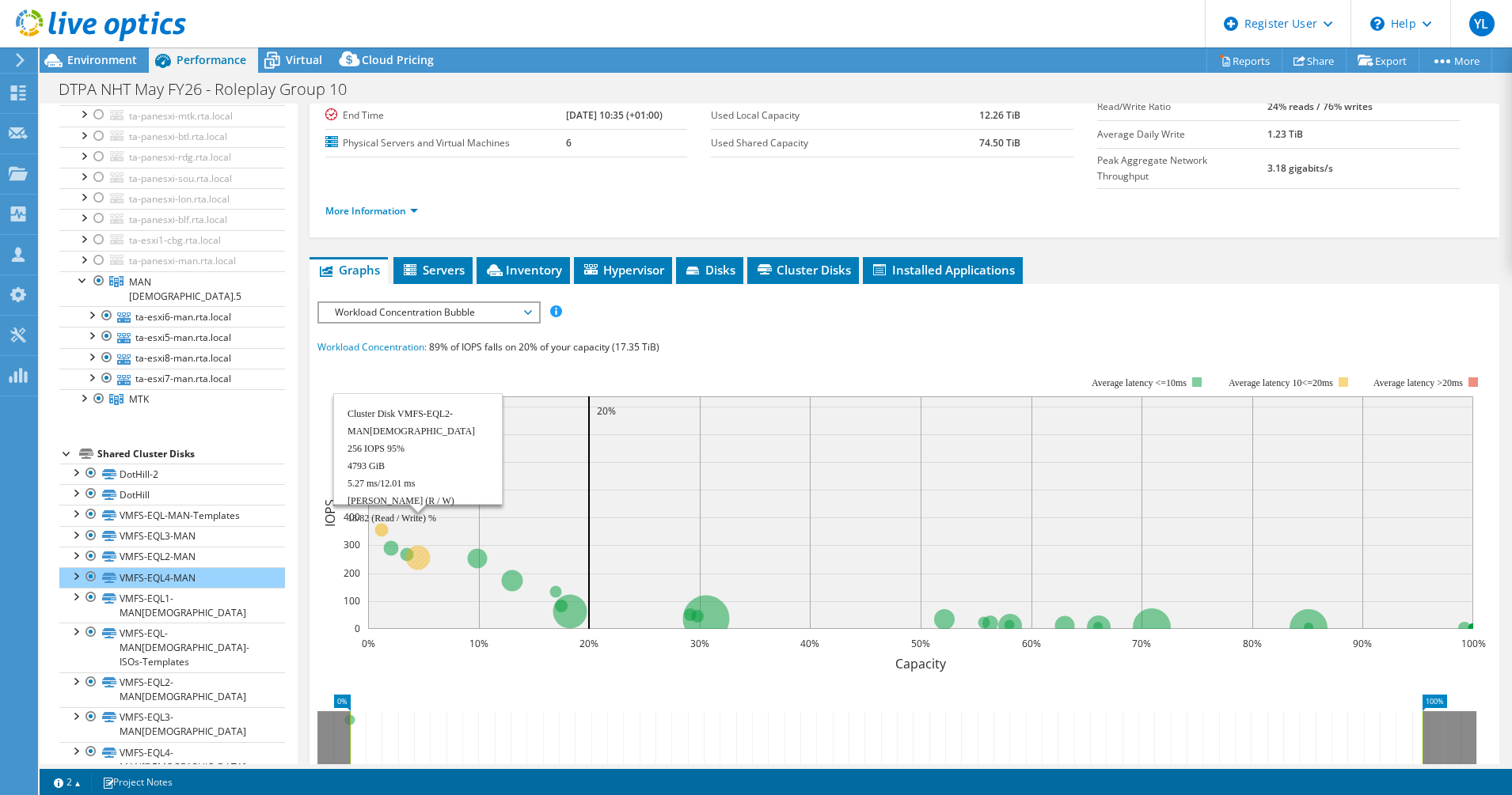
click at [420, 545] on circle at bounding box center [417, 557] width 24 height 24
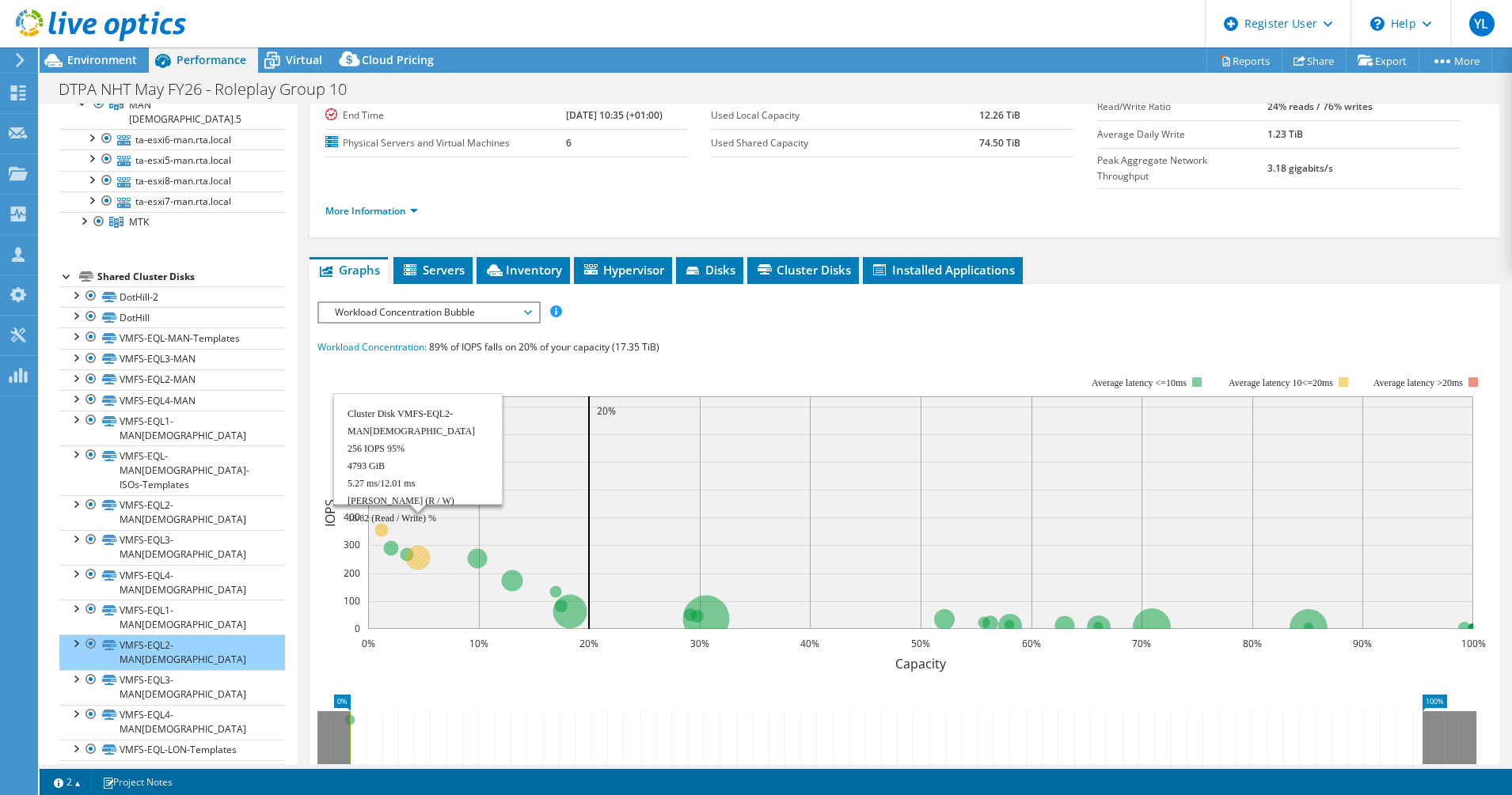
scroll to position [371, 0]
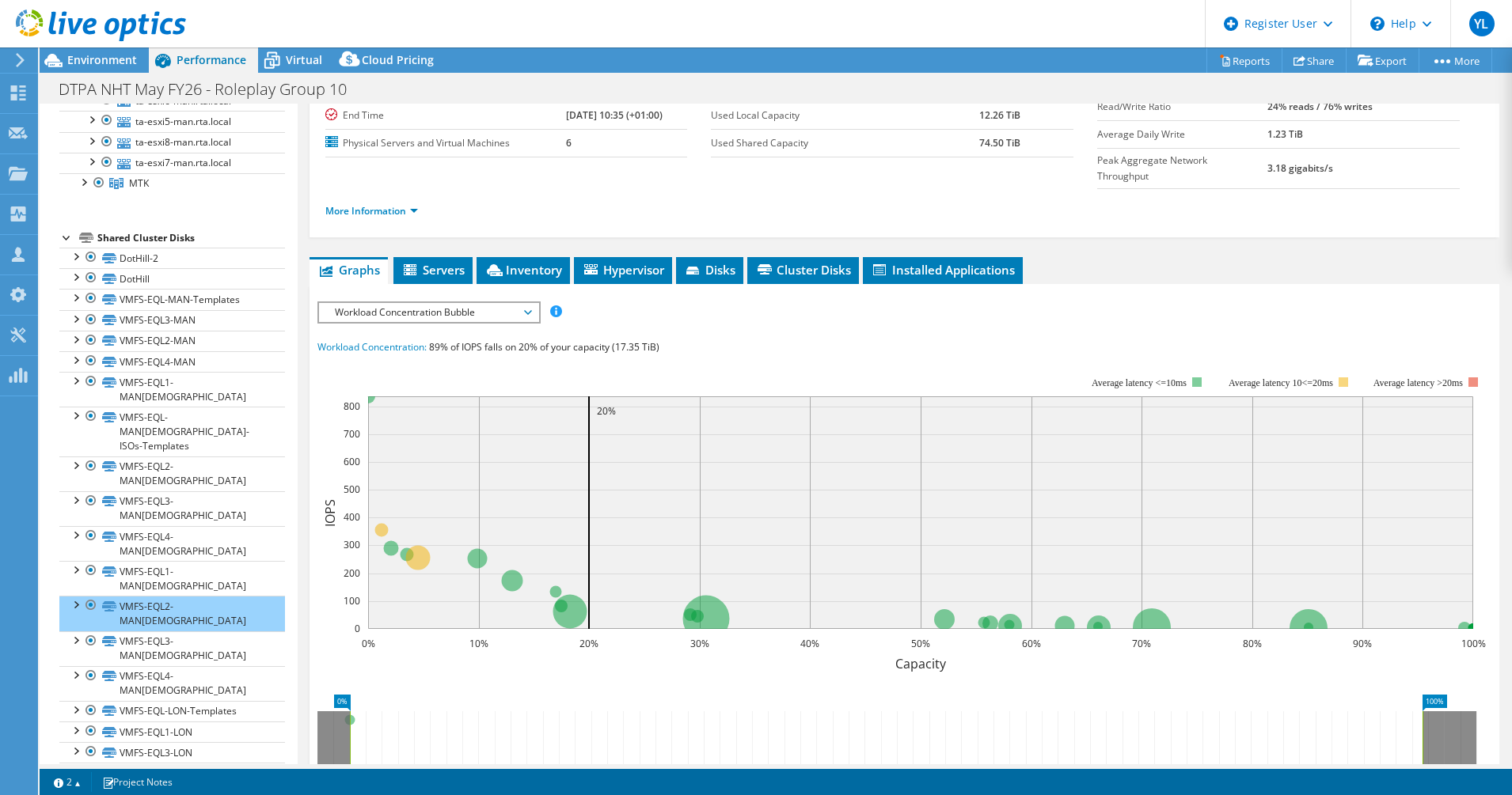
click at [798, 714] on icon at bounding box center [885, 761] width 1072 height 99
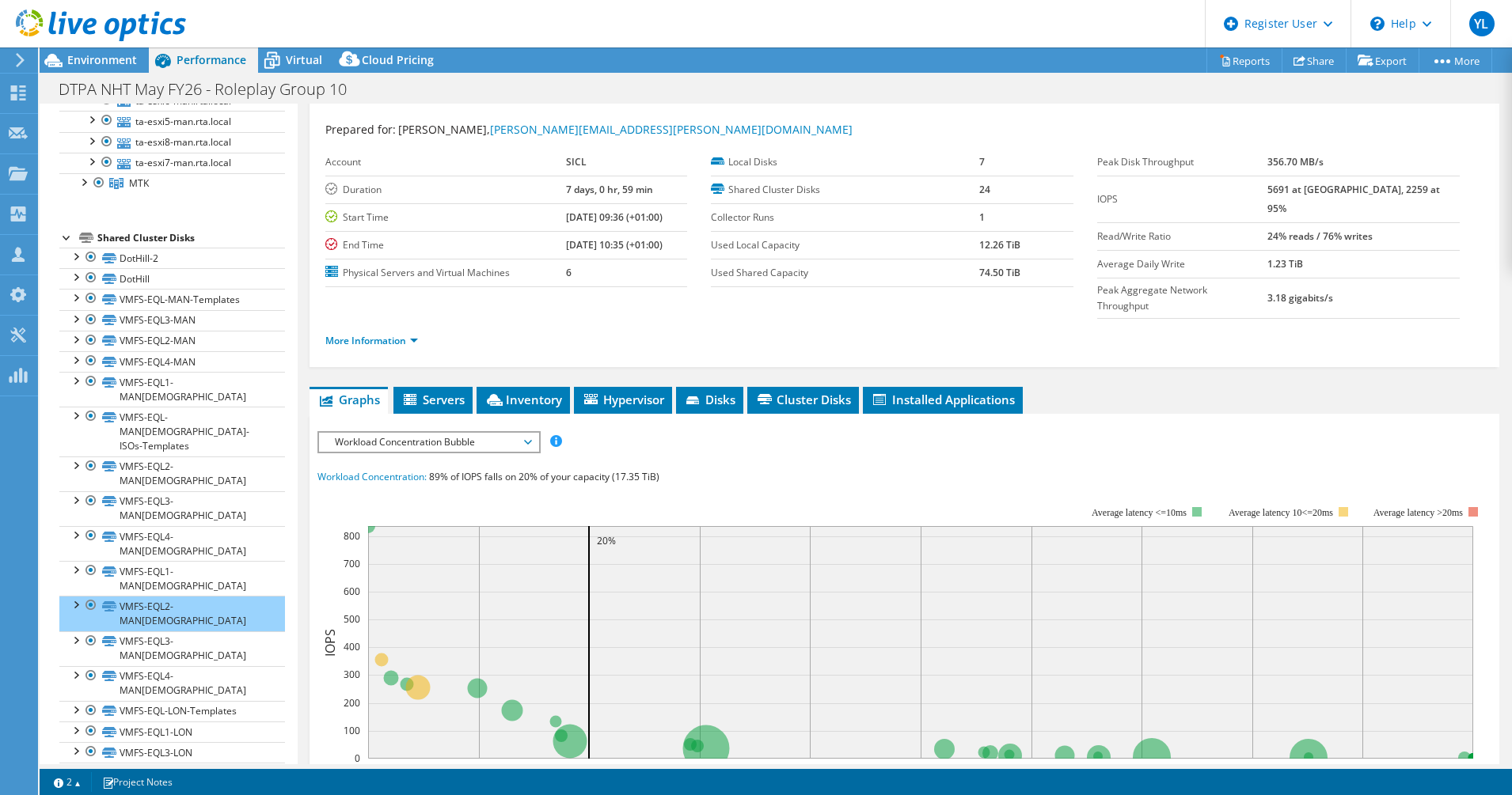
scroll to position [0, 0]
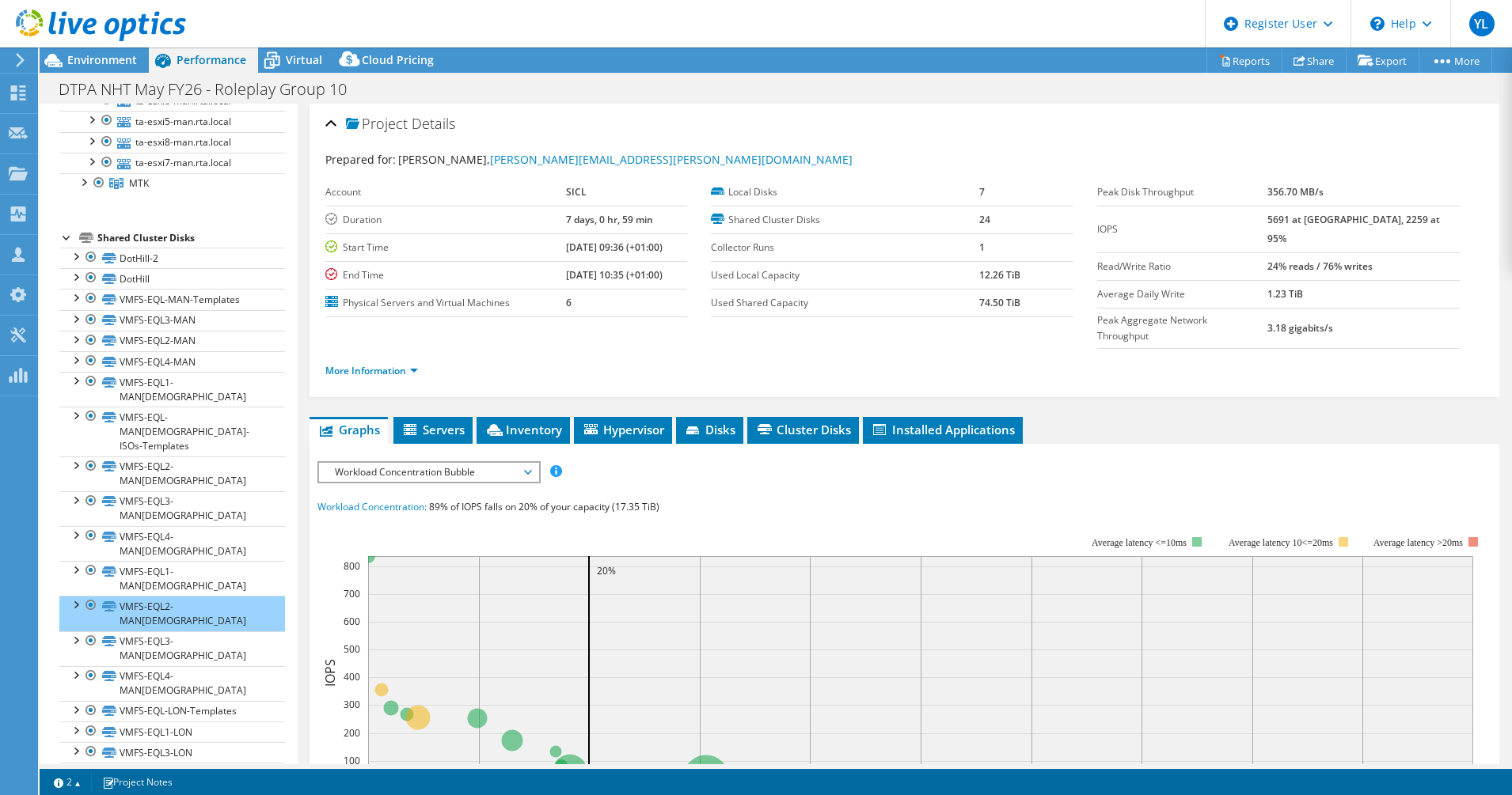
click at [67, 229] on div at bounding box center [67, 236] width 16 height 16
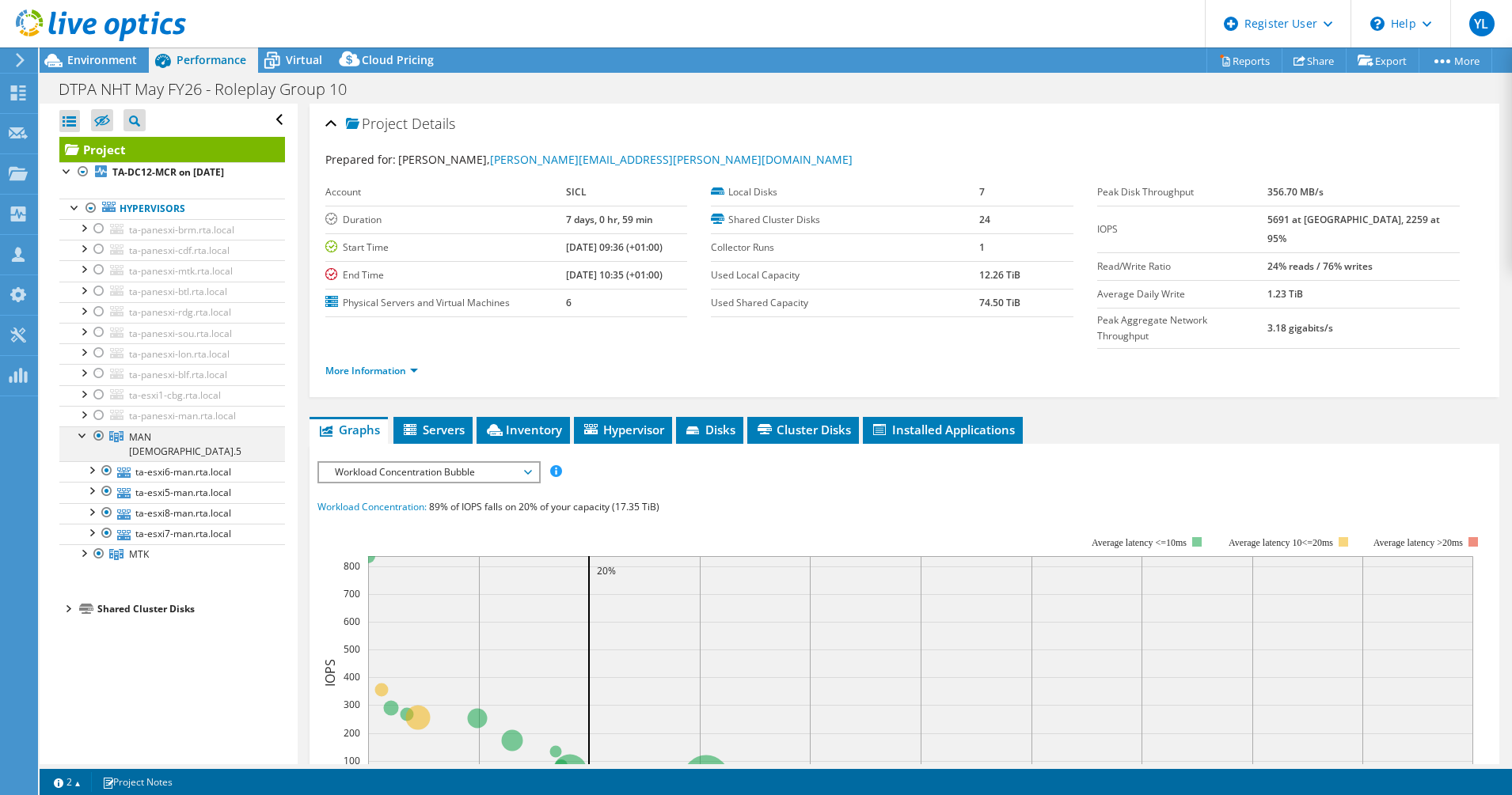
click at [82, 436] on div at bounding box center [83, 434] width 16 height 16
